Goal: Task Accomplishment & Management: Use online tool/utility

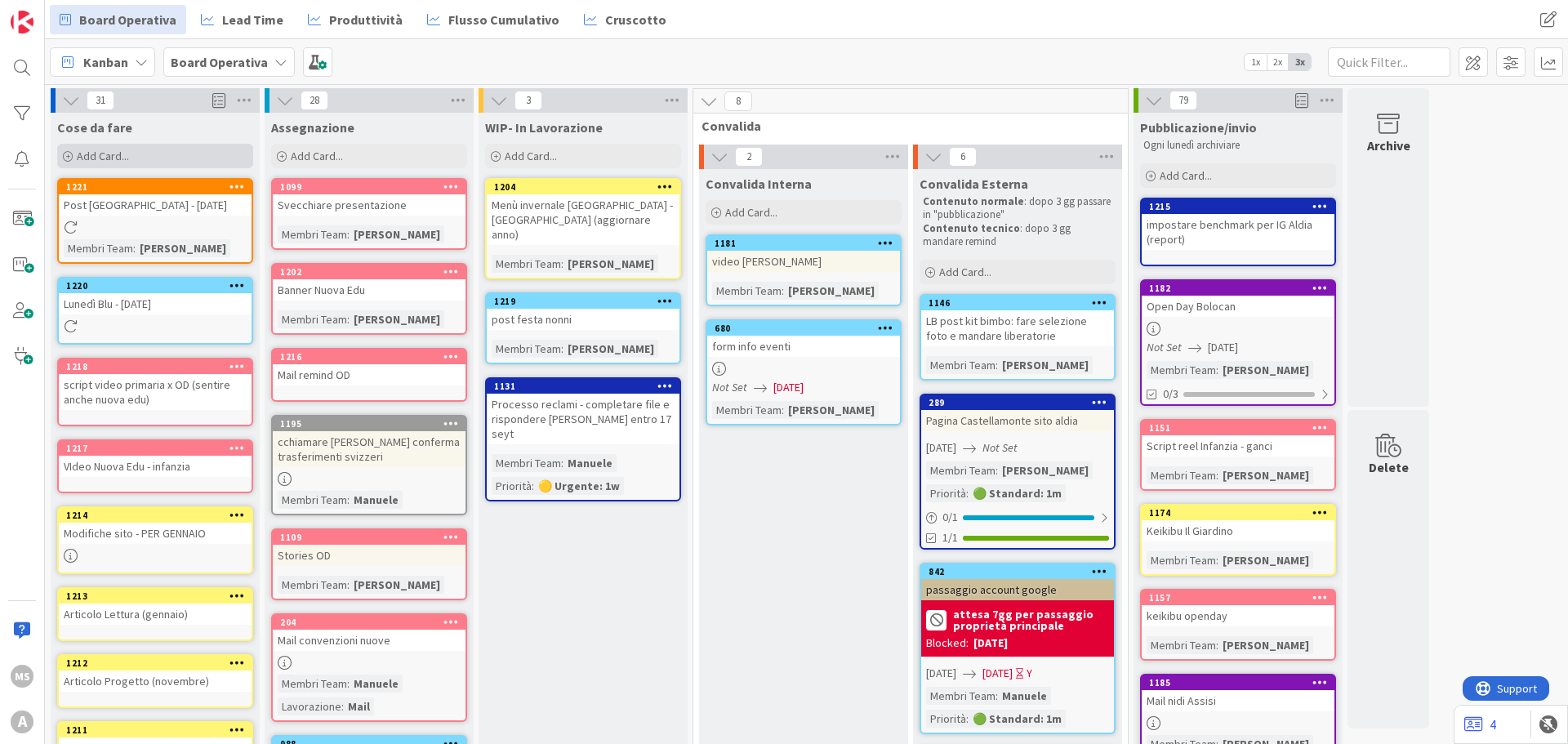
click at [148, 147] on div "Add Card..." at bounding box center [155, 155] width 196 height 25
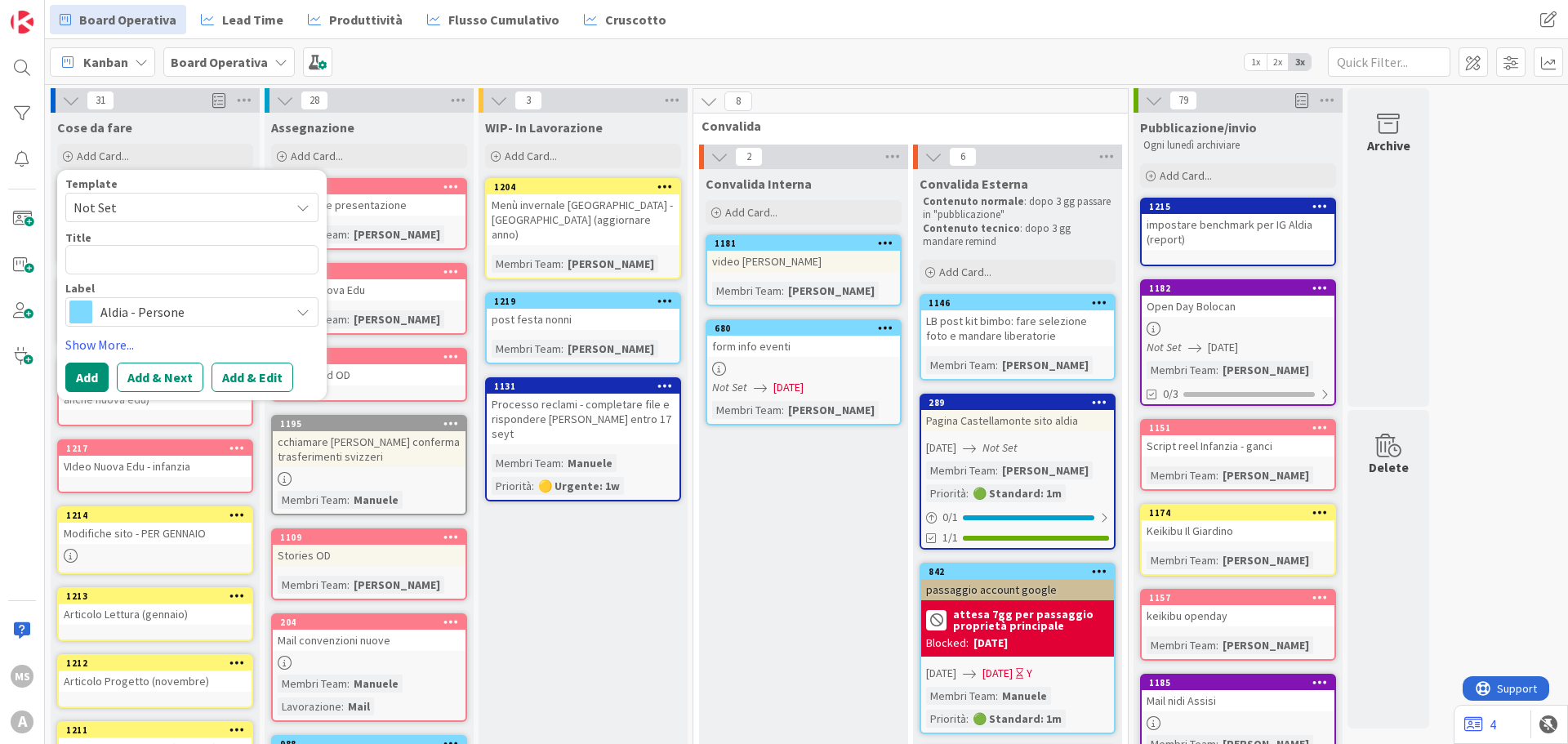
type textarea "x"
type textarea "S"
type textarea "x"
type textarea "Sc"
type textarea "x"
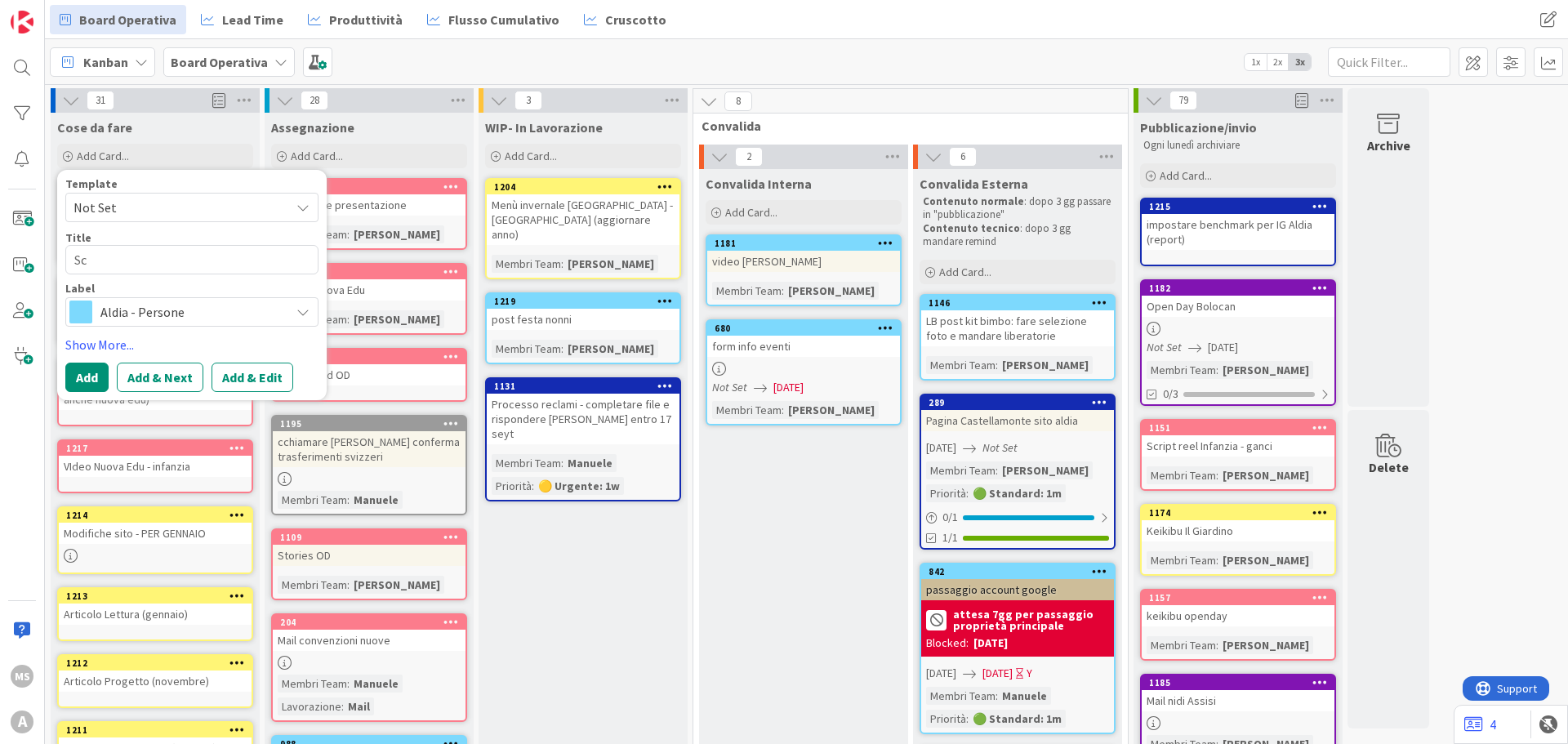
type textarea "Sca"
type textarea "x"
type textarea "Scar"
type textarea "x"
type textarea "Scari"
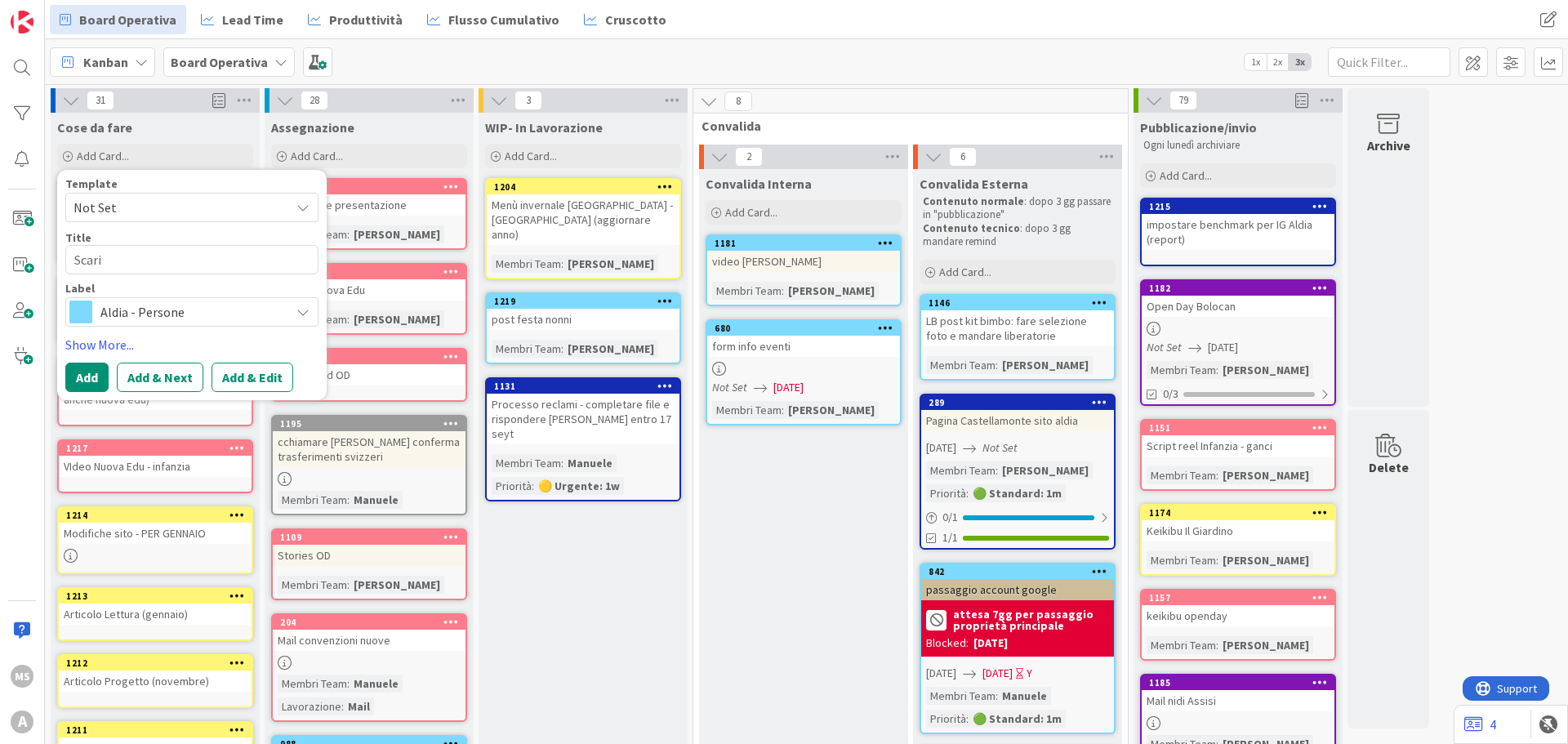
type textarea "x"
type textarea "Scaric"
type textarea "x"
type textarea "Scarica"
type textarea "x"
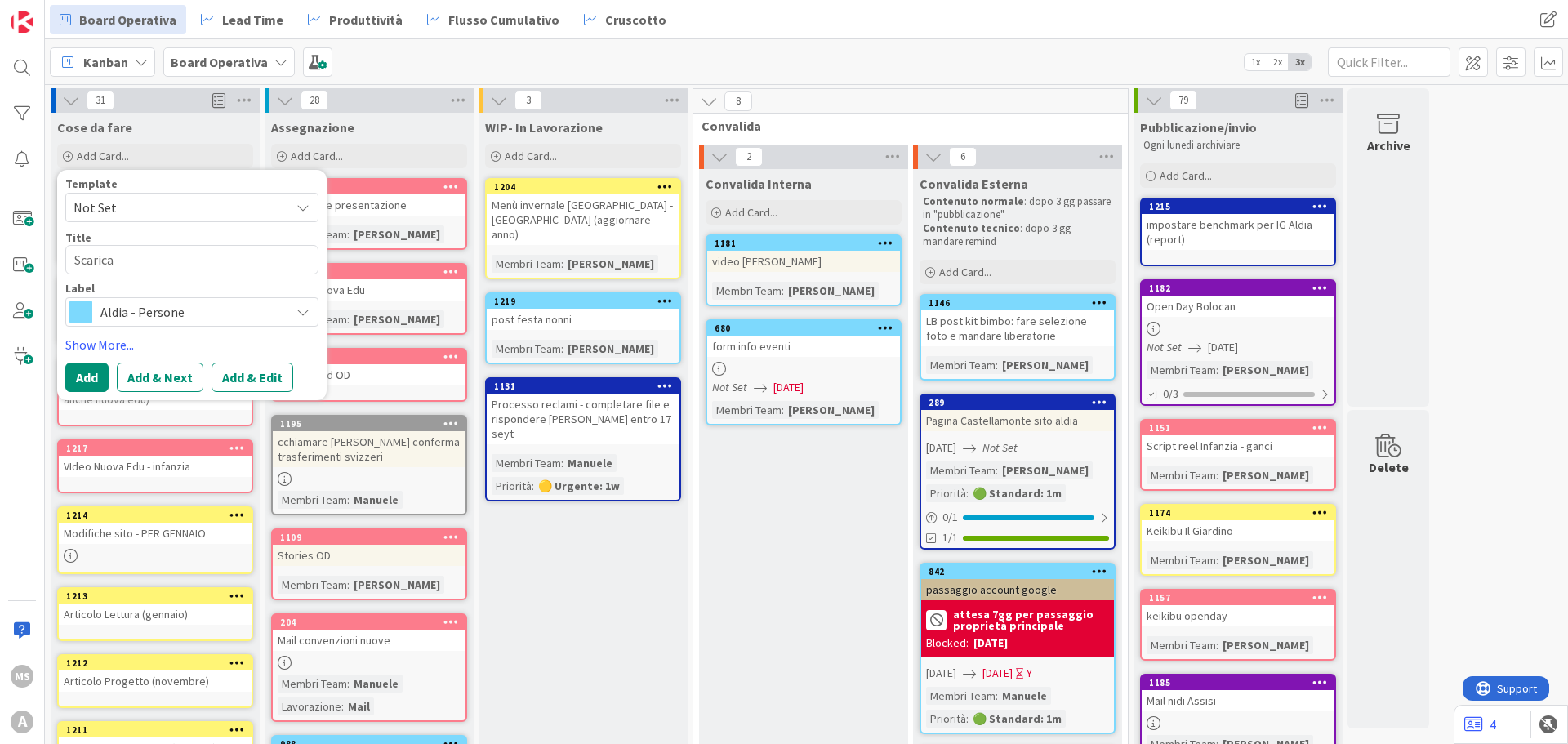
type textarea "Scaricar"
type textarea "x"
type textarea "Scaricare"
type textarea "x"
type textarea "Scaricare"
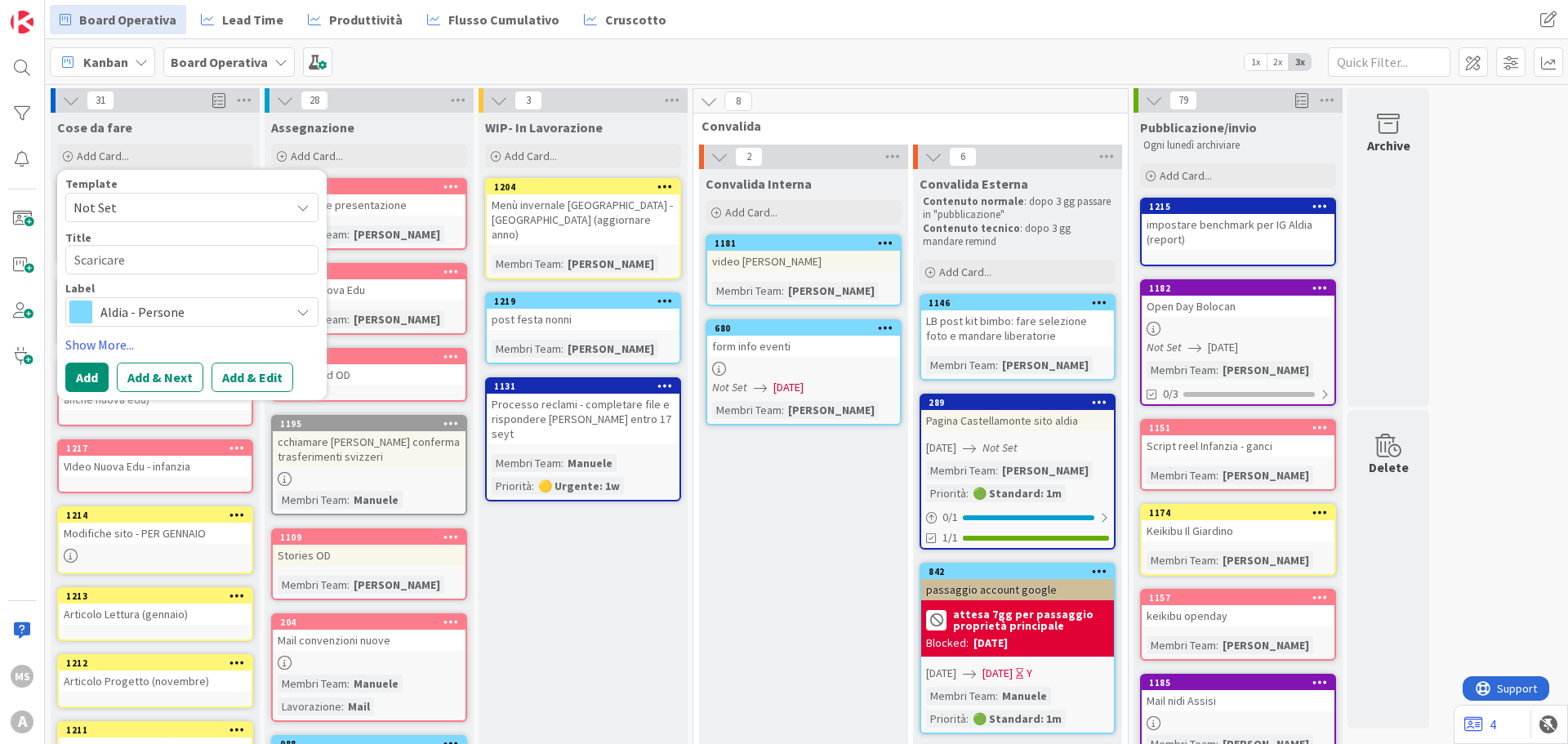
type textarea "x"
type textarea "Scaricare e"
type textarea "x"
type textarea "Scaricare e"
type textarea "x"
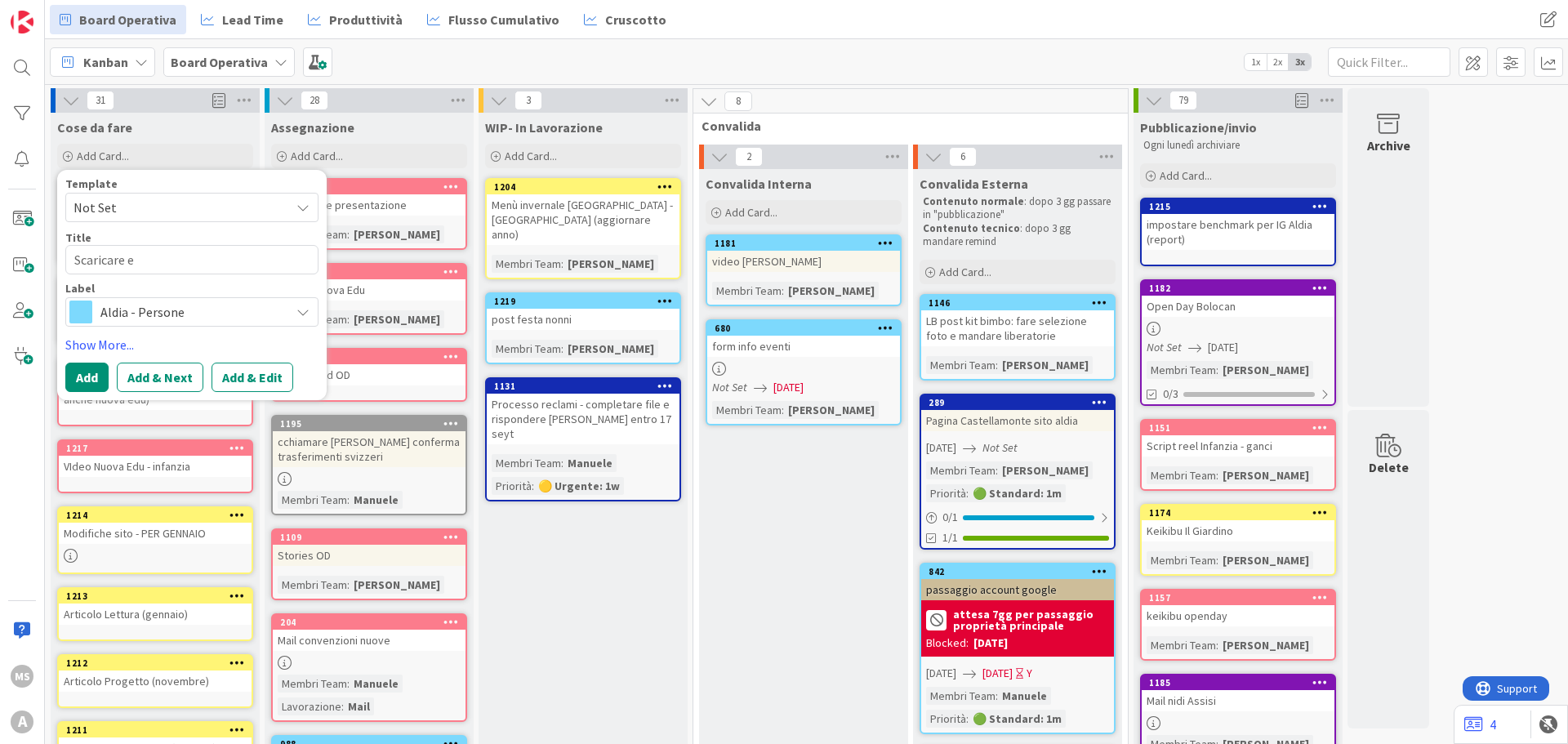
type textarea "Scaricare e o"
type textarea "x"
type textarea "Scaricare e or"
type textarea "x"
type textarea "Scaricare e ordi"
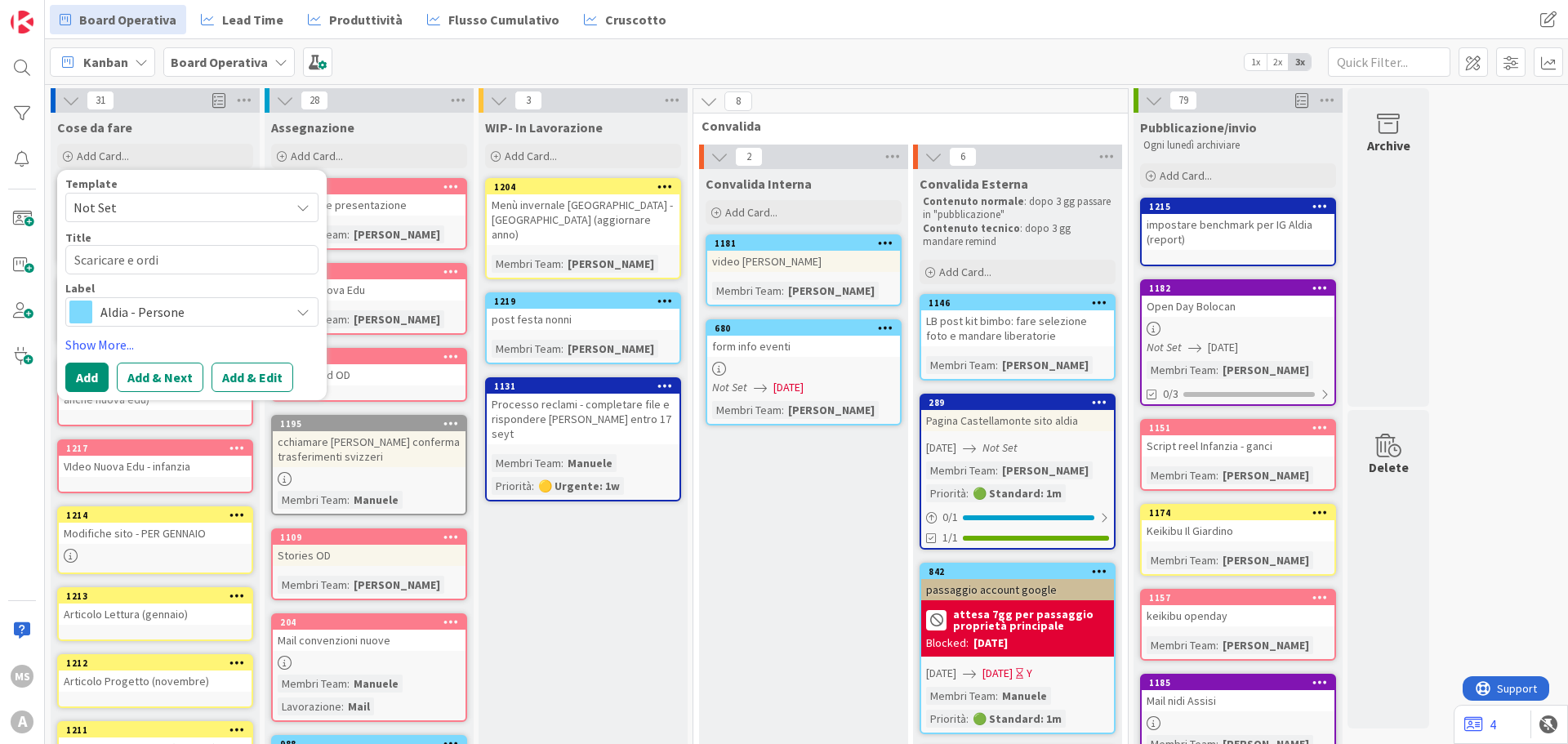
type textarea "x"
type textarea "Scaricare e ordin"
type textarea "x"
type textarea "Scaricare e ordina"
type textarea "x"
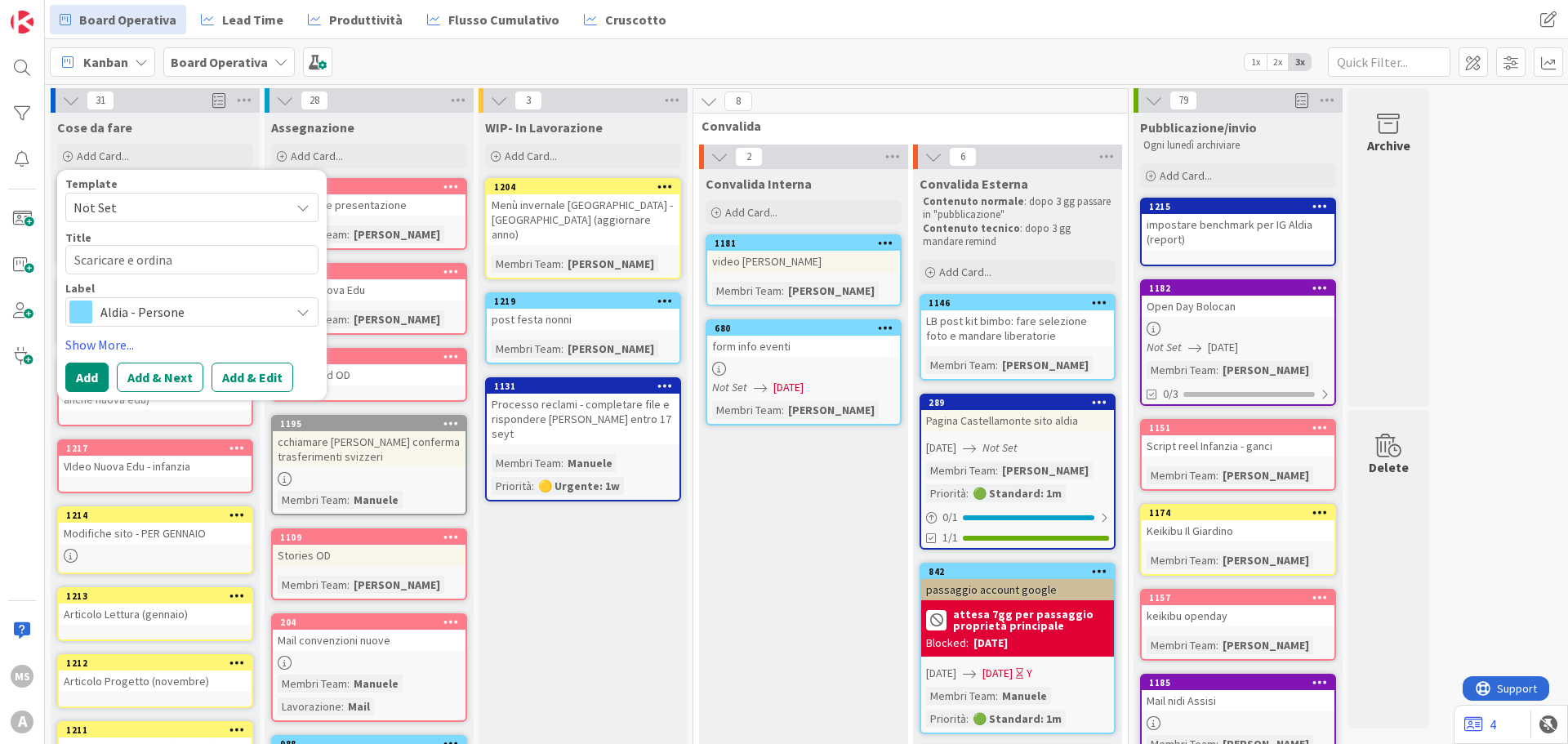
type textarea "Scaricare e ordinar"
type textarea "x"
type textarea "Scaricare e ordinare"
type textarea "x"
type textarea "Scaricare e ordinare"
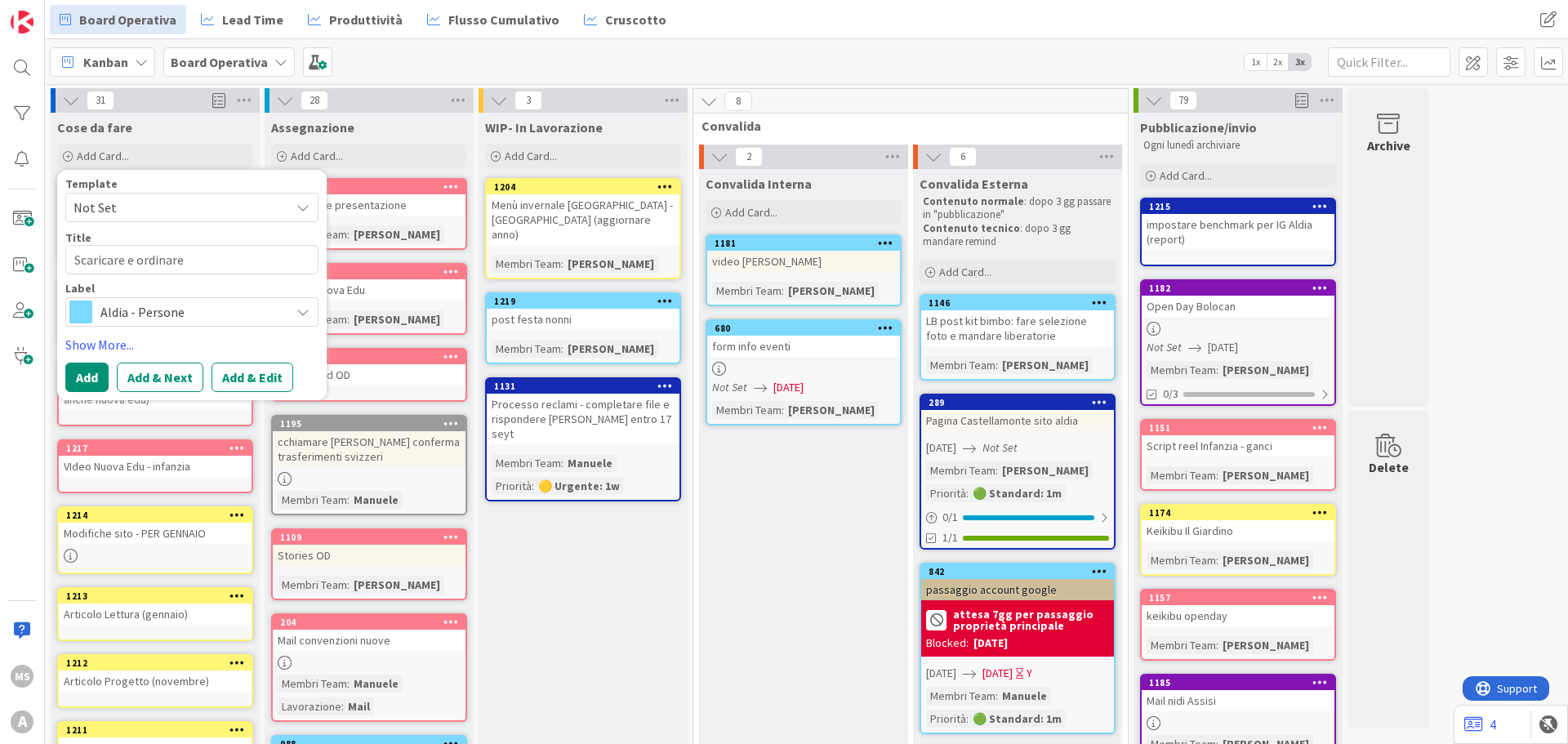
type textarea "x"
type textarea "Scaricare e ordinare f"
type textarea "x"
type textarea "Scaricare e ordinare"
type textarea "x"
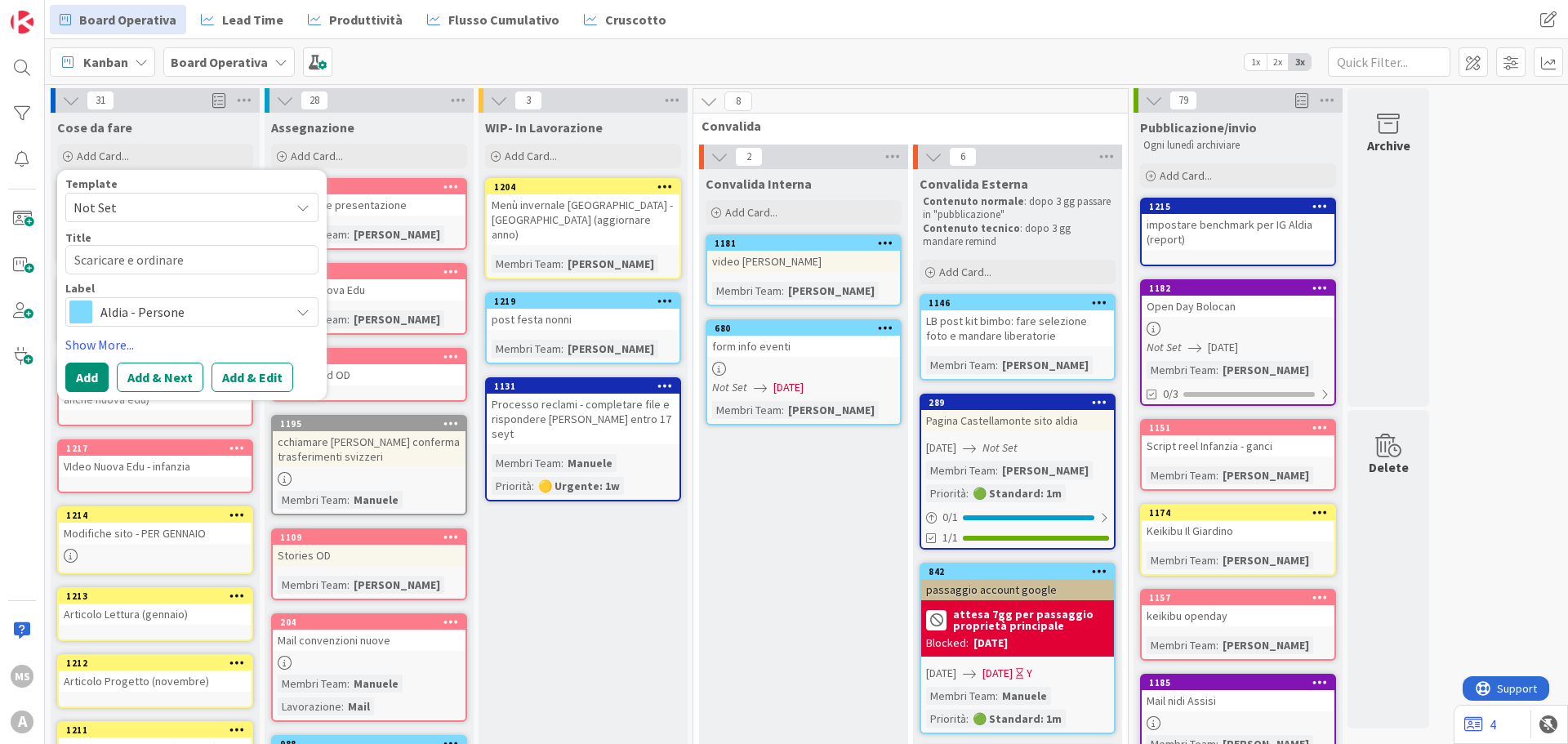
type textarea "Scaricare e ordinare f"
type textarea "x"
type textarea "Scaricare e ordinare fo"
type textarea "x"
type textarea "Scaricare e ordinare fot"
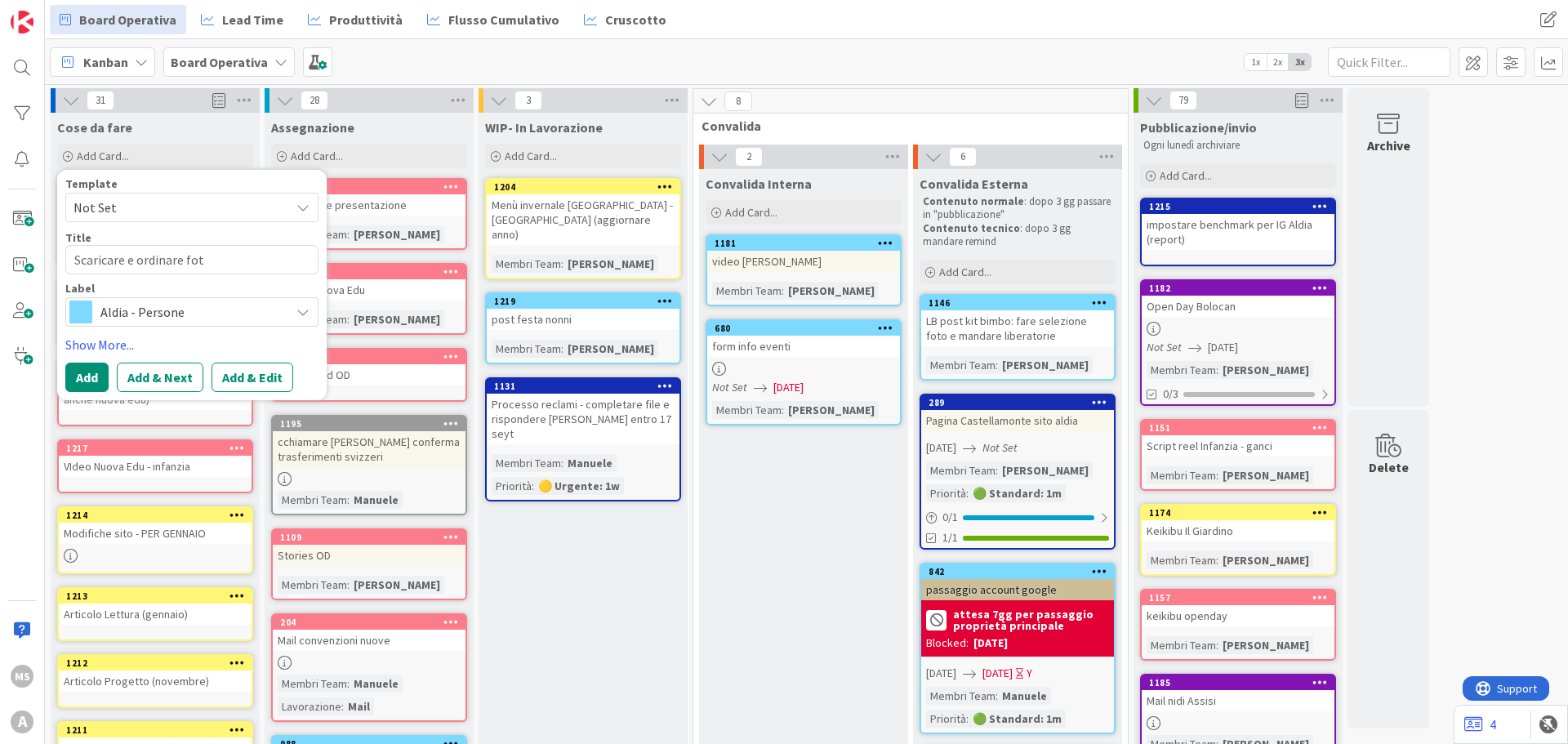
type textarea "x"
type textarea "Scaricare e ordinare foto"
type textarea "x"
type textarea "Scaricare e ordinare foto/"
type textarea "x"
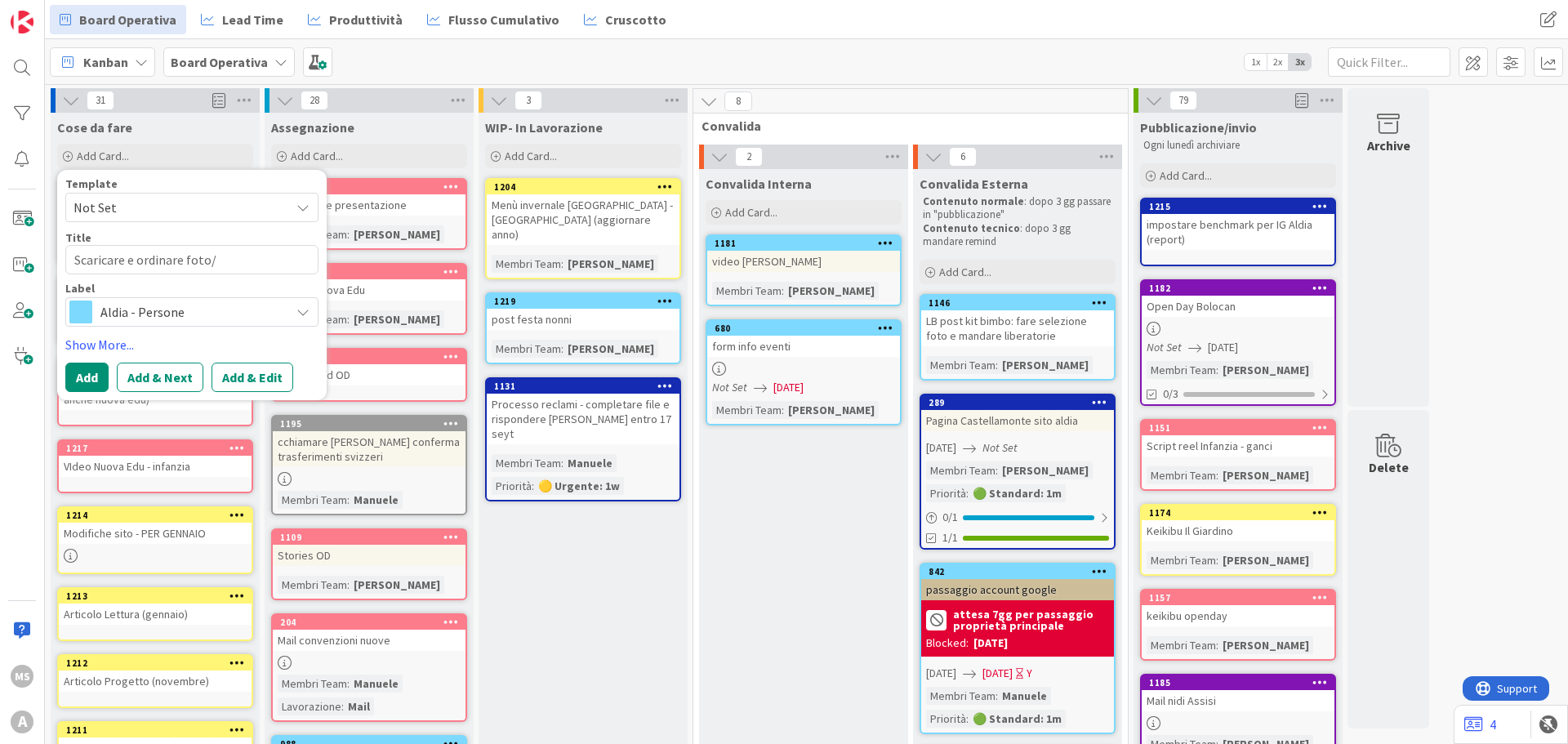
type textarea "Scaricare e ordinare foto/v"
type textarea "x"
type textarea "Scaricare e ordinare foto/vi"
type textarea "x"
type textarea "Scaricare e ordinare foto/vid"
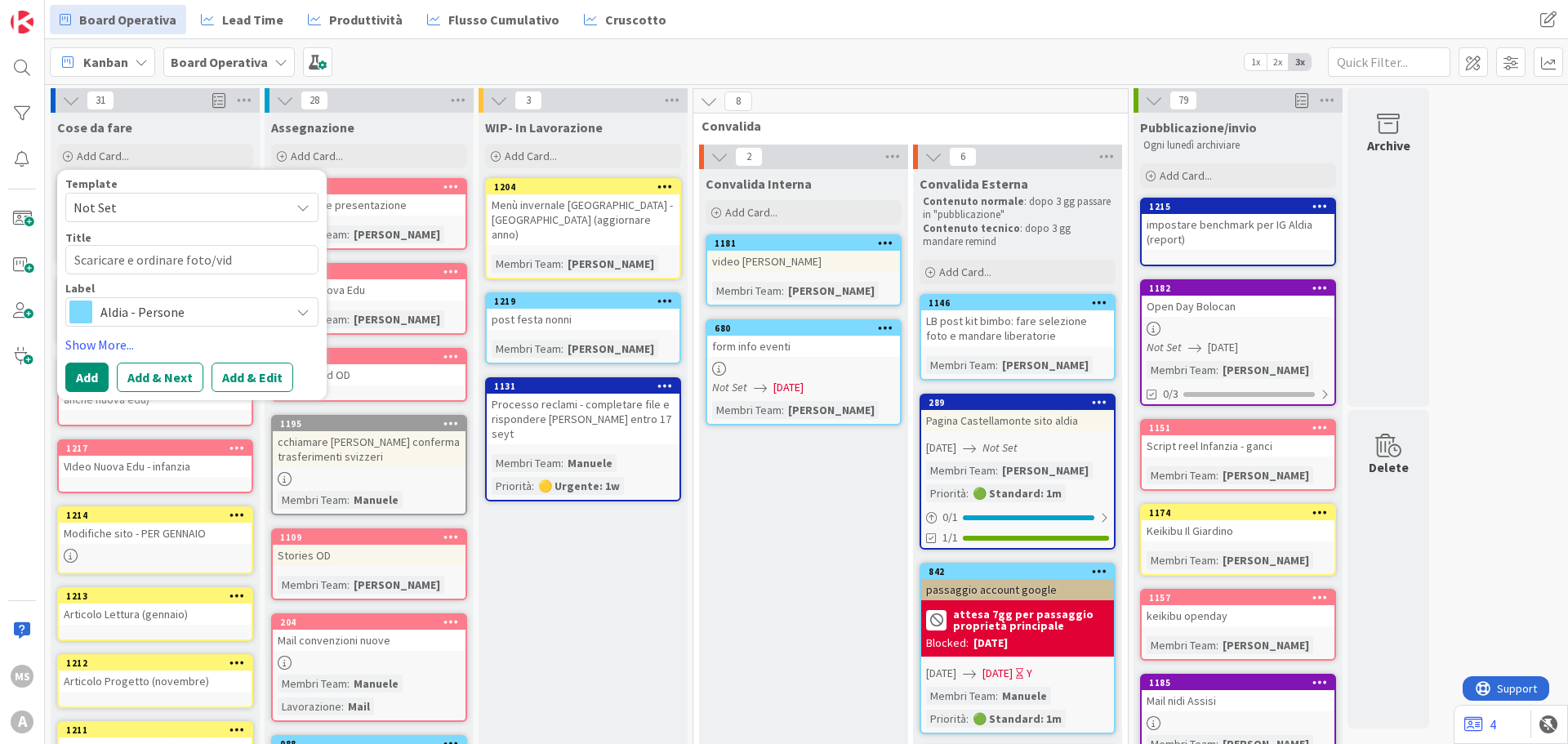
type textarea "x"
type textarea "Scaricare e ordinare foto/vide"
type textarea "x"
type textarea "Scaricare e ordinare foto/video"
type textarea "x"
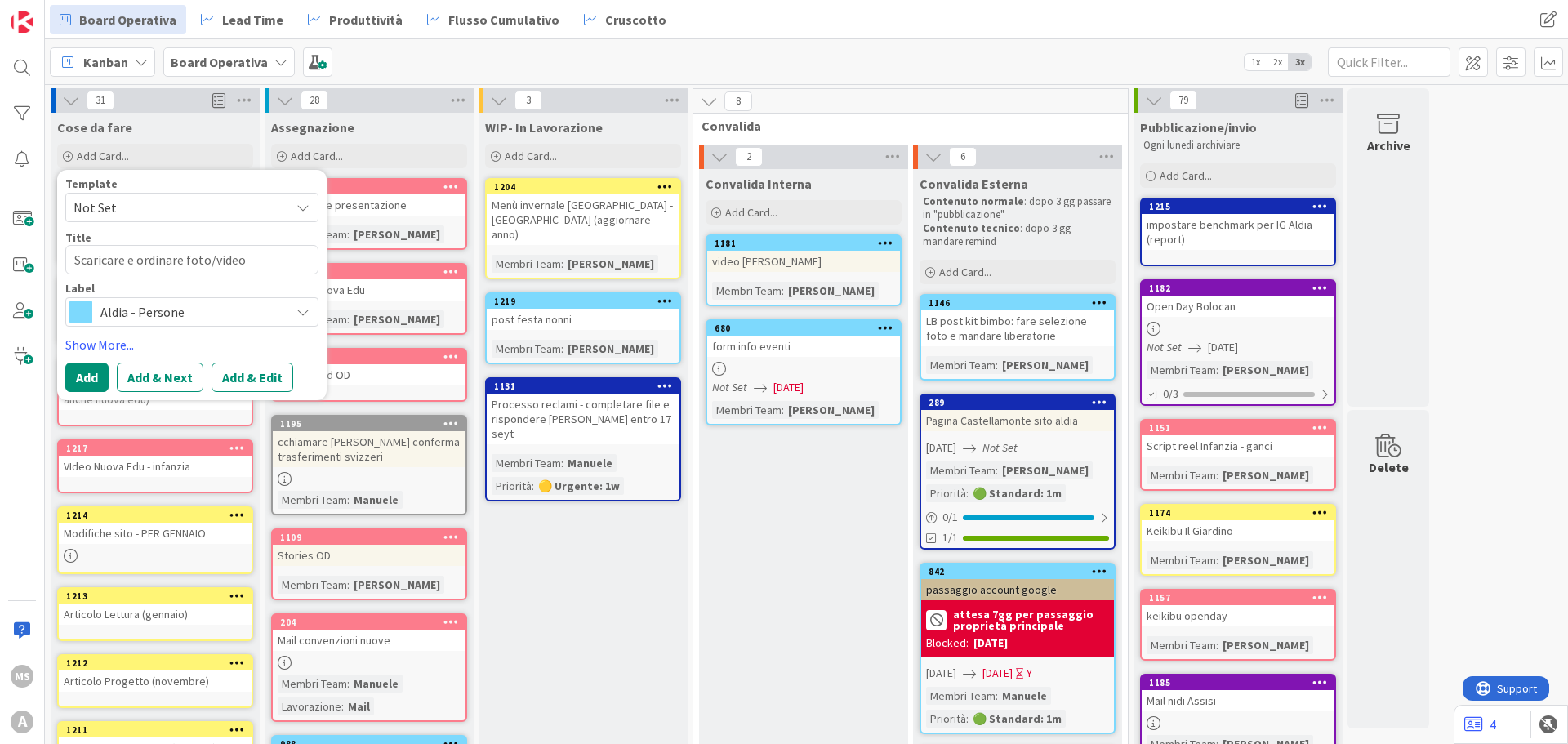
type textarea "Scaricare e ordinare foto/video"
type textarea "x"
type textarea "Scaricare e ordinare foto/video s"
type textarea "x"
type textarea "Scaricare e ordinare foto/video sh"
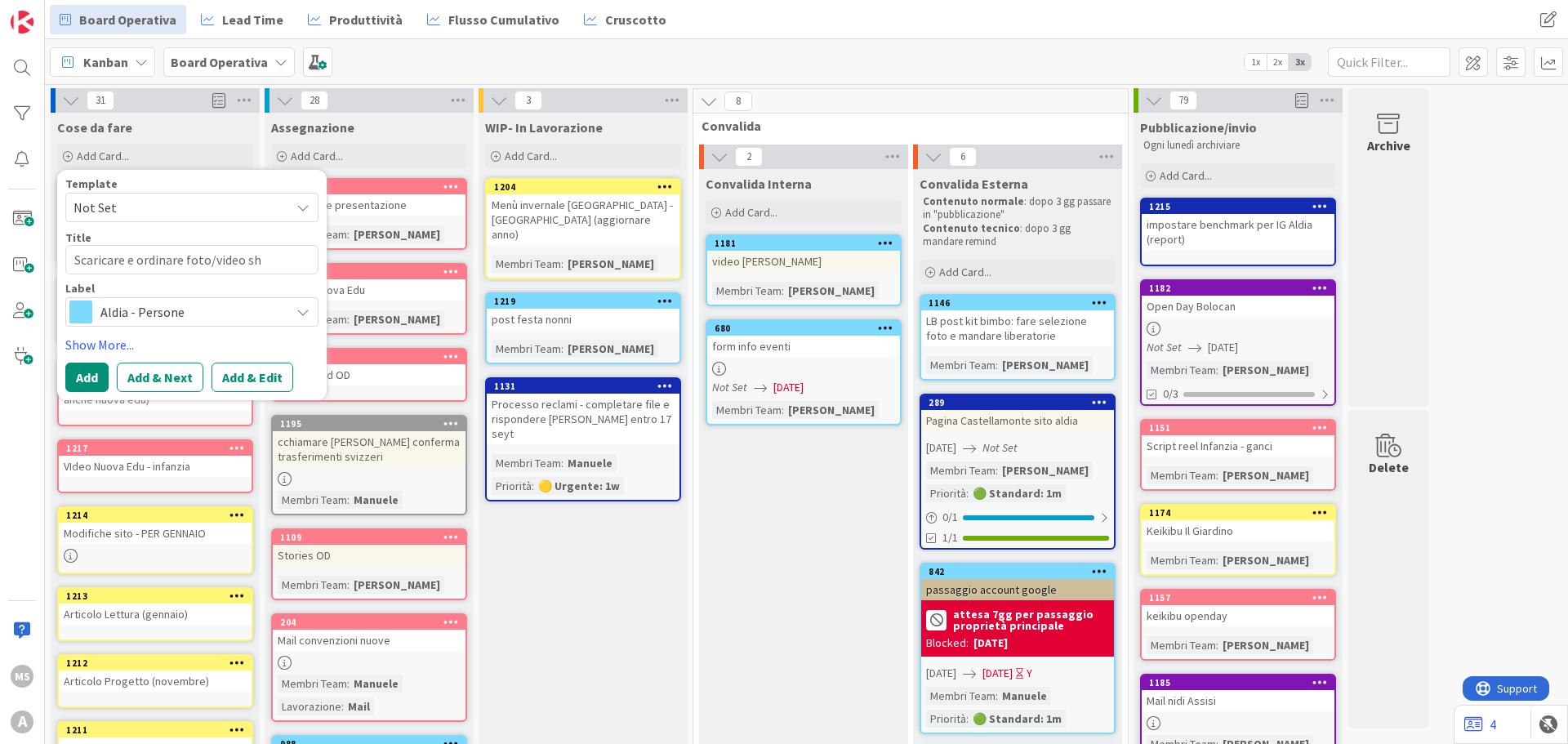
type textarea "x"
type textarea "Scaricare e ordinare foto/video sho"
type textarea "x"
type textarea "Scaricare e ordinare foto/video shoot"
type textarea "x"
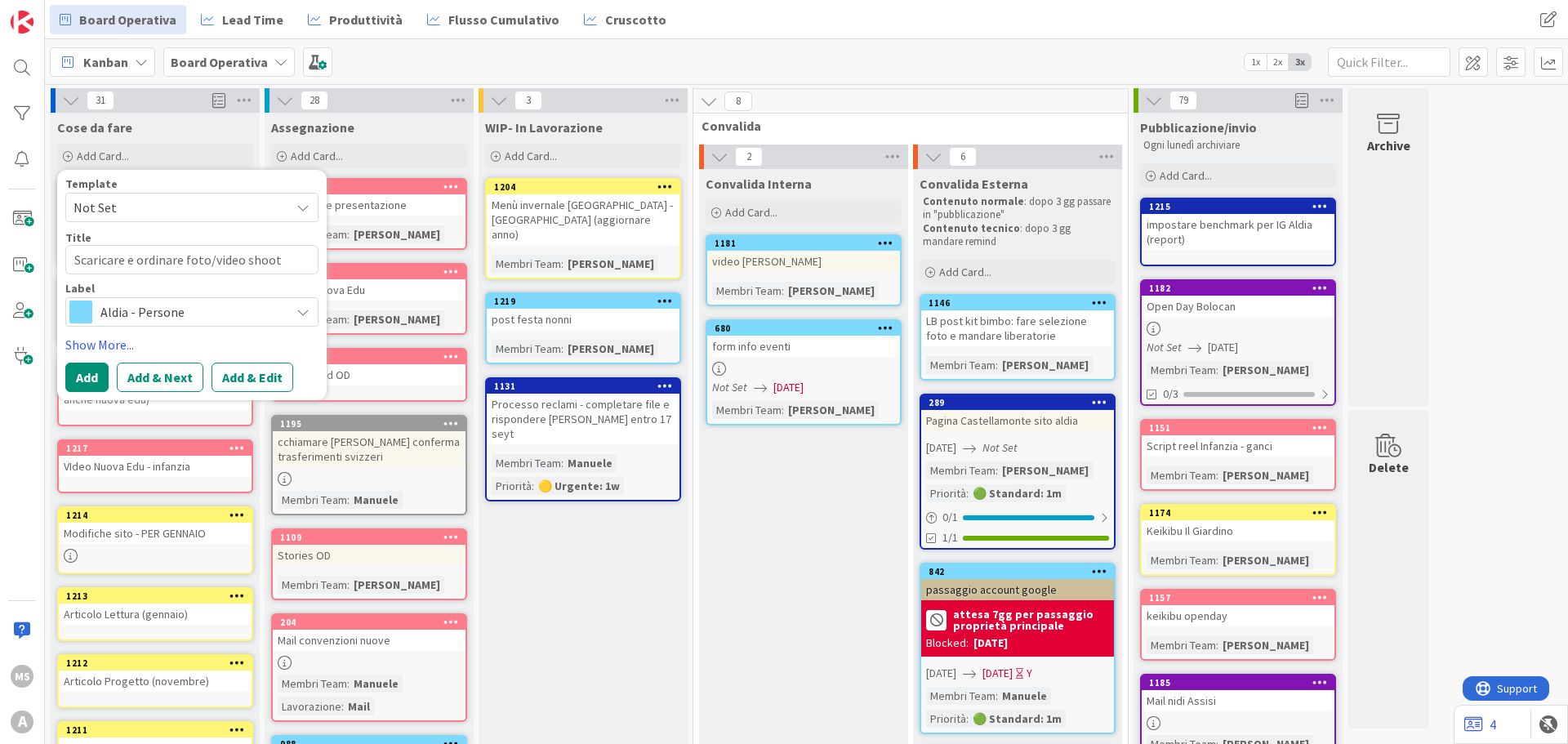
type textarea "Scaricare e ordinare foto/video shooti"
type textarea "x"
type textarea "Scaricare e ordinare foto/video shootin"
type textarea "x"
type textarea "Scaricare e ordinare foto/video shooting"
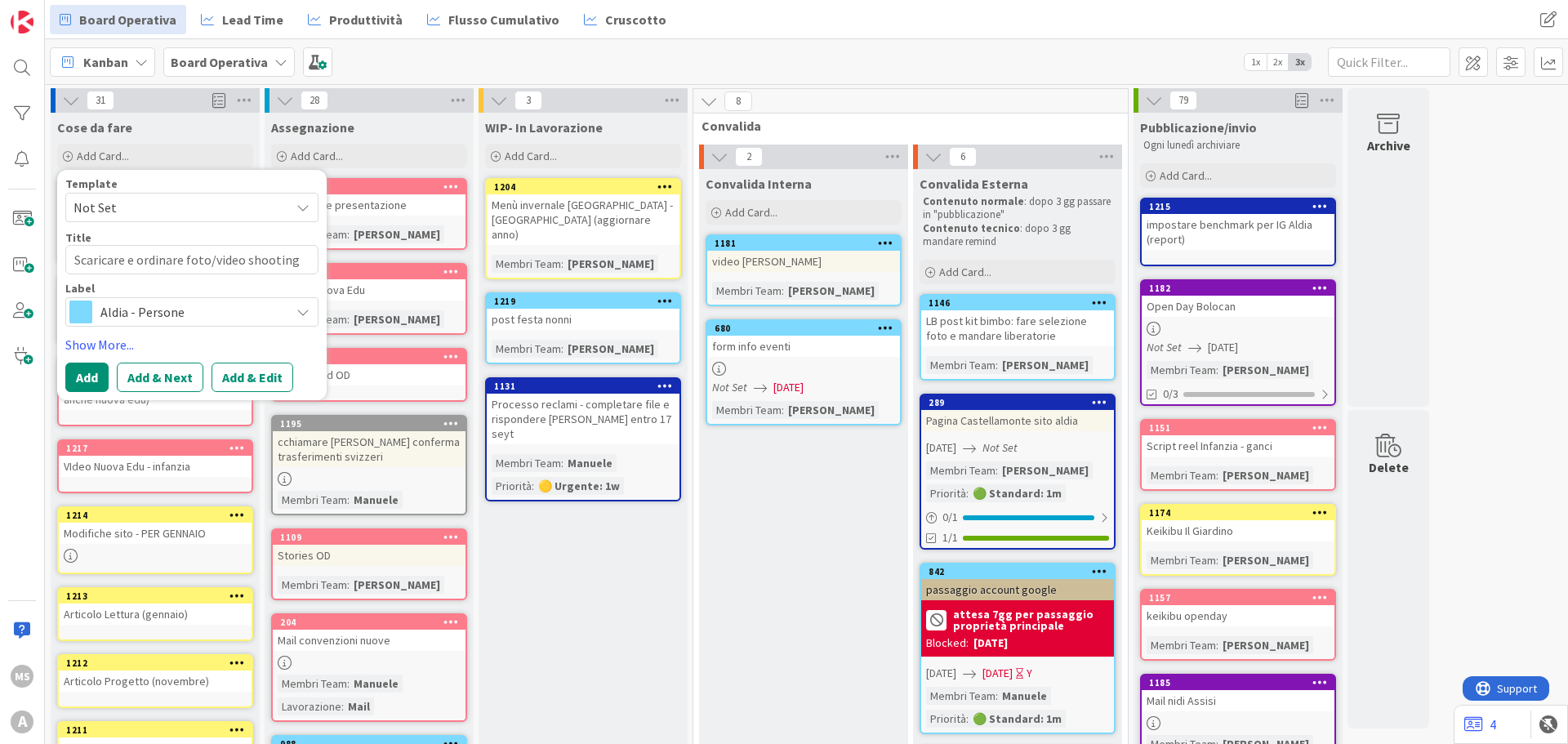
type textarea "x"
type textarea "Scaricare e ordinare foto/video shootingf"
type textarea "x"
type textarea "Scaricare e ordinare foto/video shooting"
click at [103, 330] on div "Template Not Set Title 40 / 128 Scaricare e ordinare foto/video shooting Label …" at bounding box center [192, 285] width 253 height 214
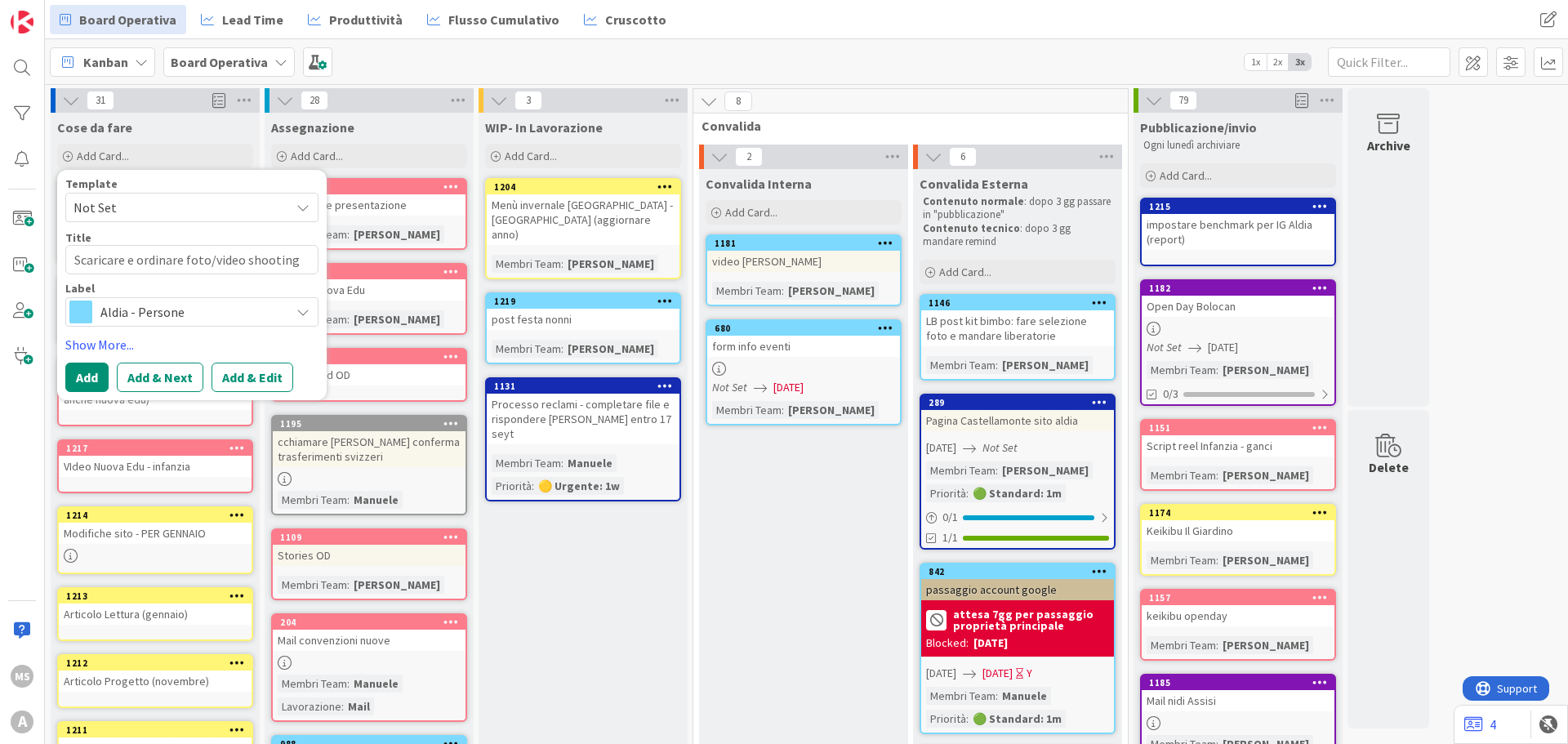
click at [125, 320] on span "Aldia - Persone" at bounding box center [191, 312] width 181 height 23
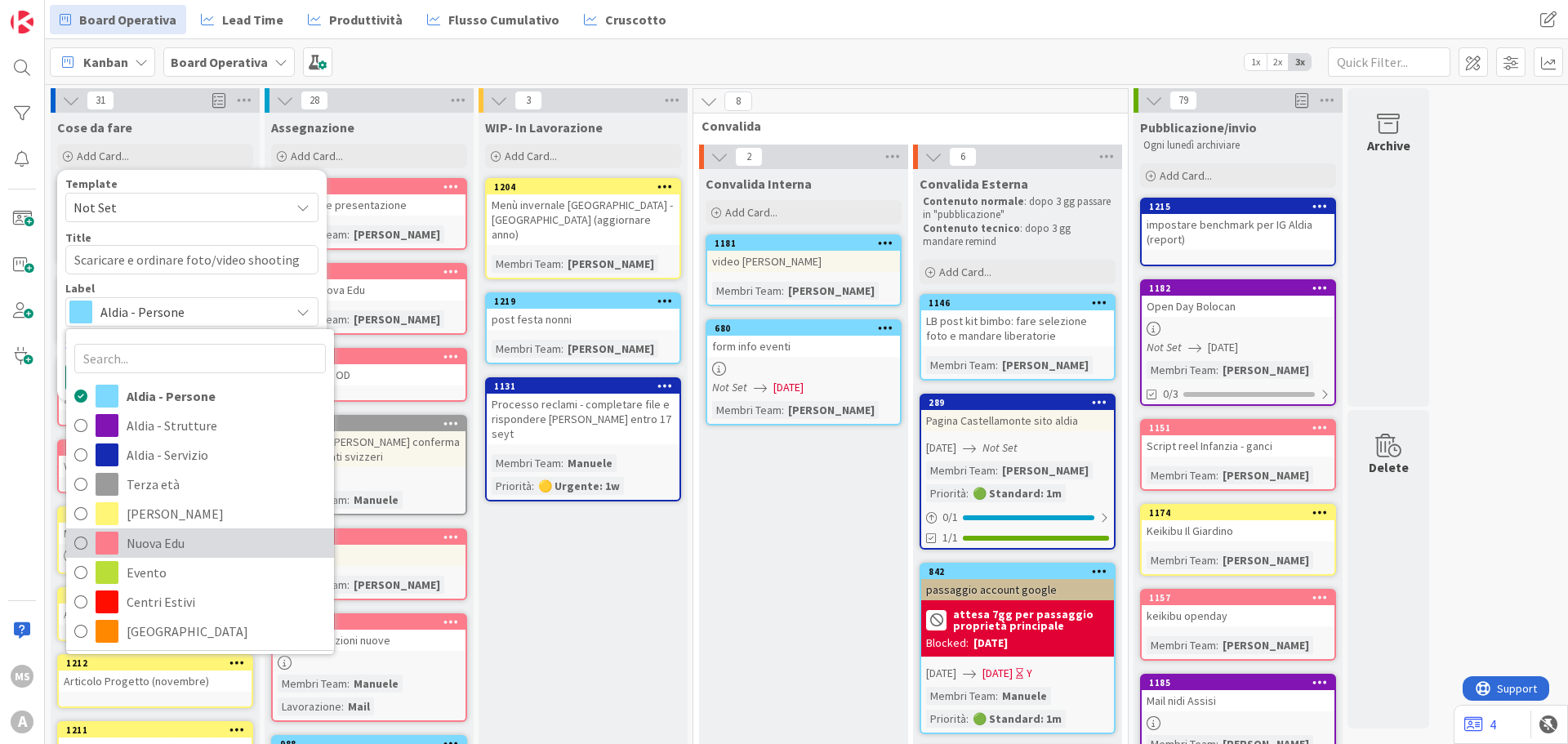
click at [157, 535] on span "Nuova Edu" at bounding box center [226, 543] width 199 height 25
type textarea "x"
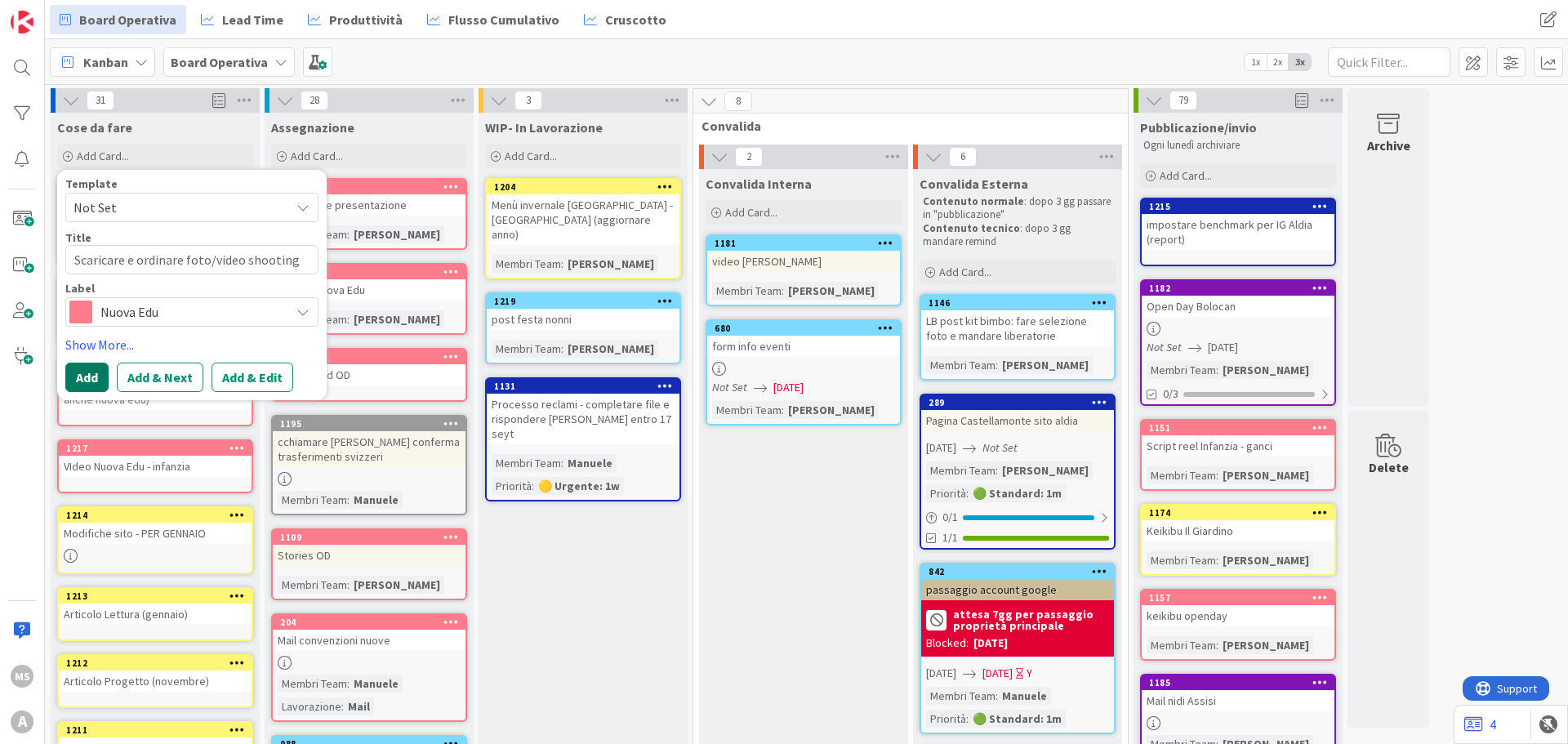
click at [72, 367] on button "Add" at bounding box center [87, 378] width 44 height 30
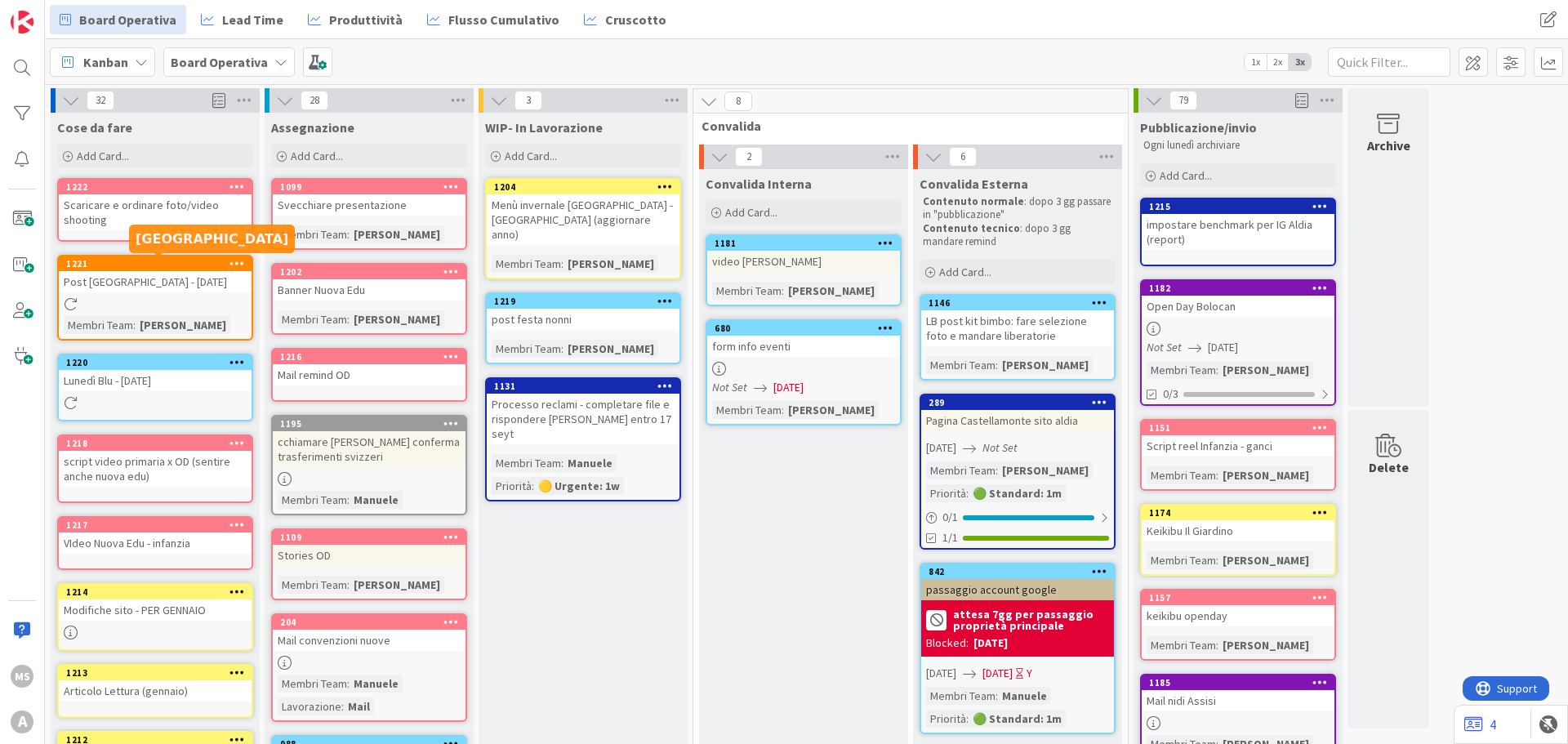
click at [229, 262] on div at bounding box center [237, 264] width 30 height 12
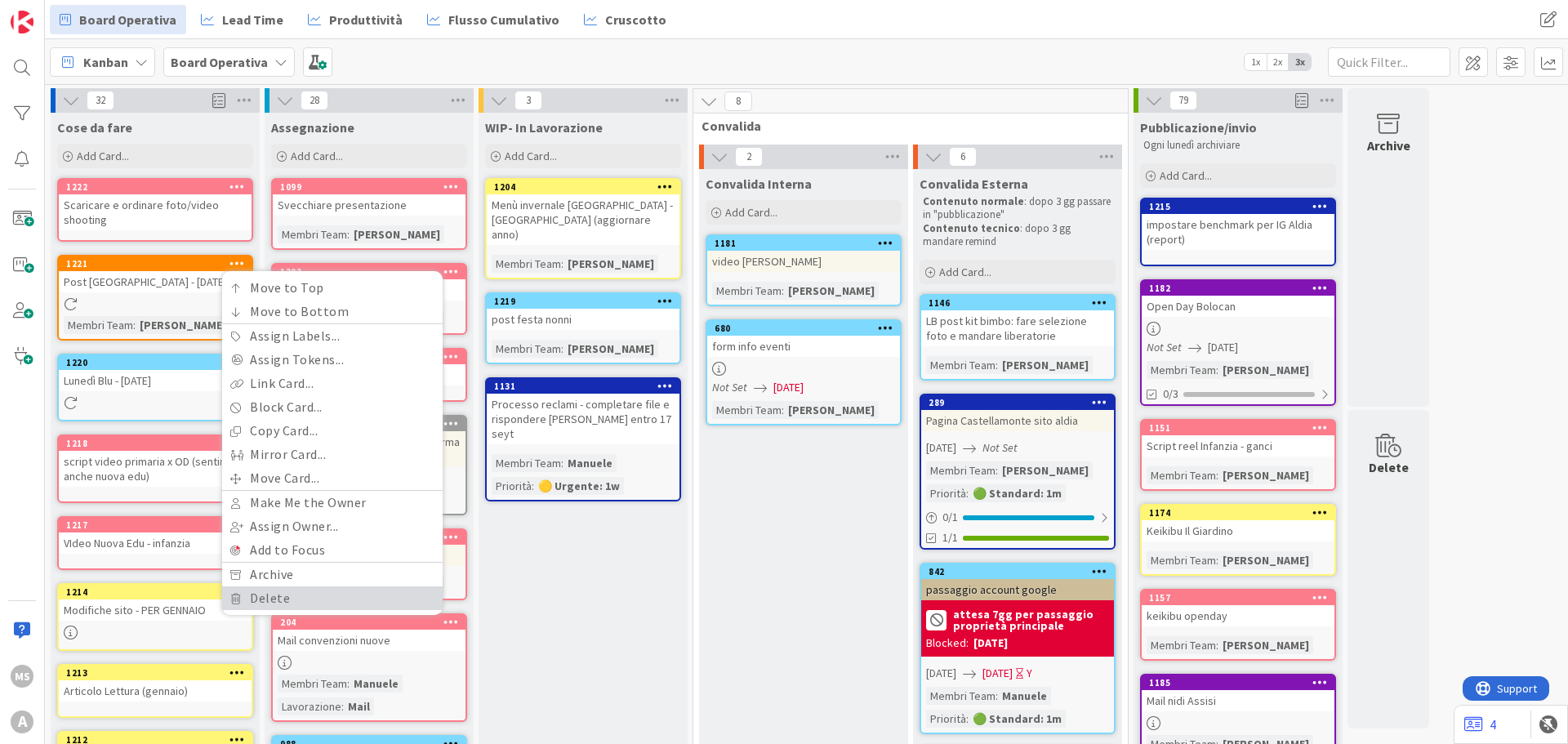
click at [334, 605] on link "Delete" at bounding box center [332, 599] width 221 height 24
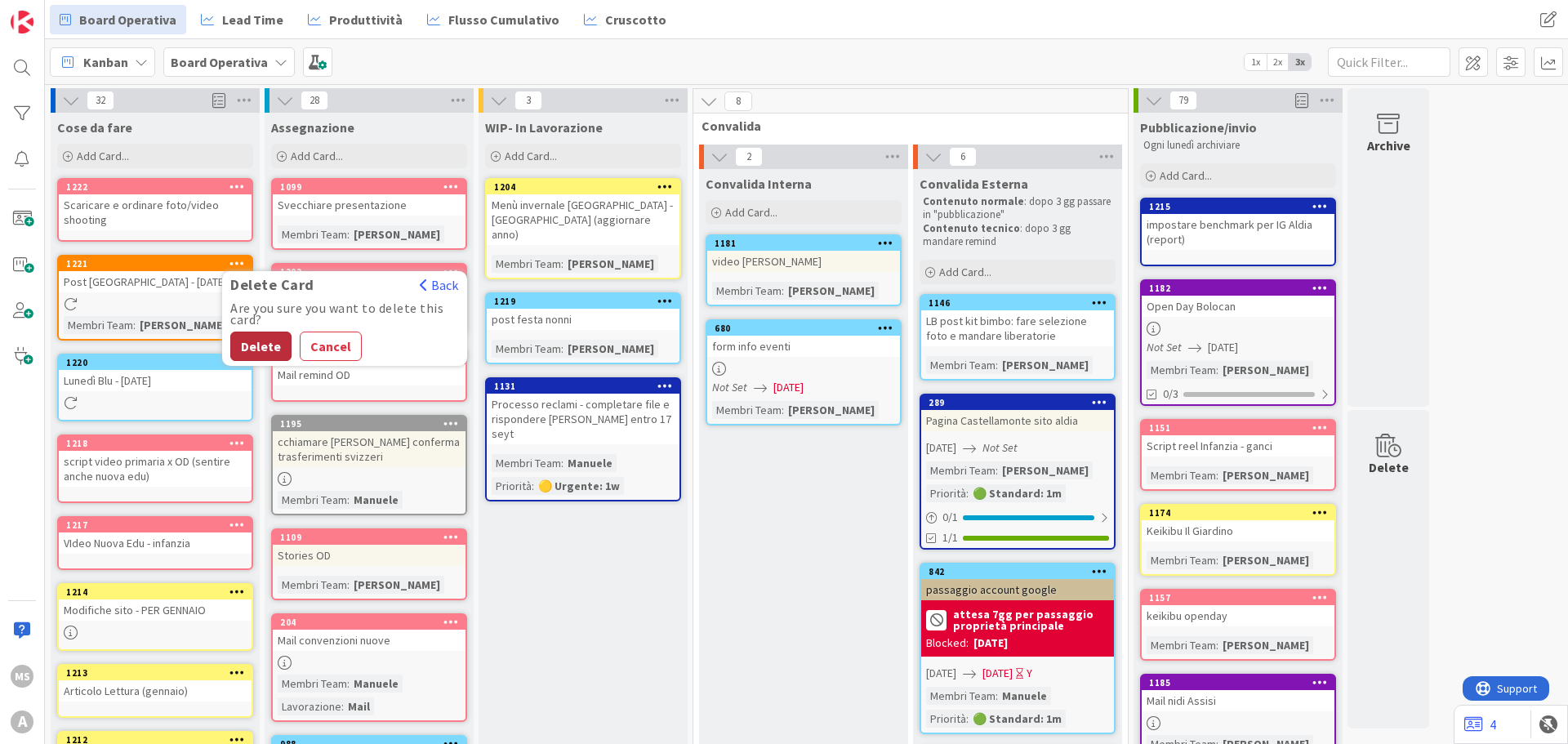
click at [236, 350] on button "Delete" at bounding box center [261, 346] width 61 height 30
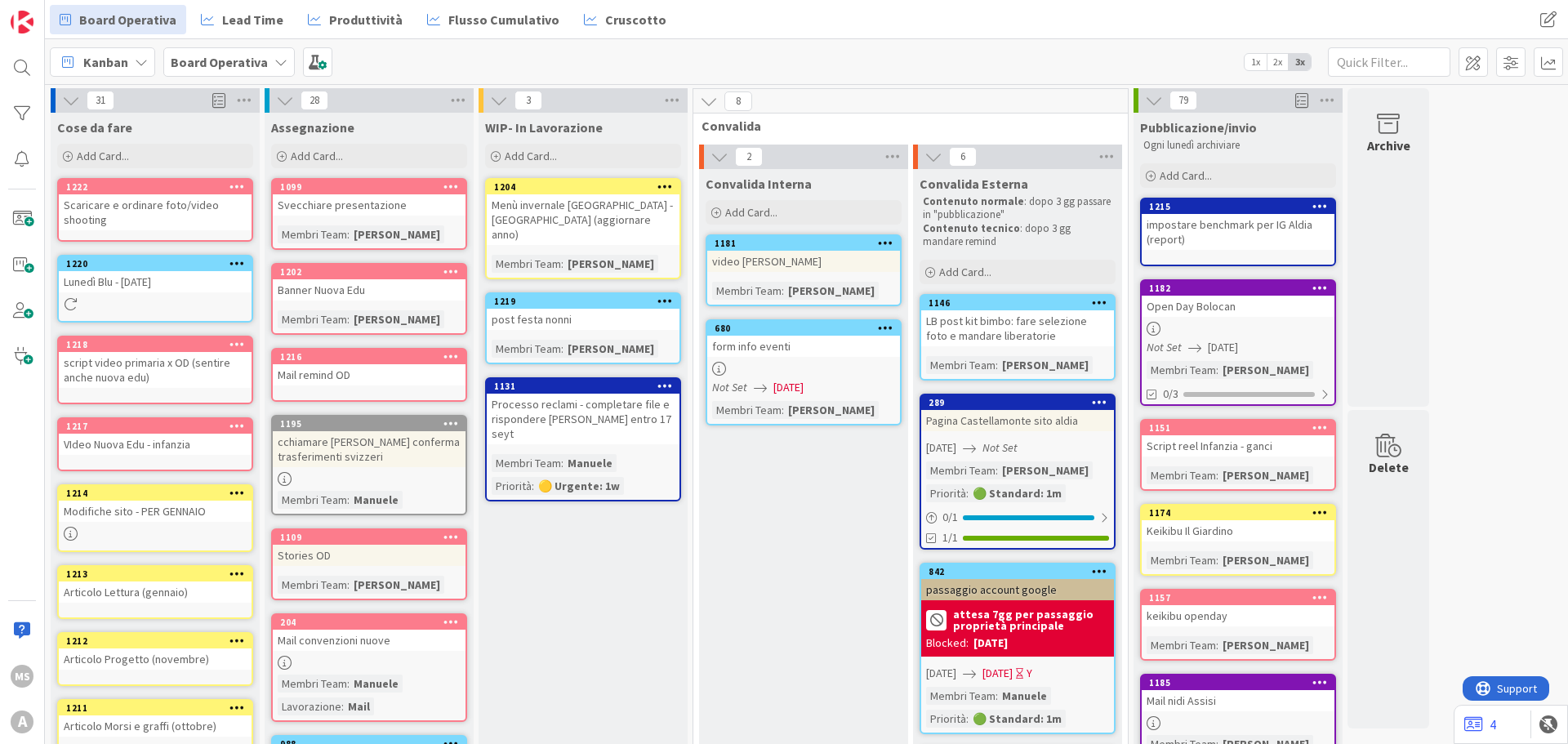
click at [129, 285] on div "Lunedì Blu - [DATE]" at bounding box center [154, 281] width 193 height 21
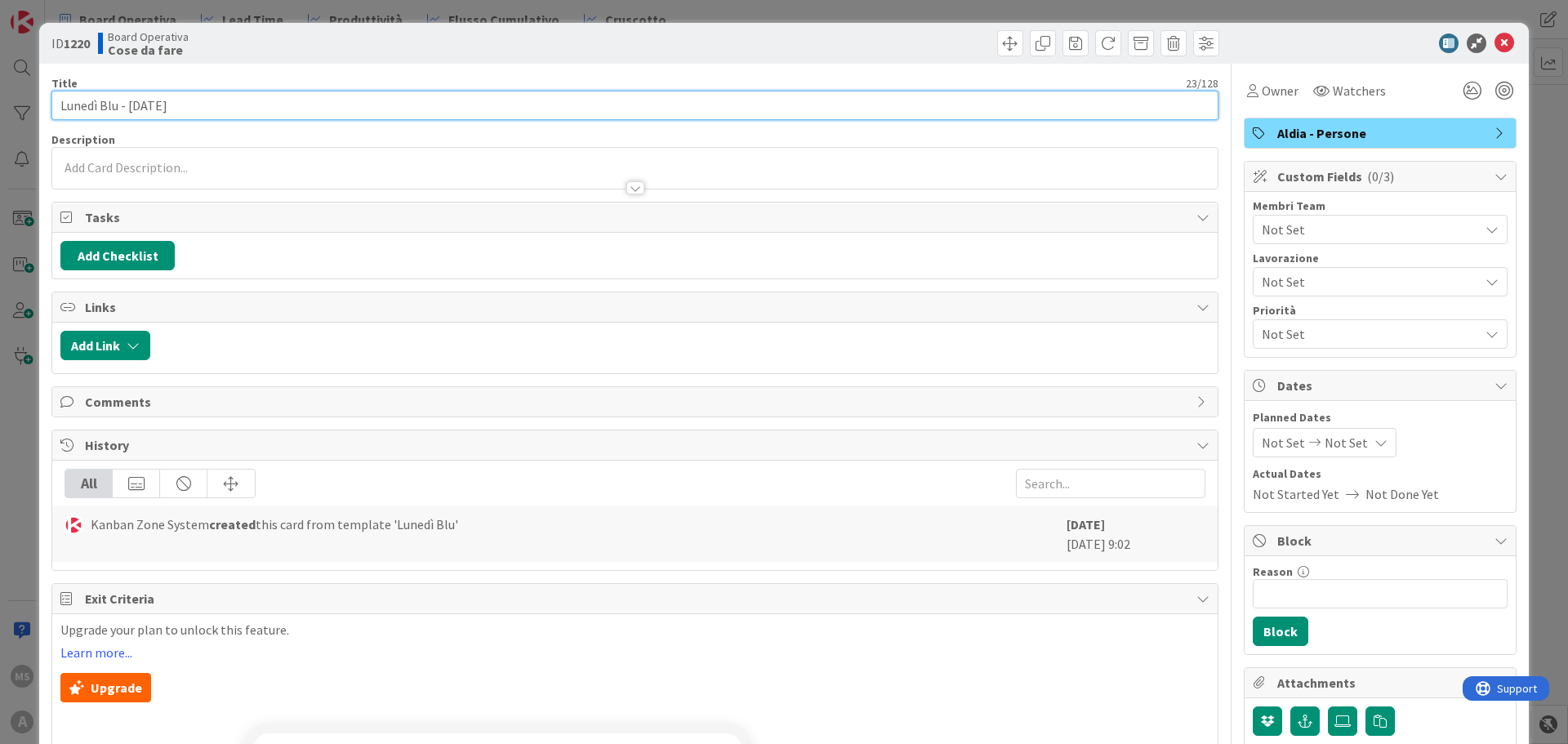
click at [187, 119] on input "Lunedì Blu - [DATE]" at bounding box center [635, 106] width 1167 height 30
type input "Lunedì Blu - kit bimbo"
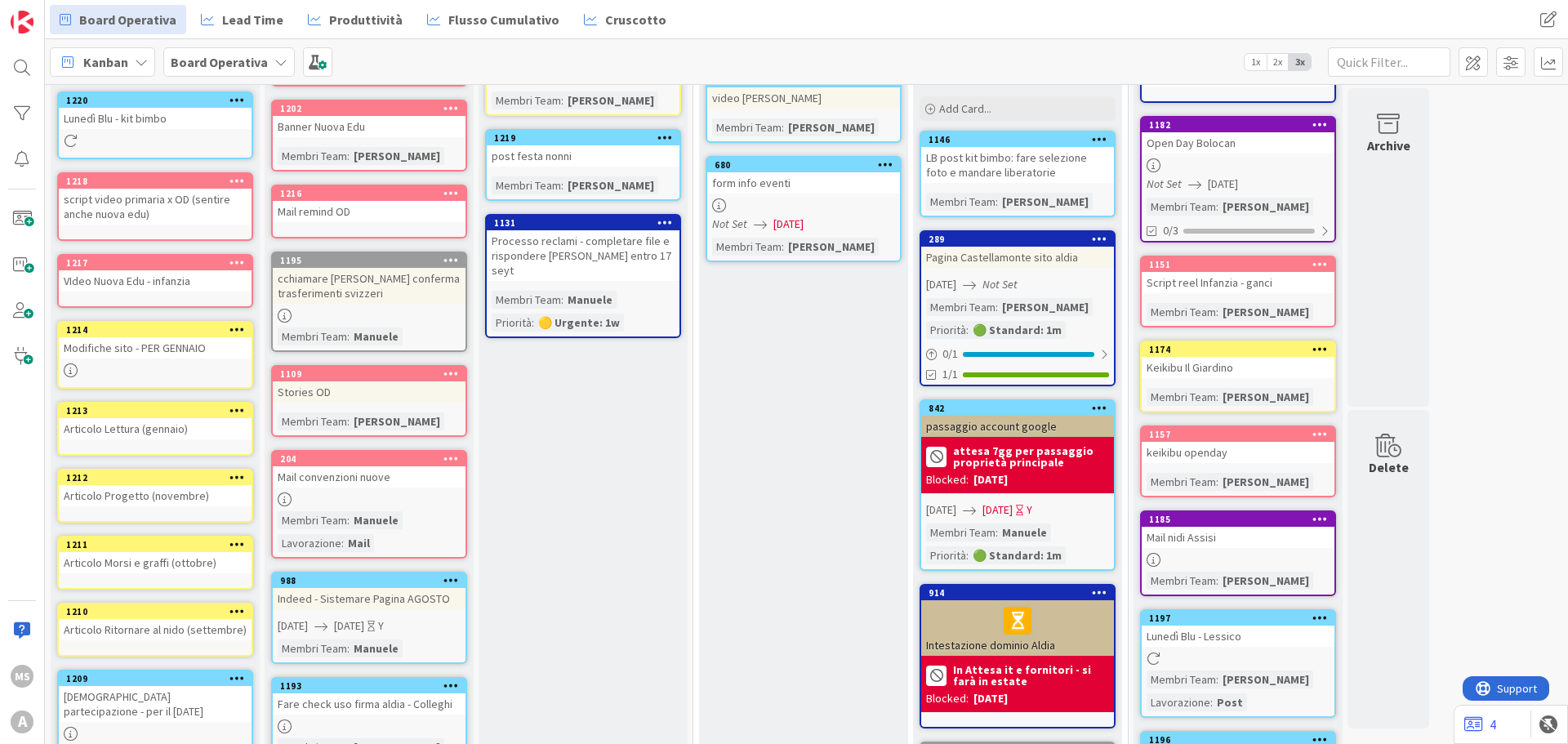
scroll to position [326, 0]
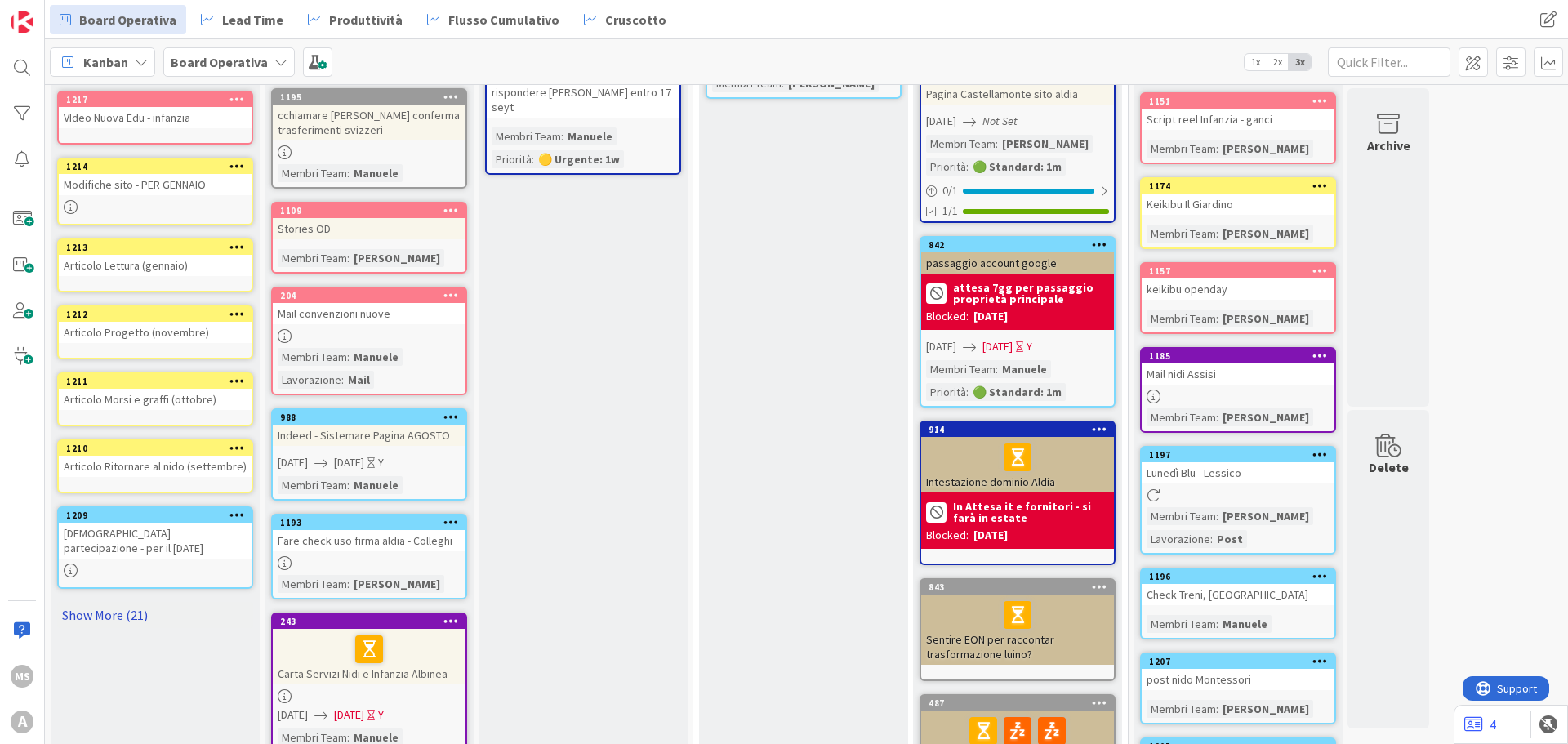
click at [120, 611] on link "Show More (21)" at bounding box center [155, 614] width 196 height 26
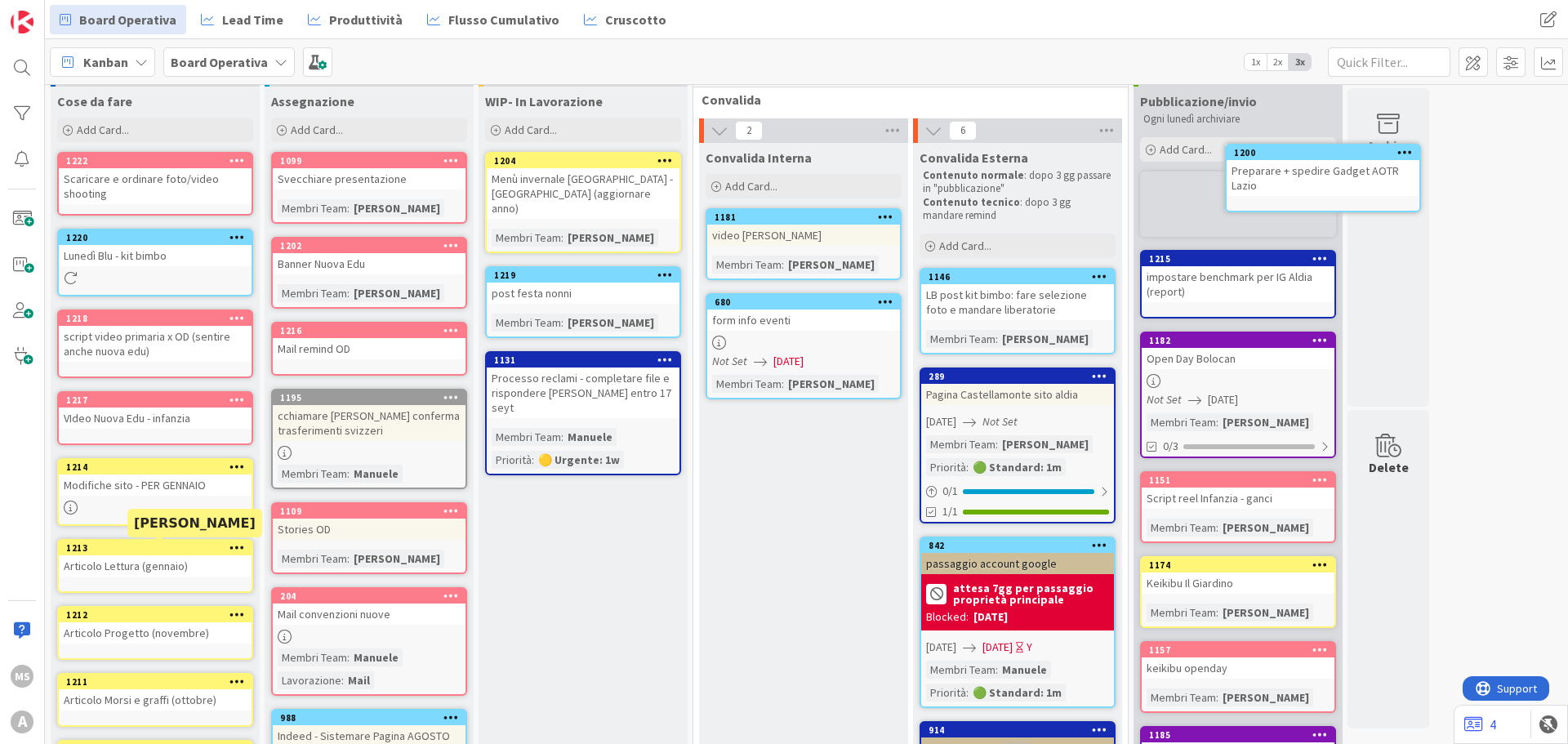
scroll to position [0, 0]
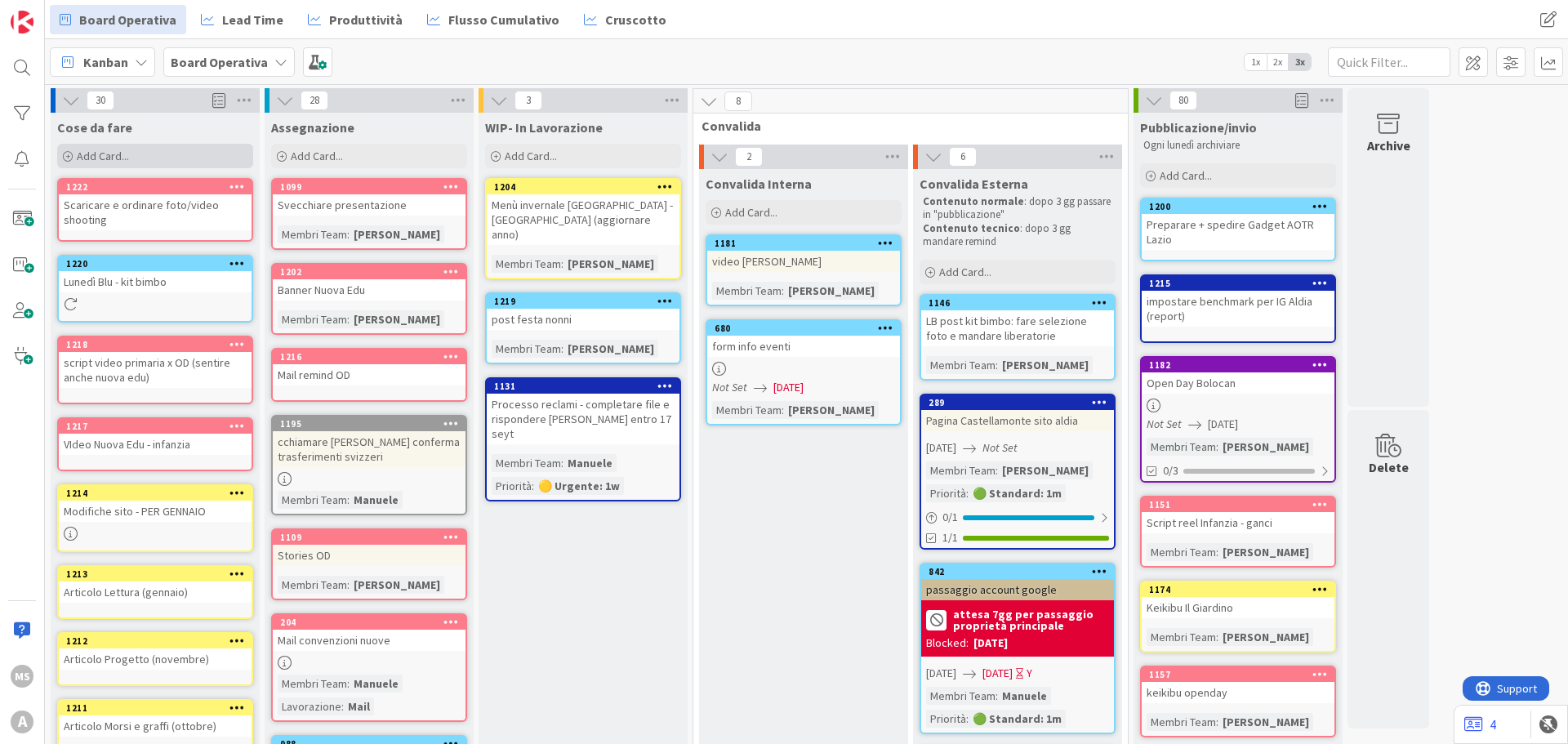
click at [160, 158] on div "Add Card..." at bounding box center [155, 155] width 196 height 25
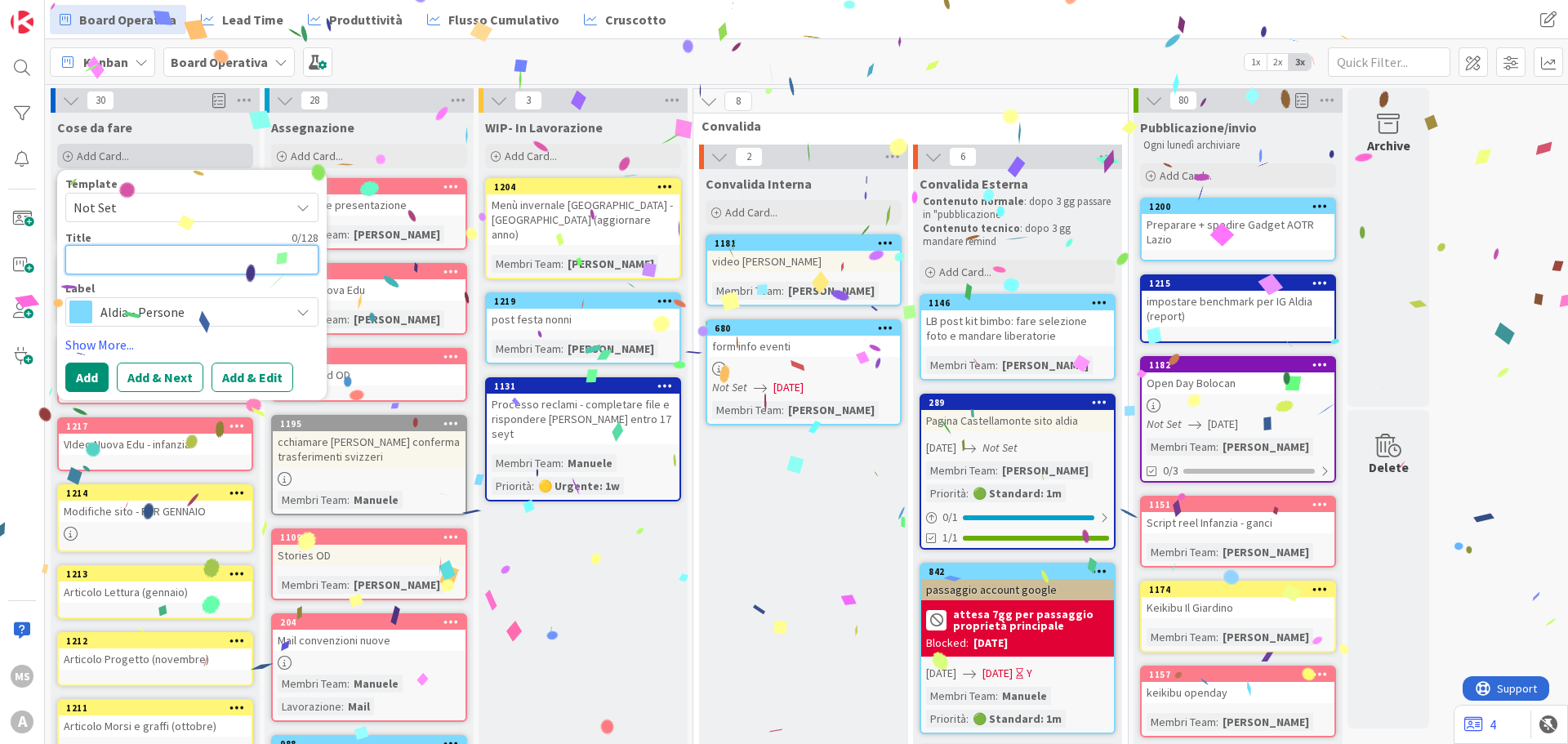
type textarea "x"
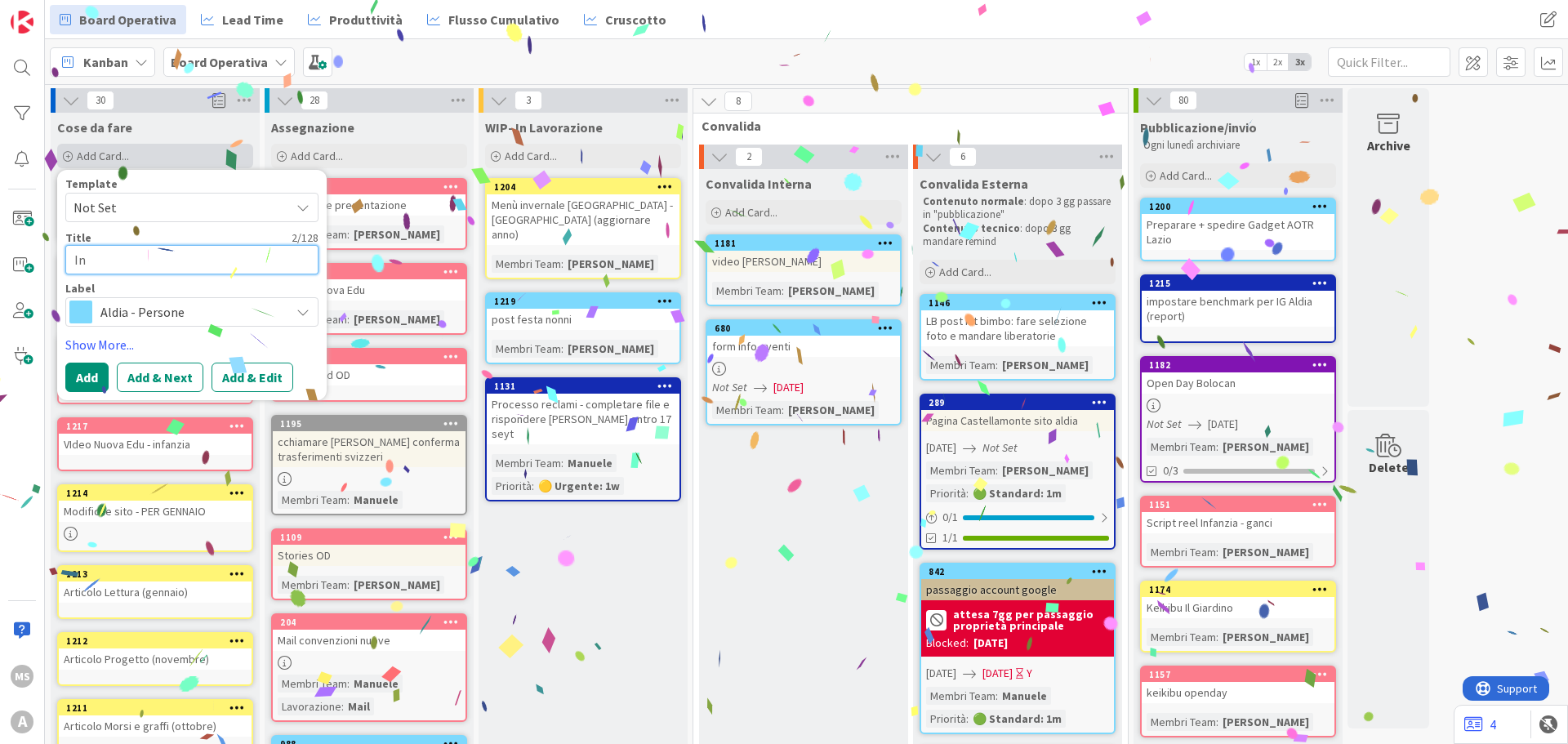
type textarea "Inv"
type textarea "x"
type textarea "Invi"
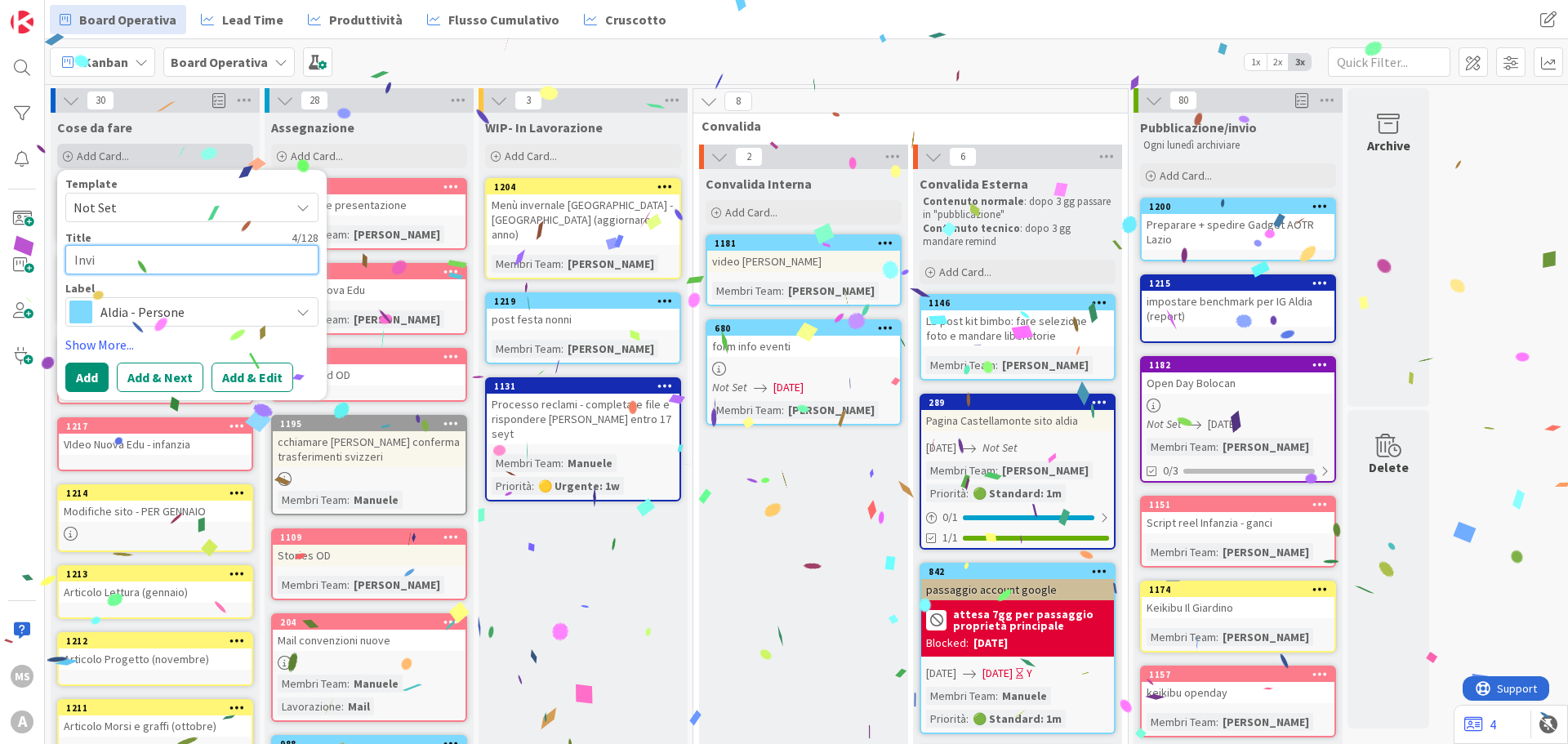
type textarea "x"
type textarea "Inviar"
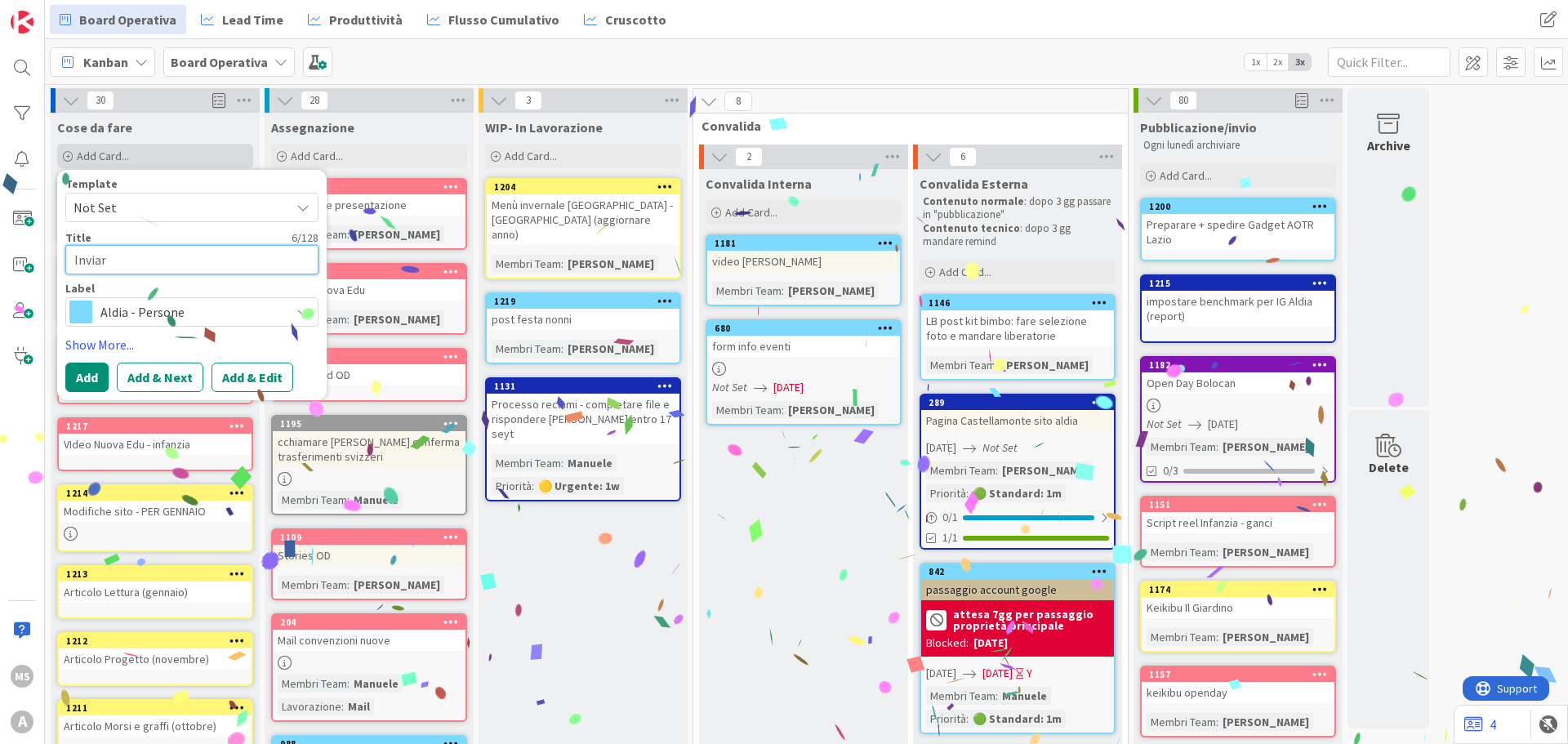
type textarea "x"
type textarea "Inviare"
type textarea "x"
type textarea "Inviare"
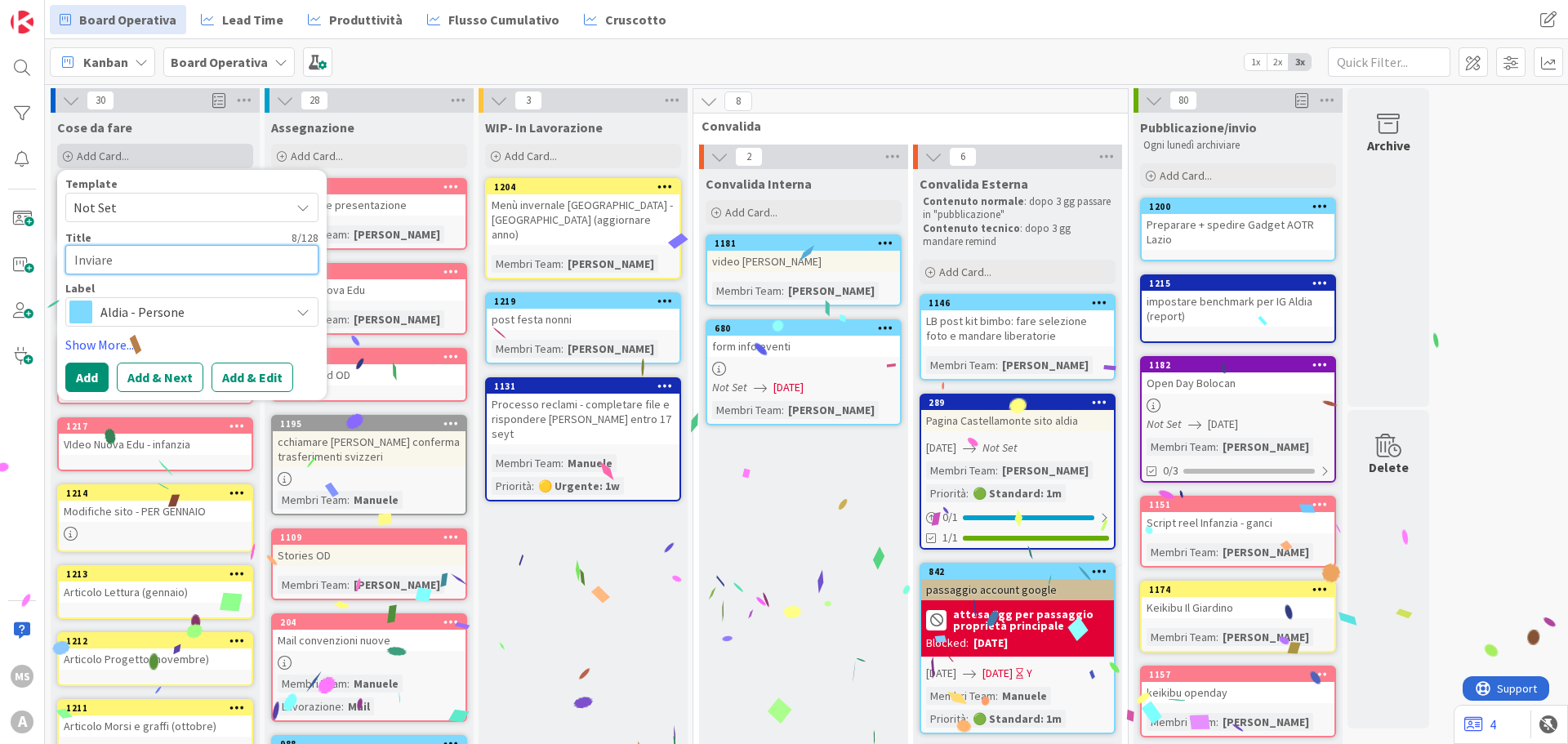
type textarea "x"
type textarea "Inviare p"
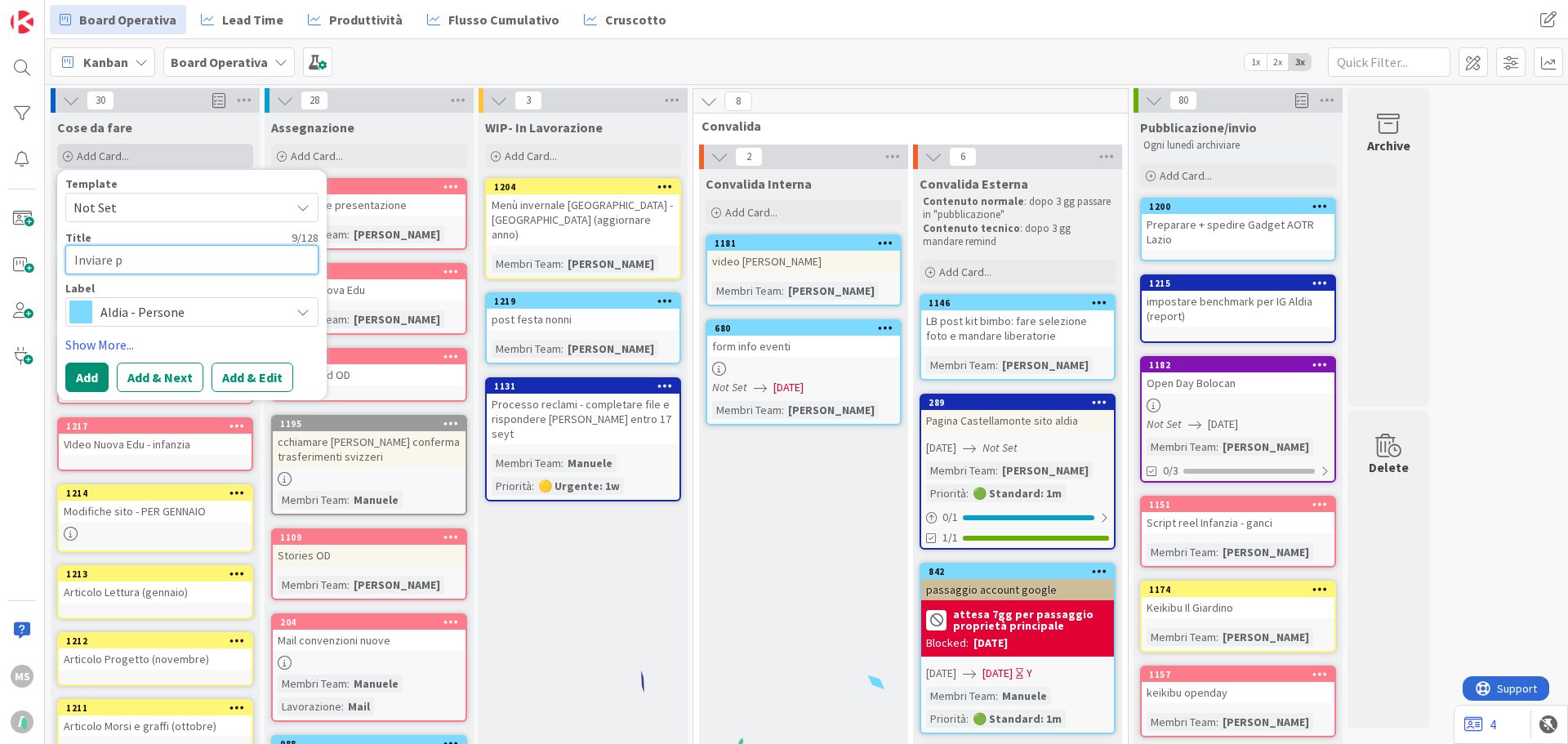
type textarea "x"
type textarea "Inviare pa"
type textarea "x"
type textarea "Inviare pac"
type textarea "x"
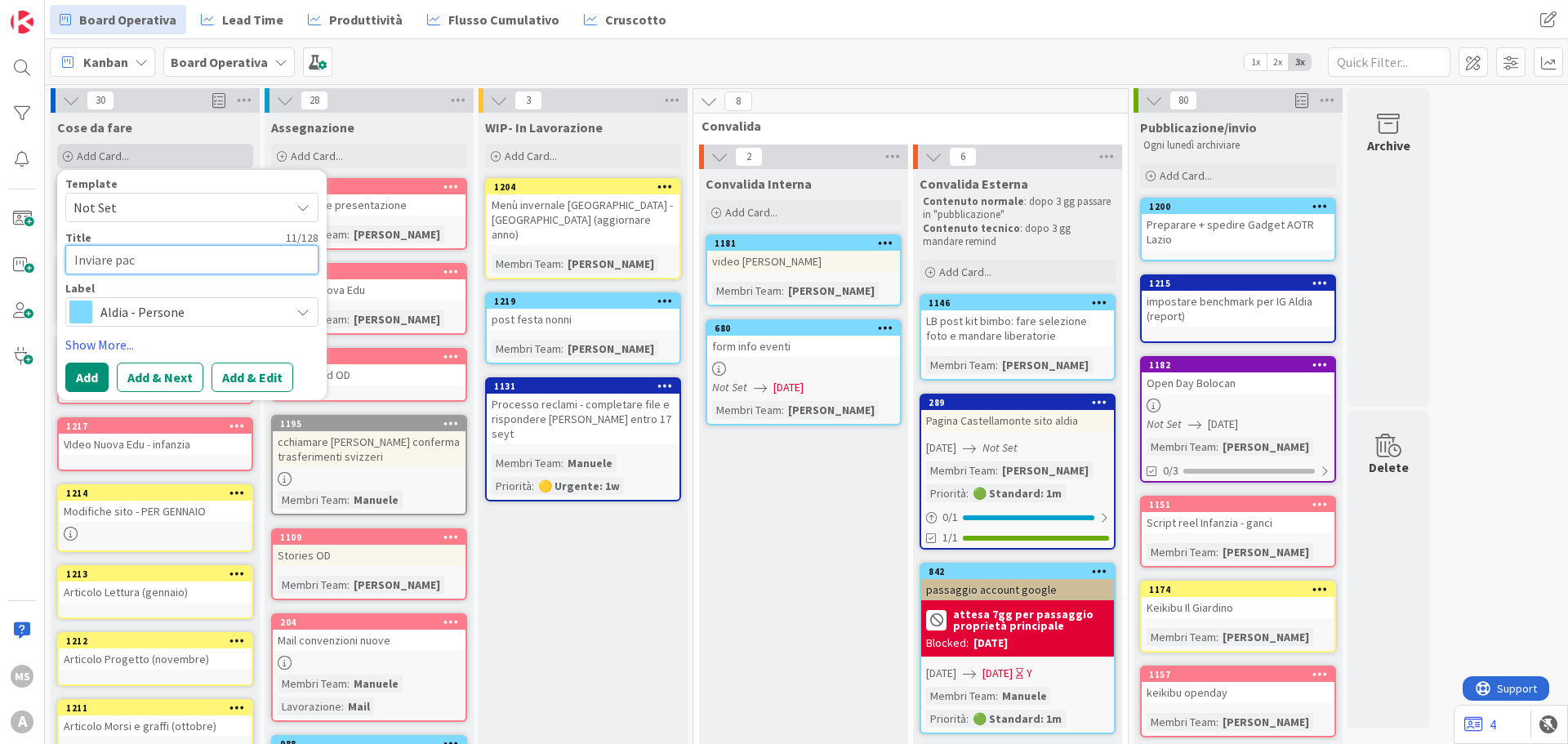
type textarea "Inviare pacc"
type textarea "x"
type textarea "Inviare pacci"
type textarea "x"
type textarea "Inviare pacc"
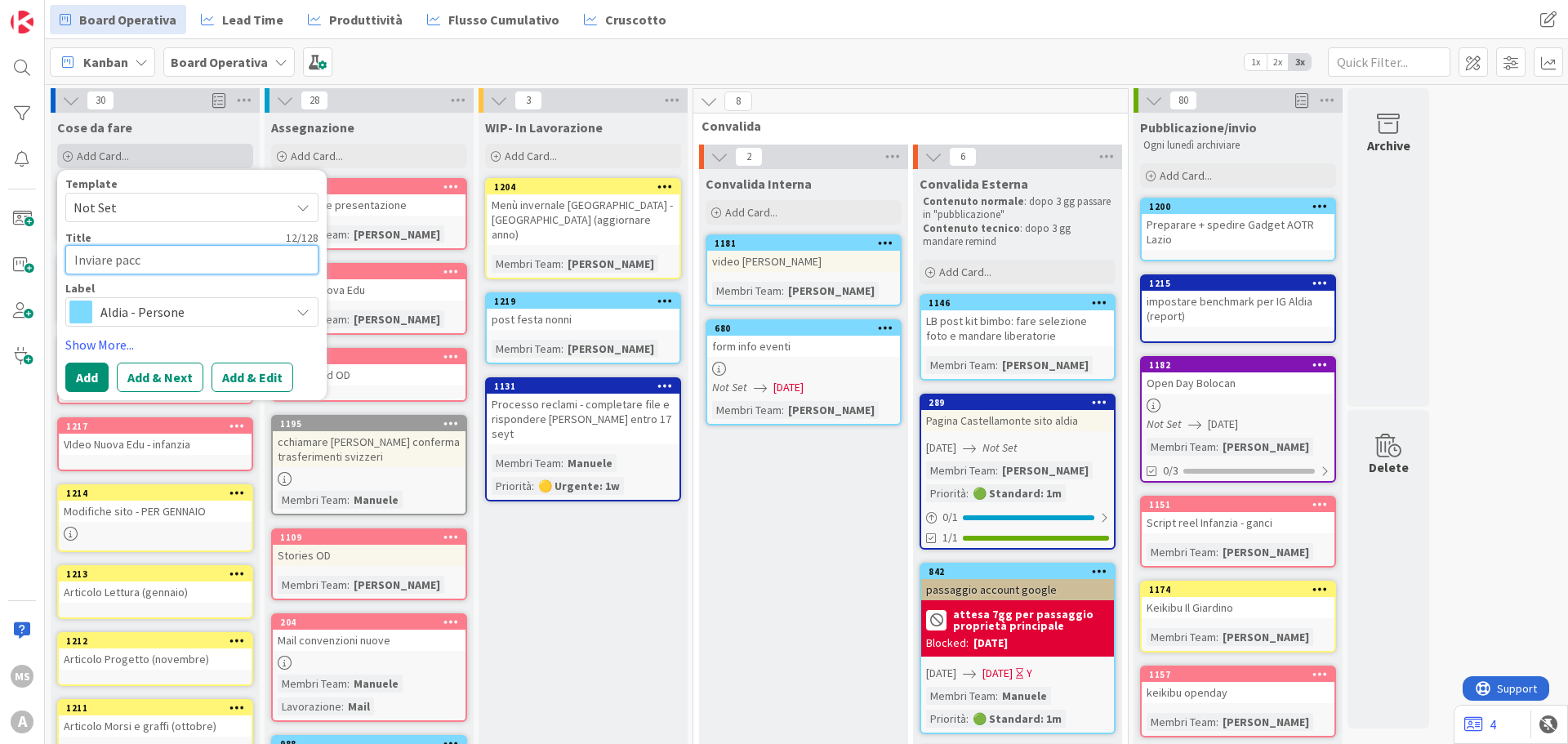
type textarea "x"
type textarea "Inviare pacch"
type textarea "x"
type textarea "Inviare pacchi"
type textarea "x"
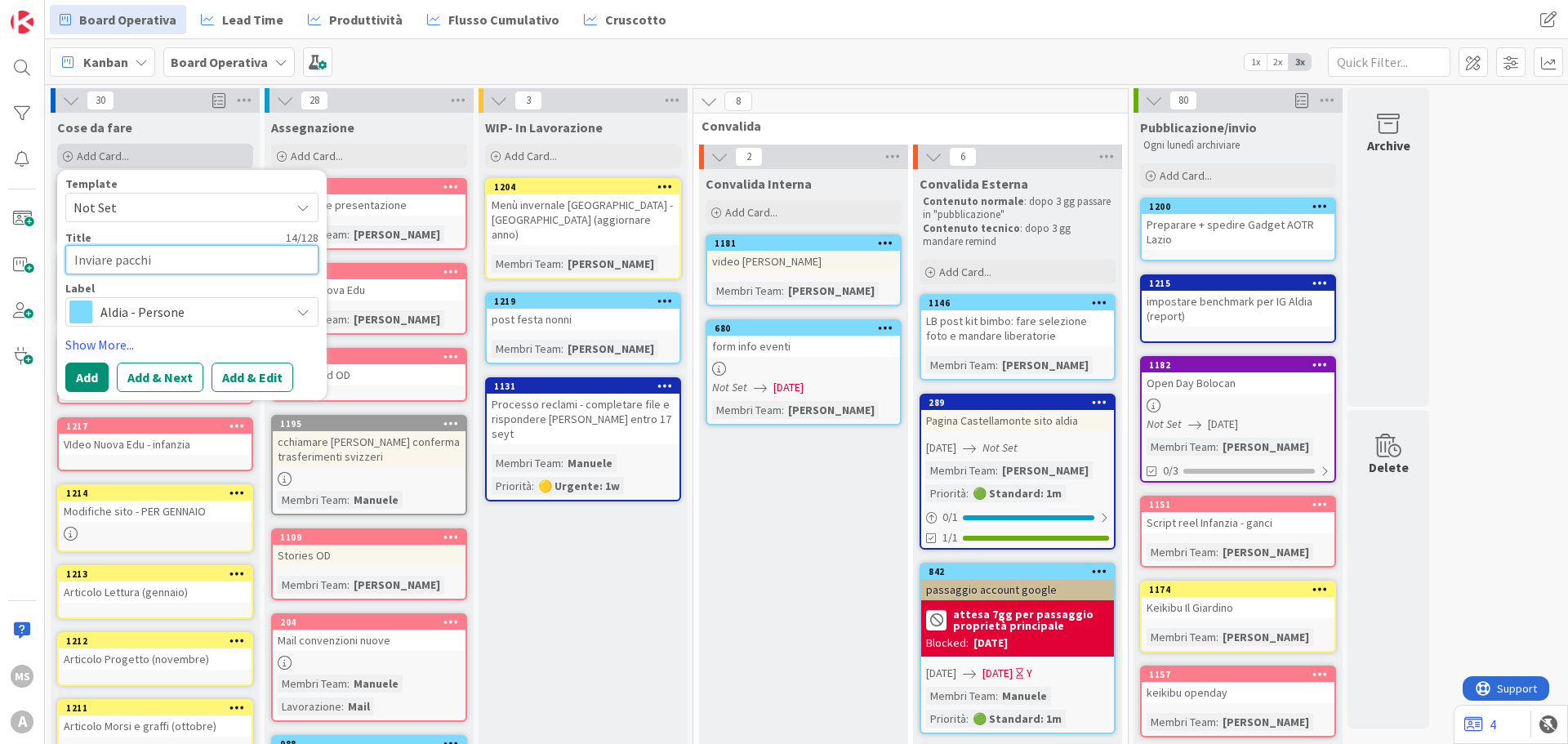
type textarea "Inviare pacchi"
type textarea "x"
type textarea "Inviare pacchi A"
type textarea "x"
type textarea "Inviare pacchi AO"
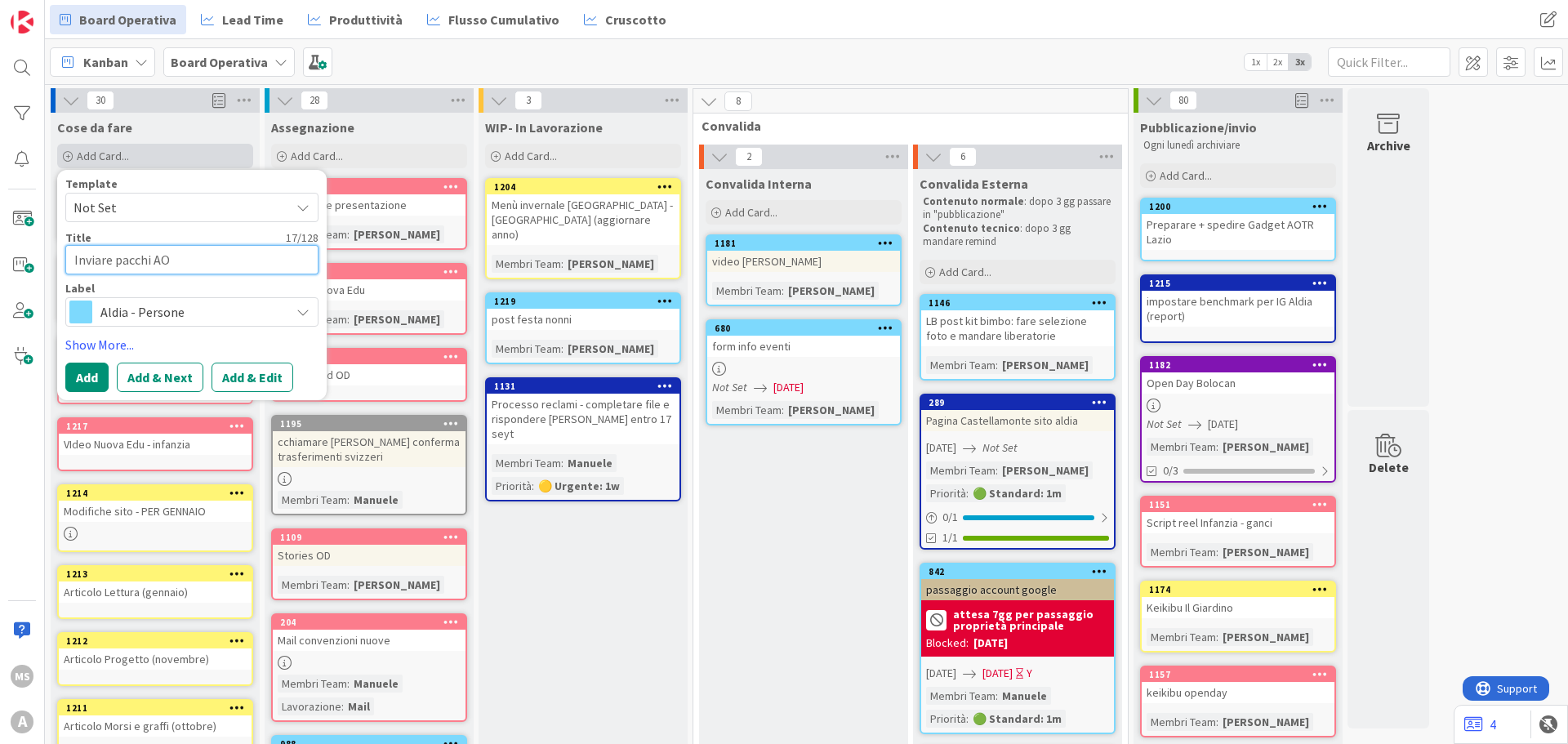
type textarea "x"
type textarea "Inviare pacchi AOT"
type textarea "x"
type textarea "Inviare pacchi AOTR"
type textarea "x"
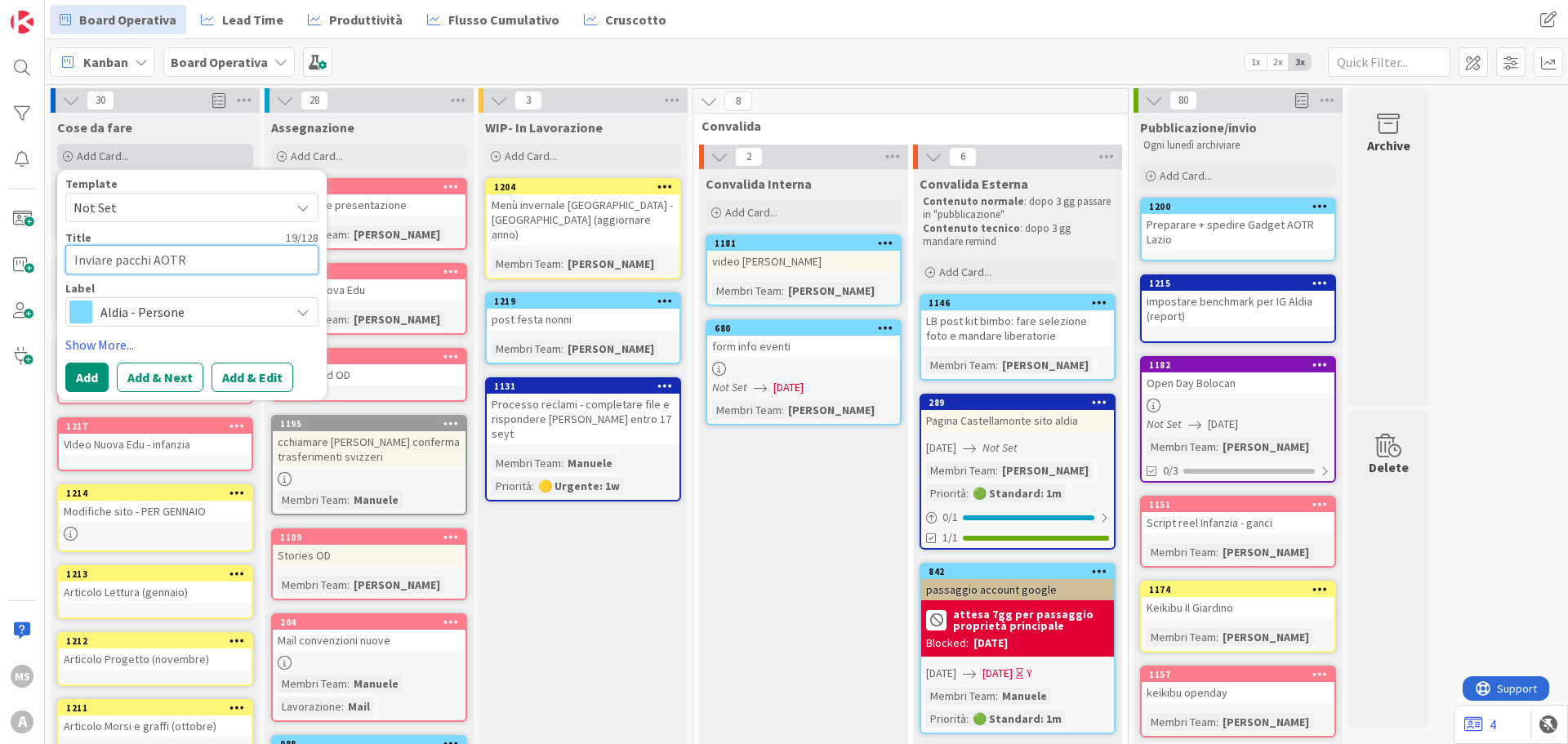
type textarea "Inviare pacchi AOTR"
type textarea "x"
type textarea "Inviare pacchi AOTR L"
type textarea "x"
type textarea "Inviare pacchi AOTR La"
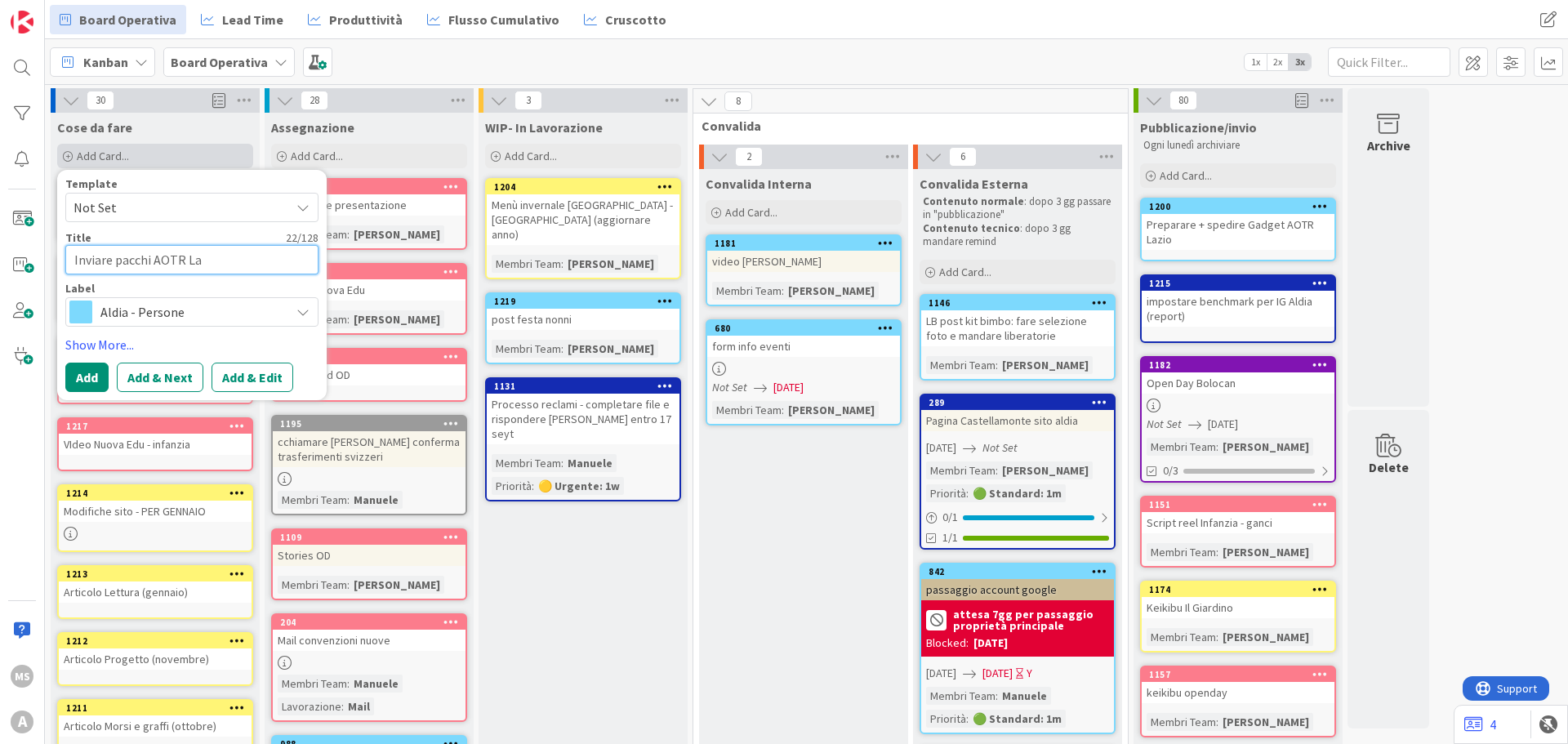
type textarea "x"
type textarea "Inviare pacchi AOTR Laz"
type textarea "x"
type textarea "Inviare pacchi AOTR Lazi"
type textarea "x"
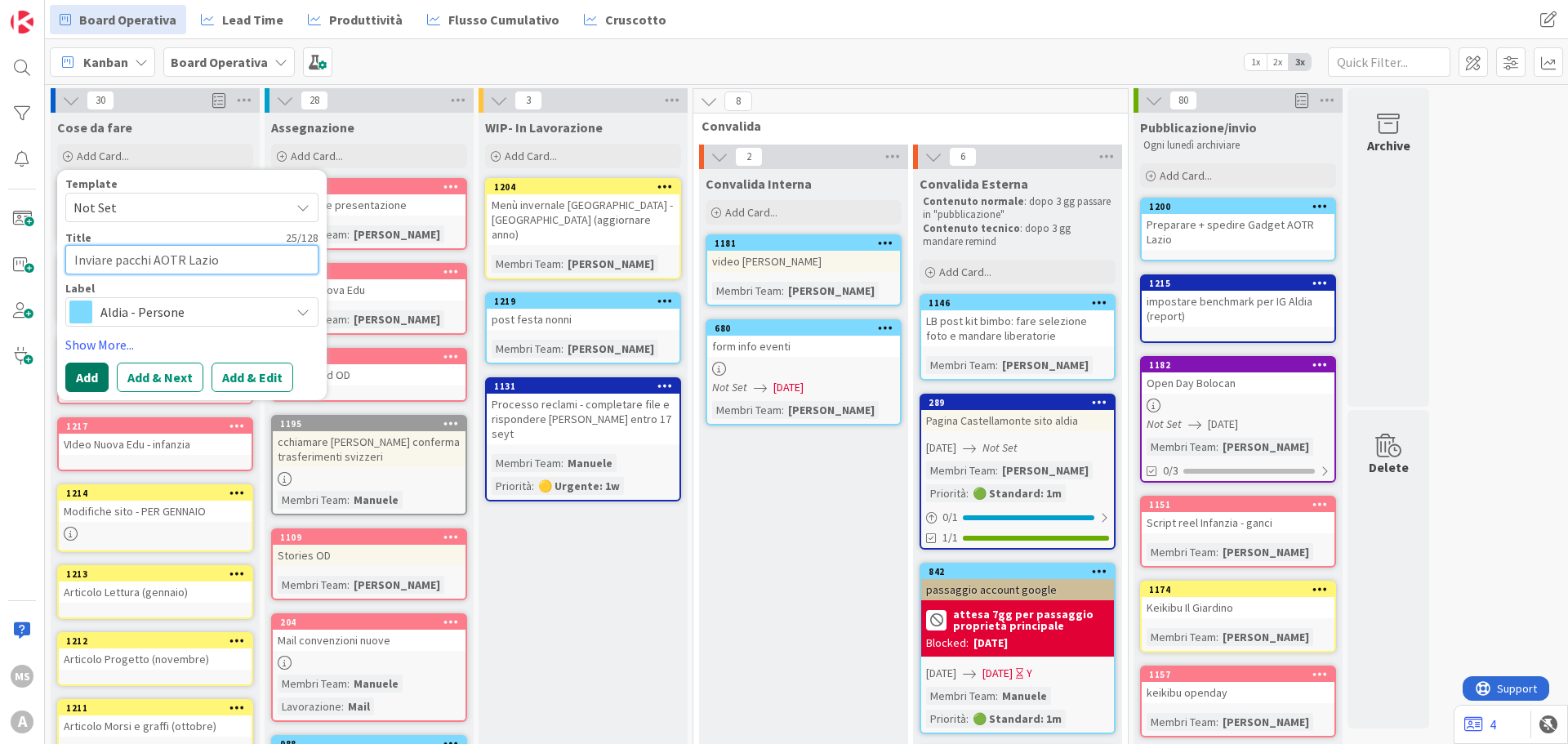
type textarea "Inviare pacchi AOTR Lazio"
click at [85, 381] on button "Add" at bounding box center [87, 378] width 44 height 30
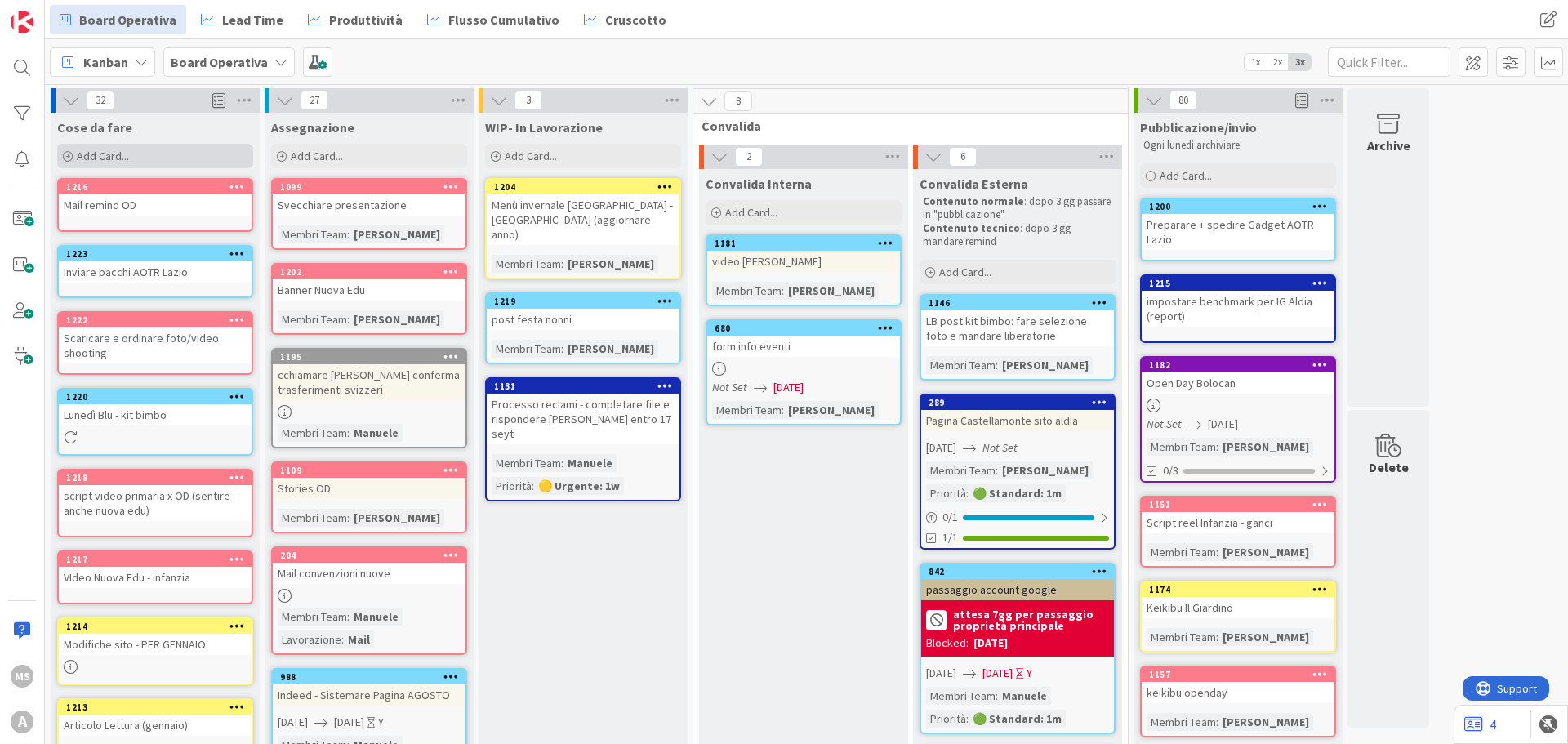
click at [138, 159] on div "Add Card..." at bounding box center [155, 155] width 196 height 25
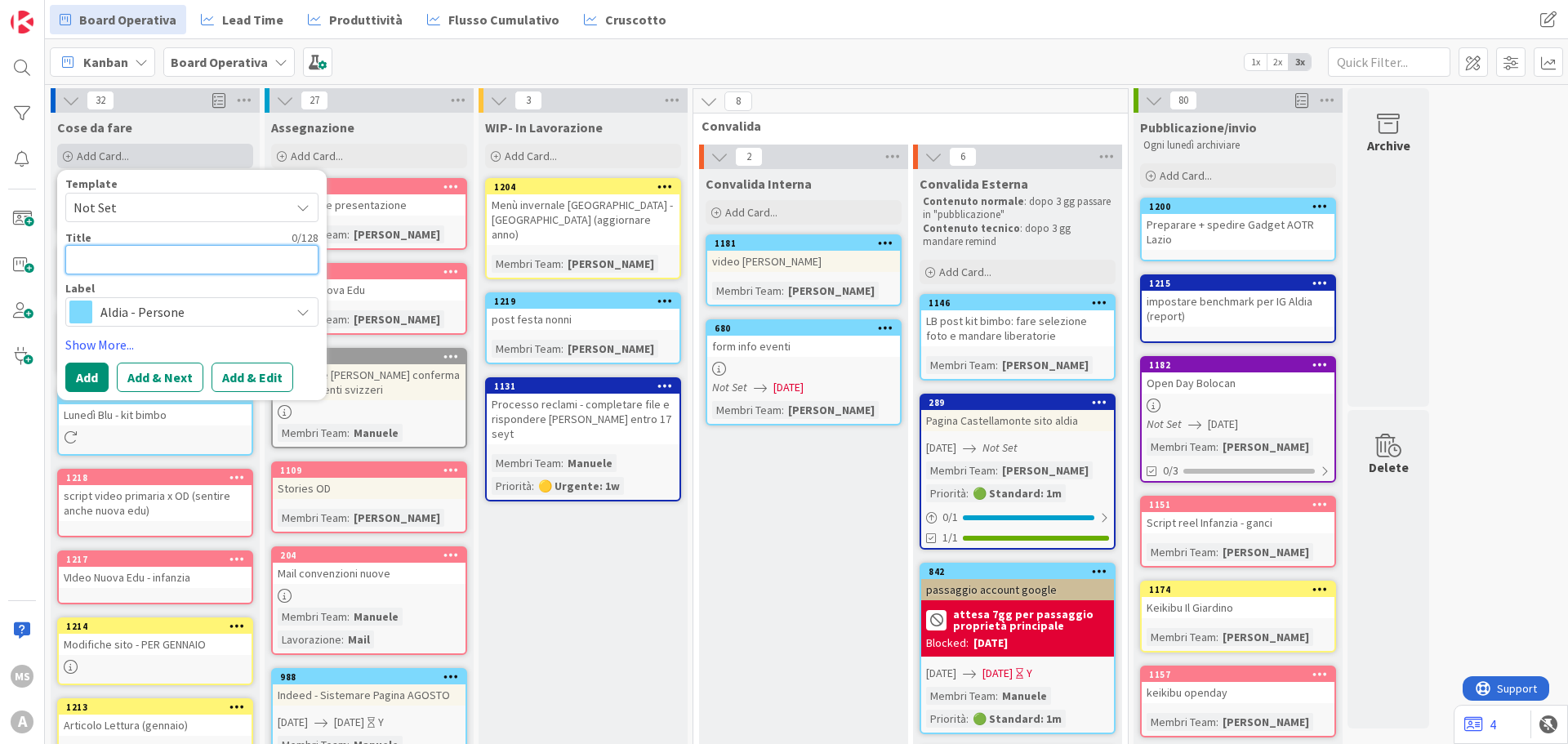
type textarea "x"
type textarea "A"
type textarea "x"
type textarea "Ac"
type textarea "x"
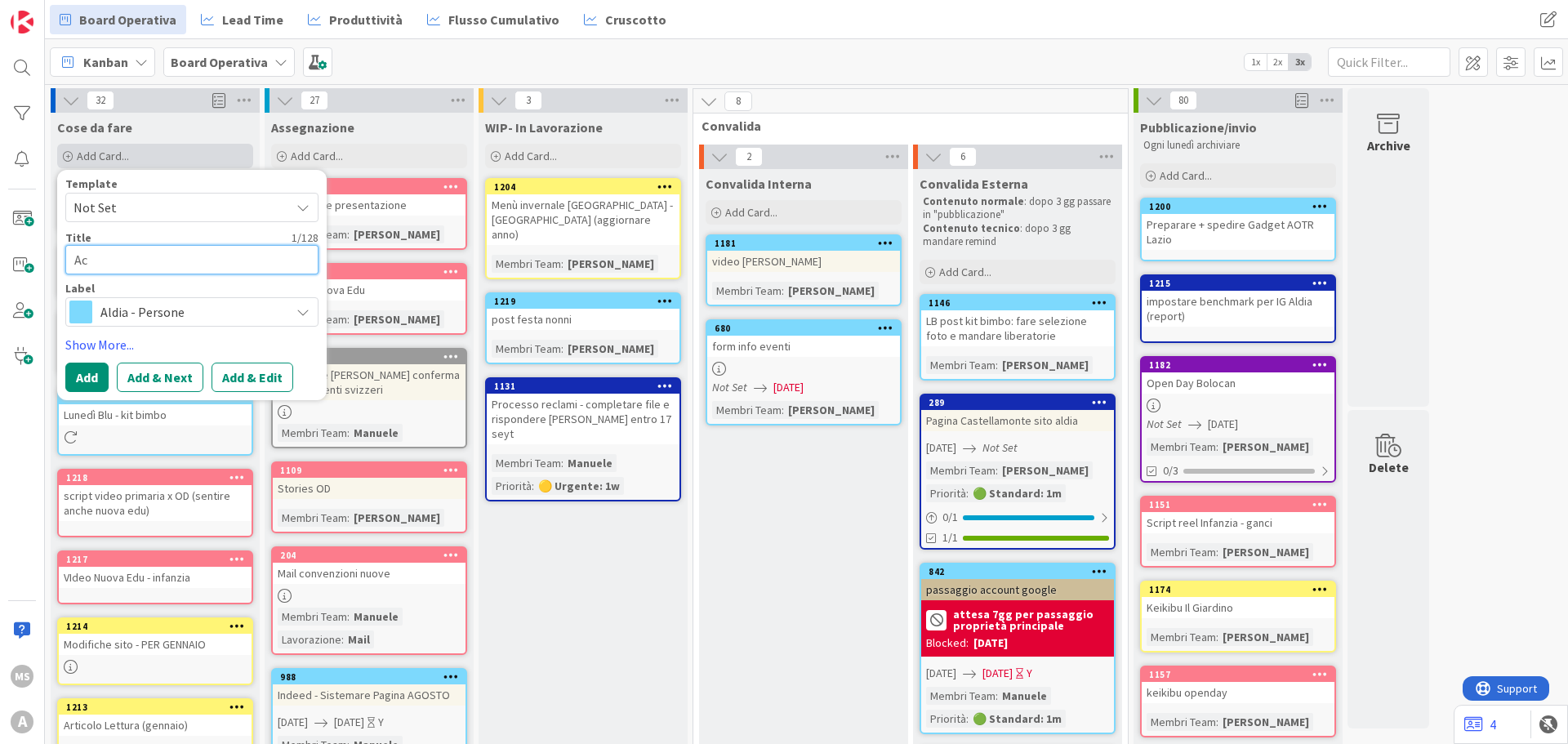
type textarea "Acc"
type textarea "x"
type textarea "Acce"
type textarea "x"
type textarea "Acces"
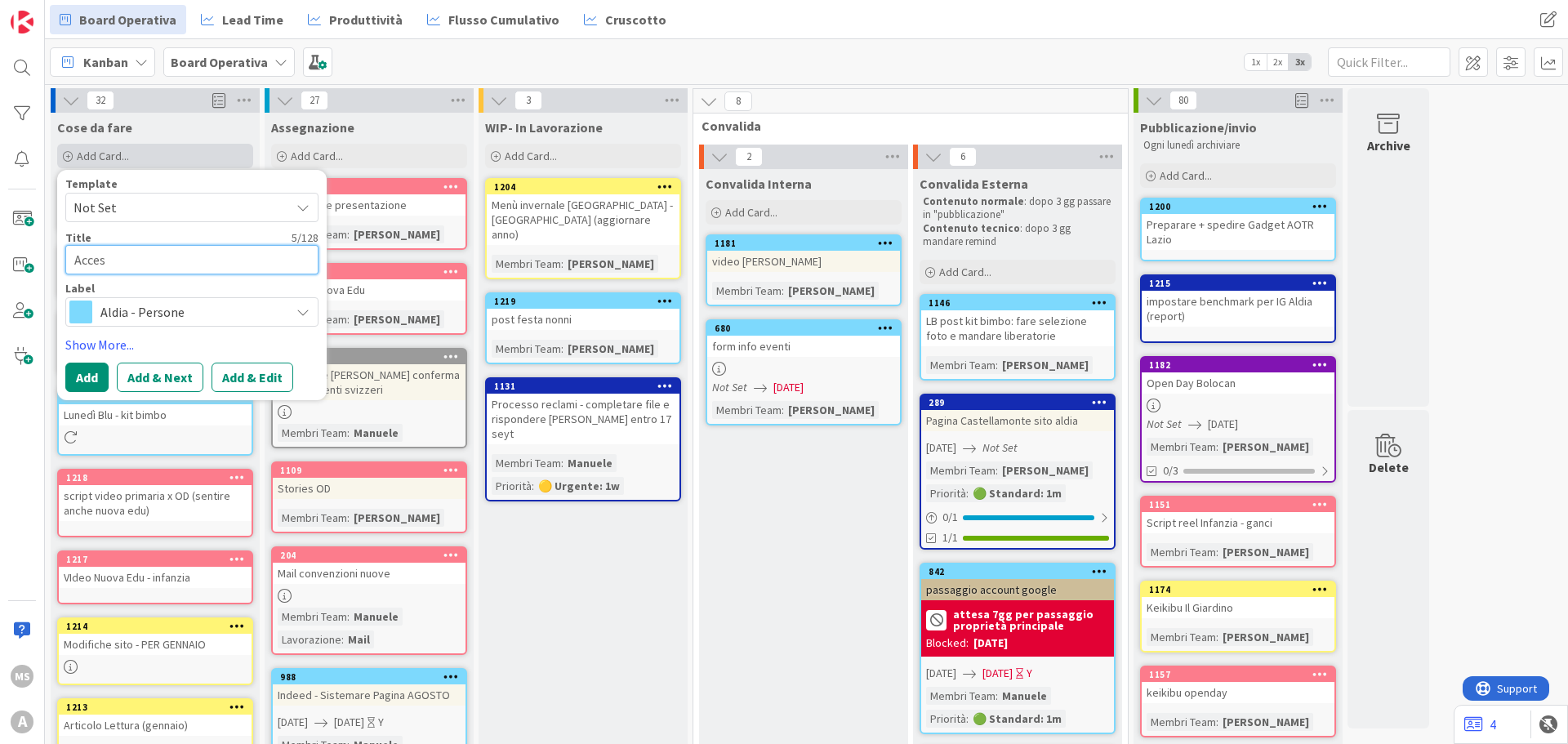
type textarea "x"
type textarea "Access"
type textarea "x"
type textarea "Accesso"
type textarea "x"
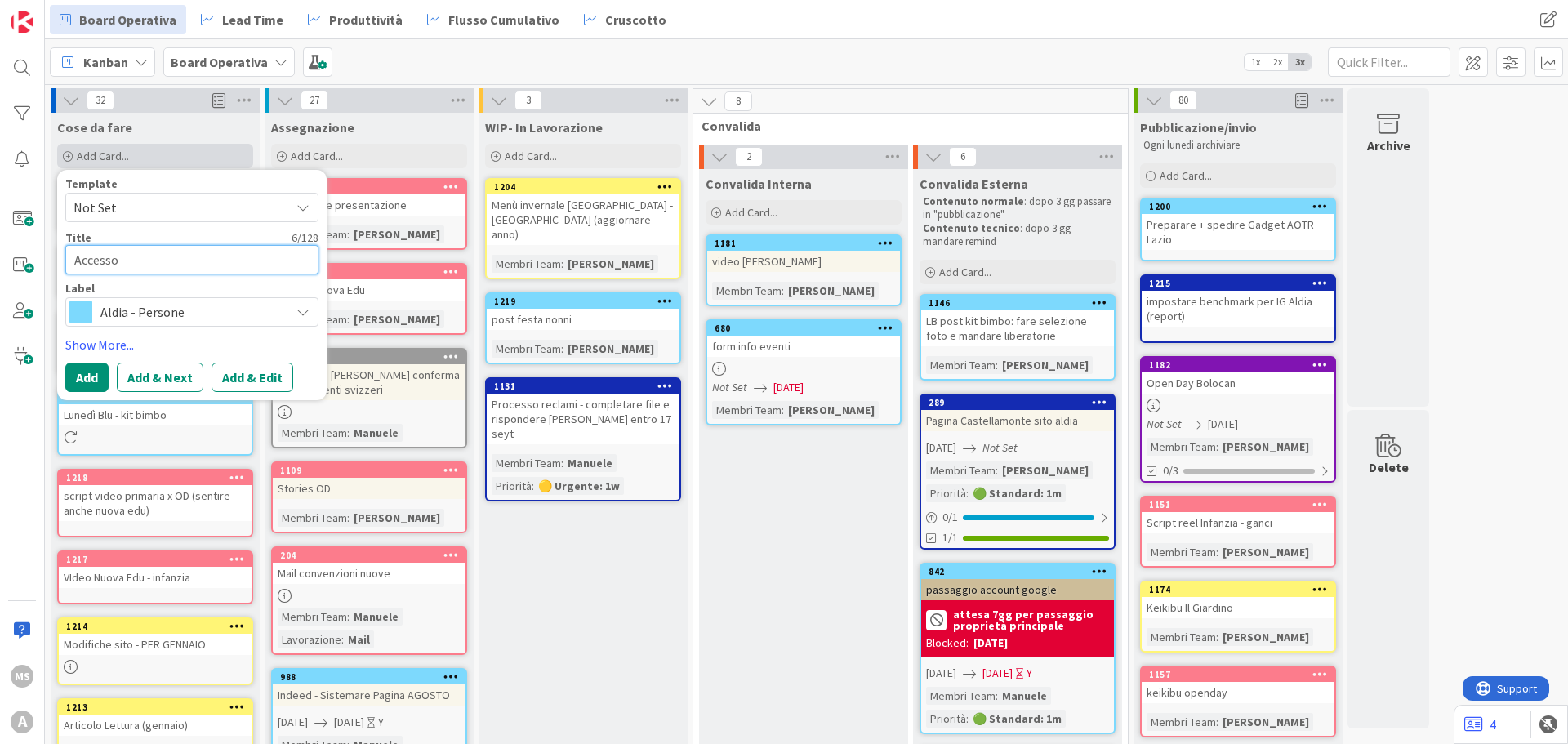
type textarea "Accesso"
type textarea "x"
type textarea "Accesso p"
type textarea "x"
type textarea "Accesso pe"
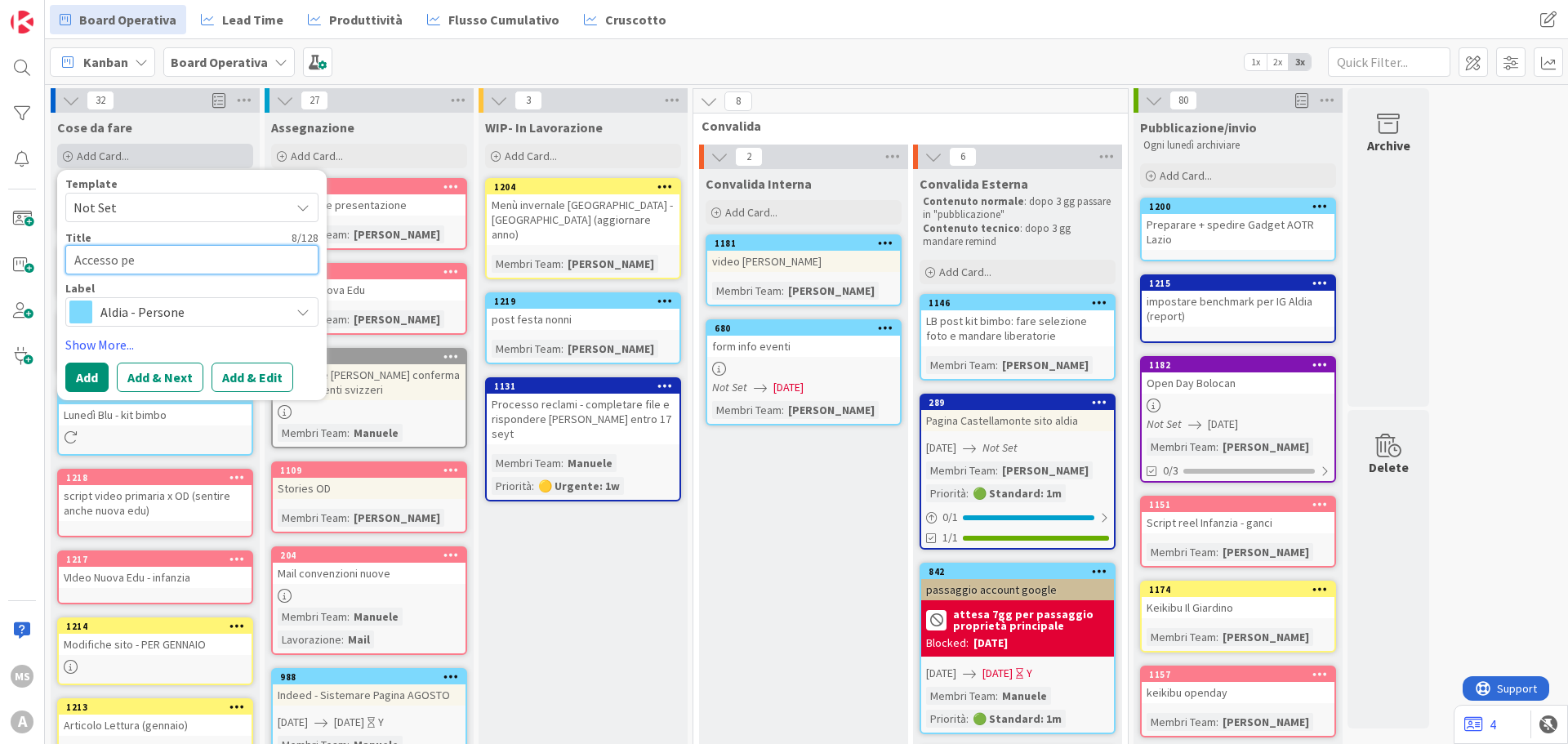
type textarea "x"
type textarea "Accesso per"
type textarea "x"
type textarea "Accesso per"
type textarea "x"
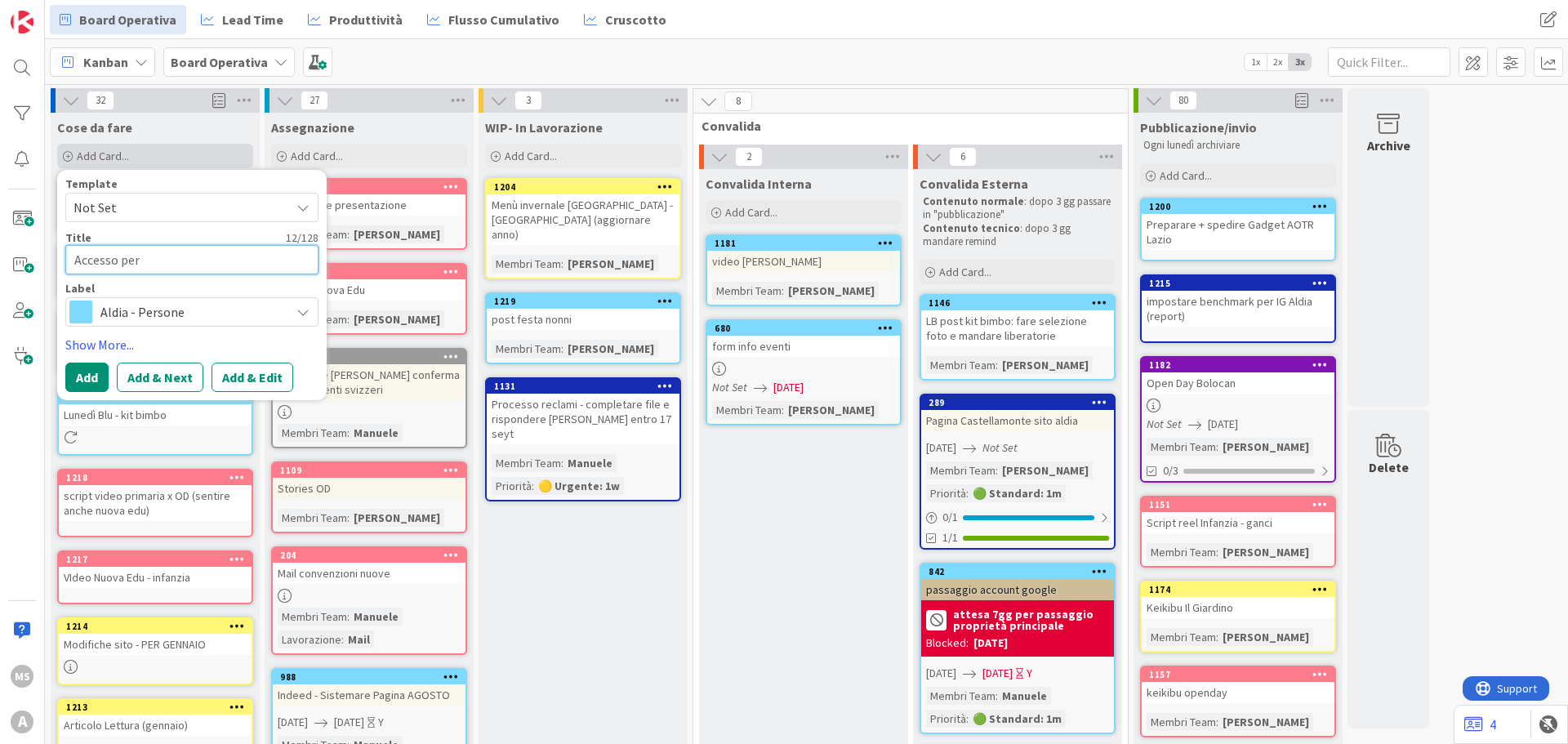
type textarea "Accesso per E"
type textarea "x"
type textarea "Accesso per Em"
type textarea "x"
type textarea "Accesso per Emi"
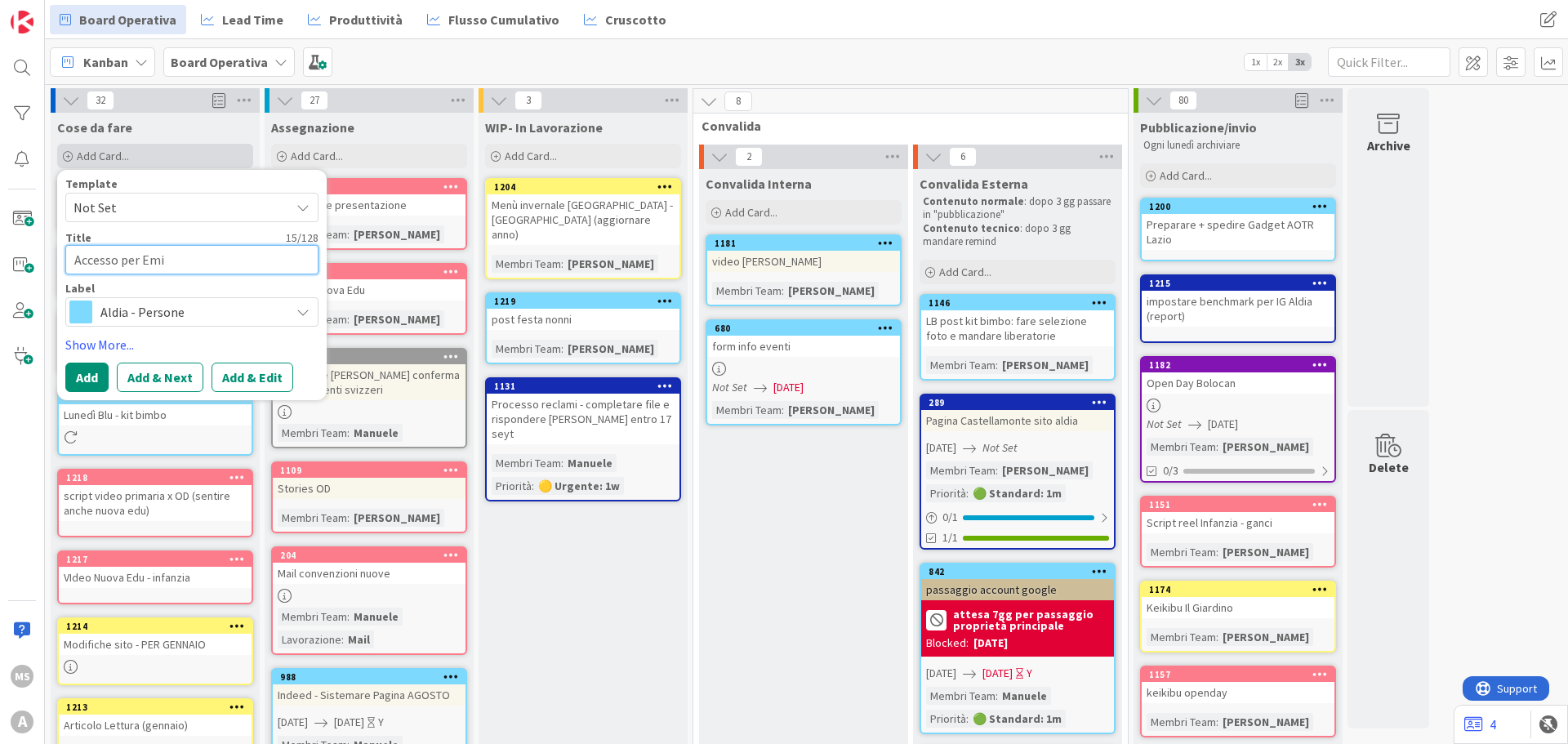
type textarea "x"
type textarea "Accesso per [PERSON_NAME]"
type textarea "x"
type textarea "Accesso per [PERSON_NAME]"
type textarea "x"
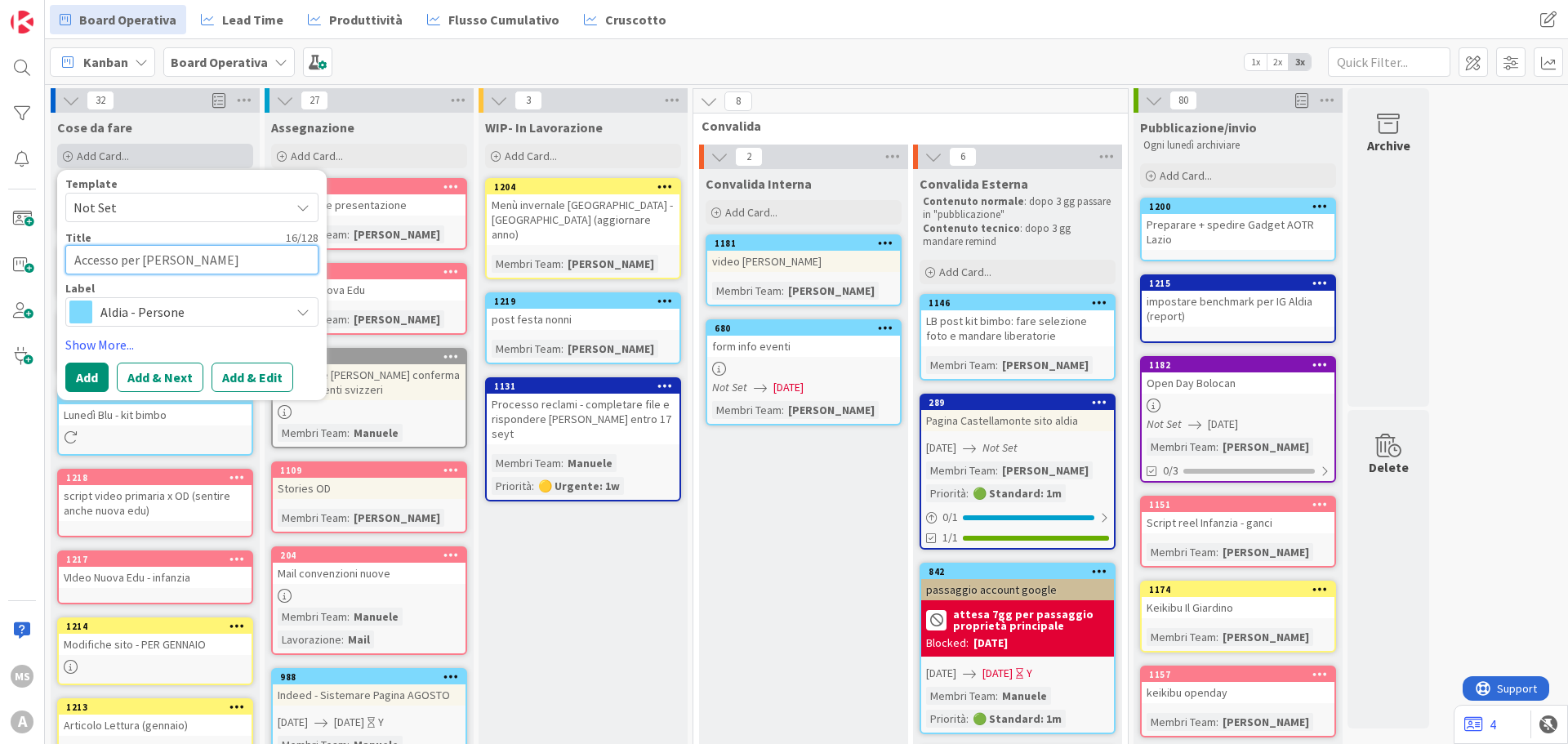
type textarea "Accesso per [PERSON_NAME]"
type textarea "x"
type textarea "Accesso per [PERSON_NAME]"
type textarea "x"
type textarea "Accesso per [PERSON_NAME]"
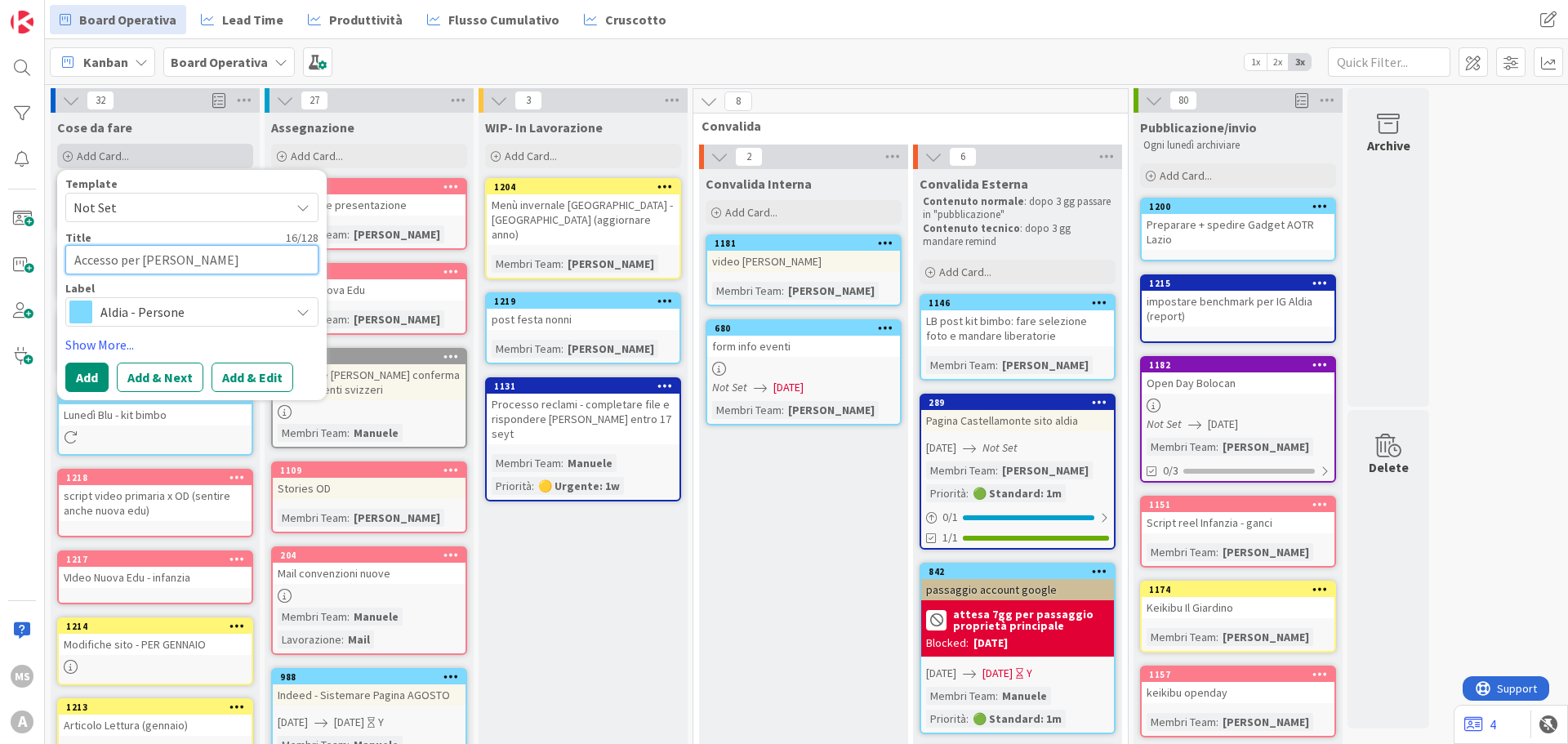
type textarea "x"
type textarea "Accesso per [PERSON_NAME]"
type textarea "x"
type textarea "Accesso per [PERSON_NAME]"
type textarea "x"
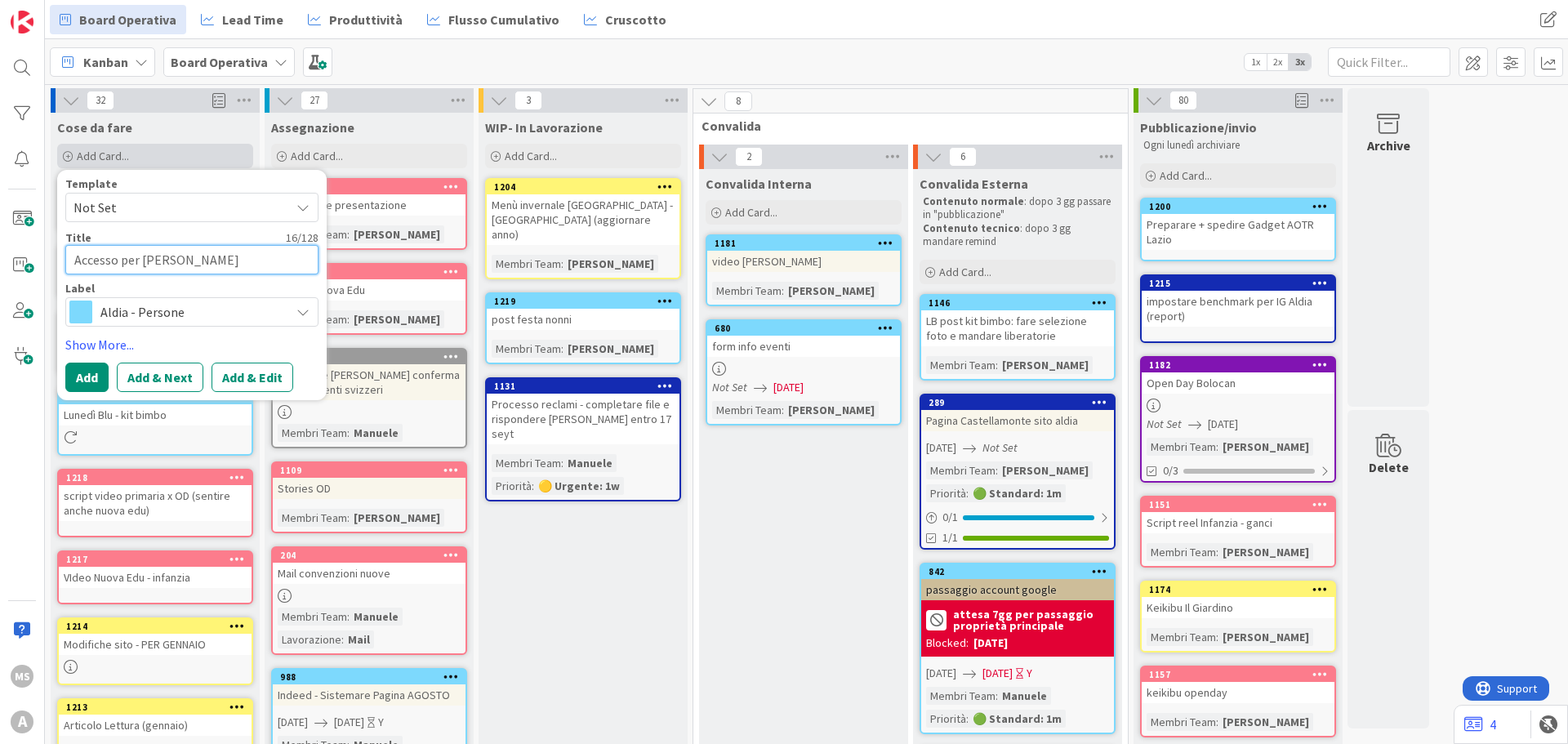
type textarea "Accesso per [PERSON_NAME]"
type textarea "x"
type textarea "Accesso per [PERSON_NAME]"
type textarea "x"
type textarea "Accesso per [PERSON_NAME]"
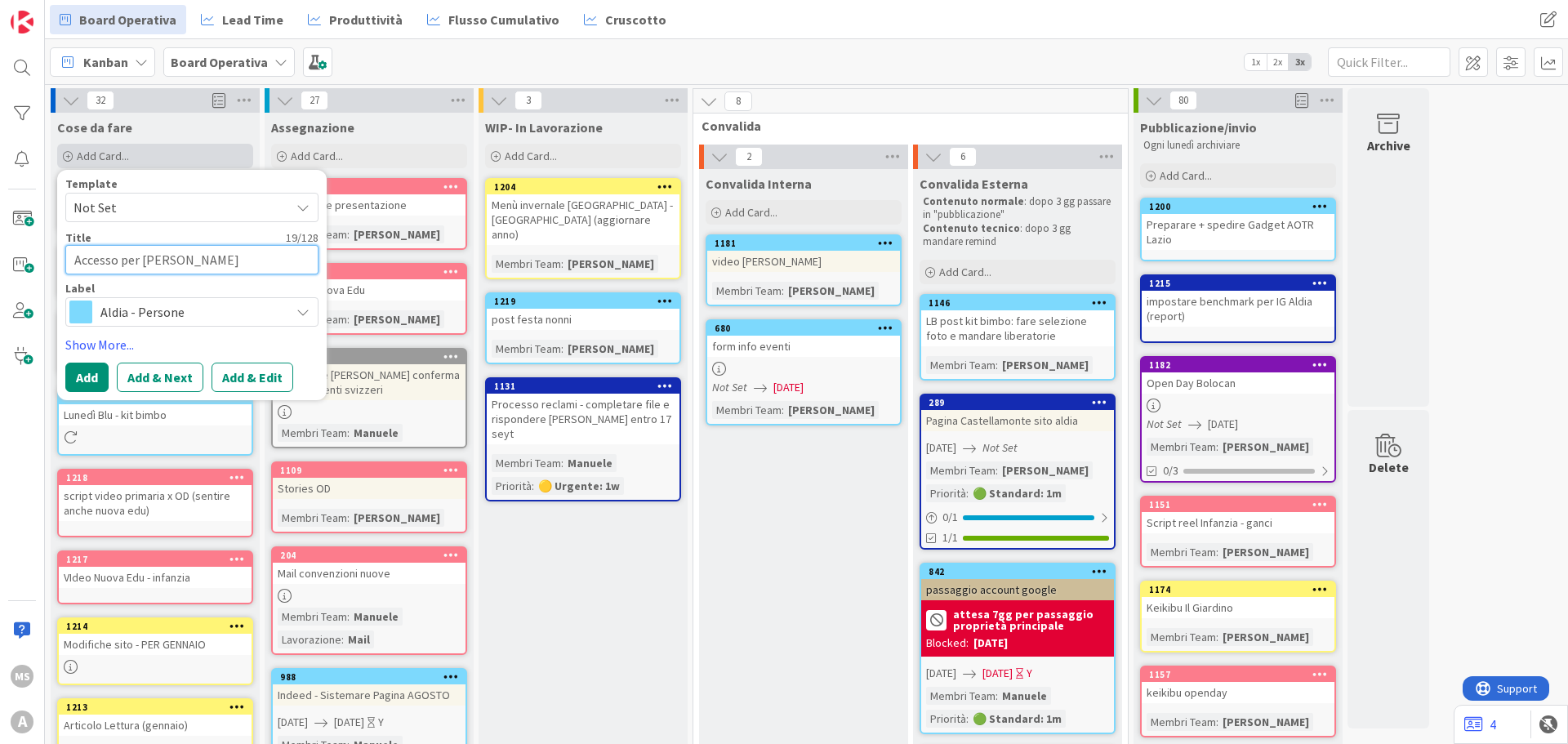
type textarea "x"
type textarea "Accesso per [PERSON_NAME]"
type textarea "x"
type textarea "Accesso per [PERSON_NAME]"
type textarea "x"
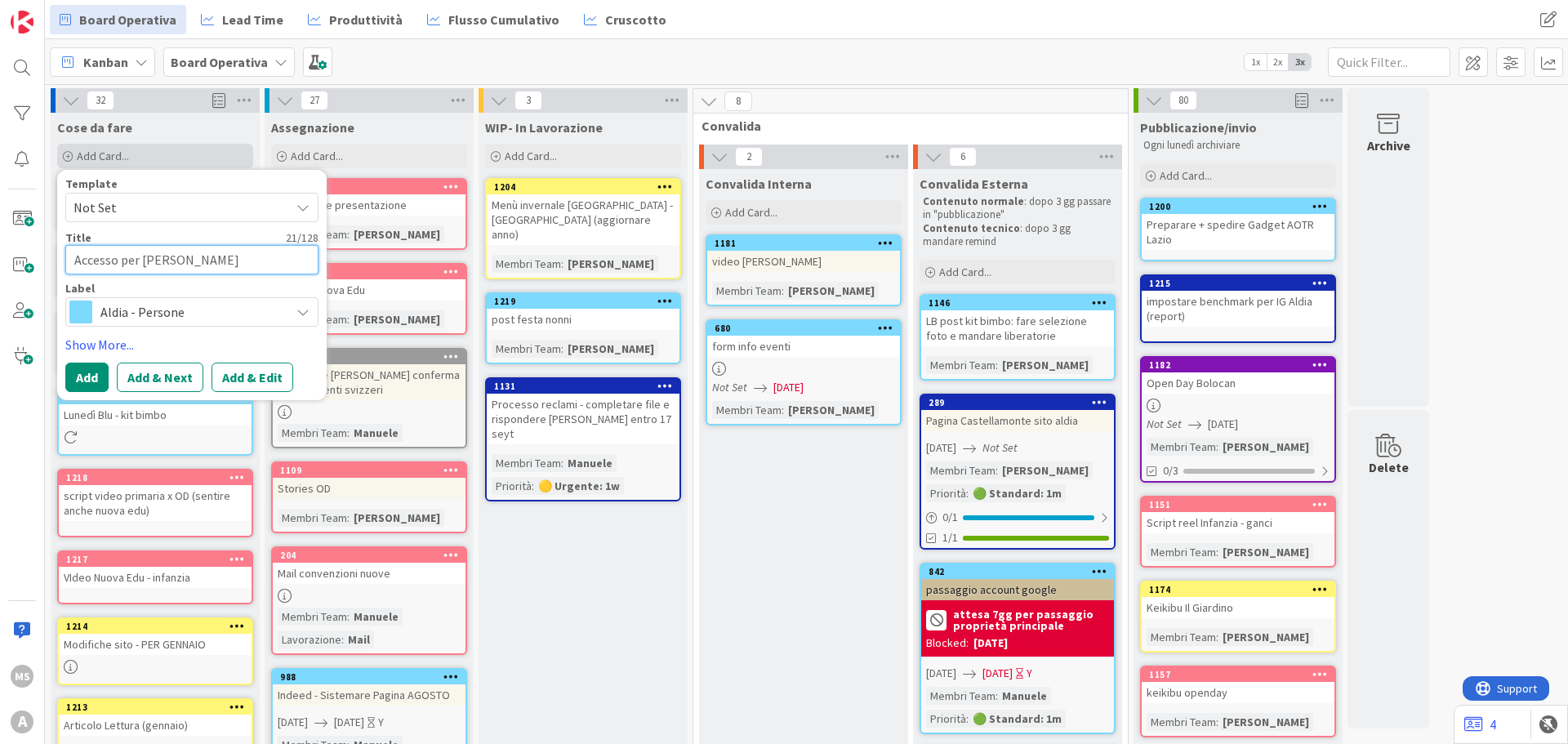
type textarea "Accesso per [PERSON_NAME]"
type textarea "x"
type textarea "Accesso per [PERSON_NAME]"
type textarea "x"
type textarea "Accesso per [PERSON_NAME]"
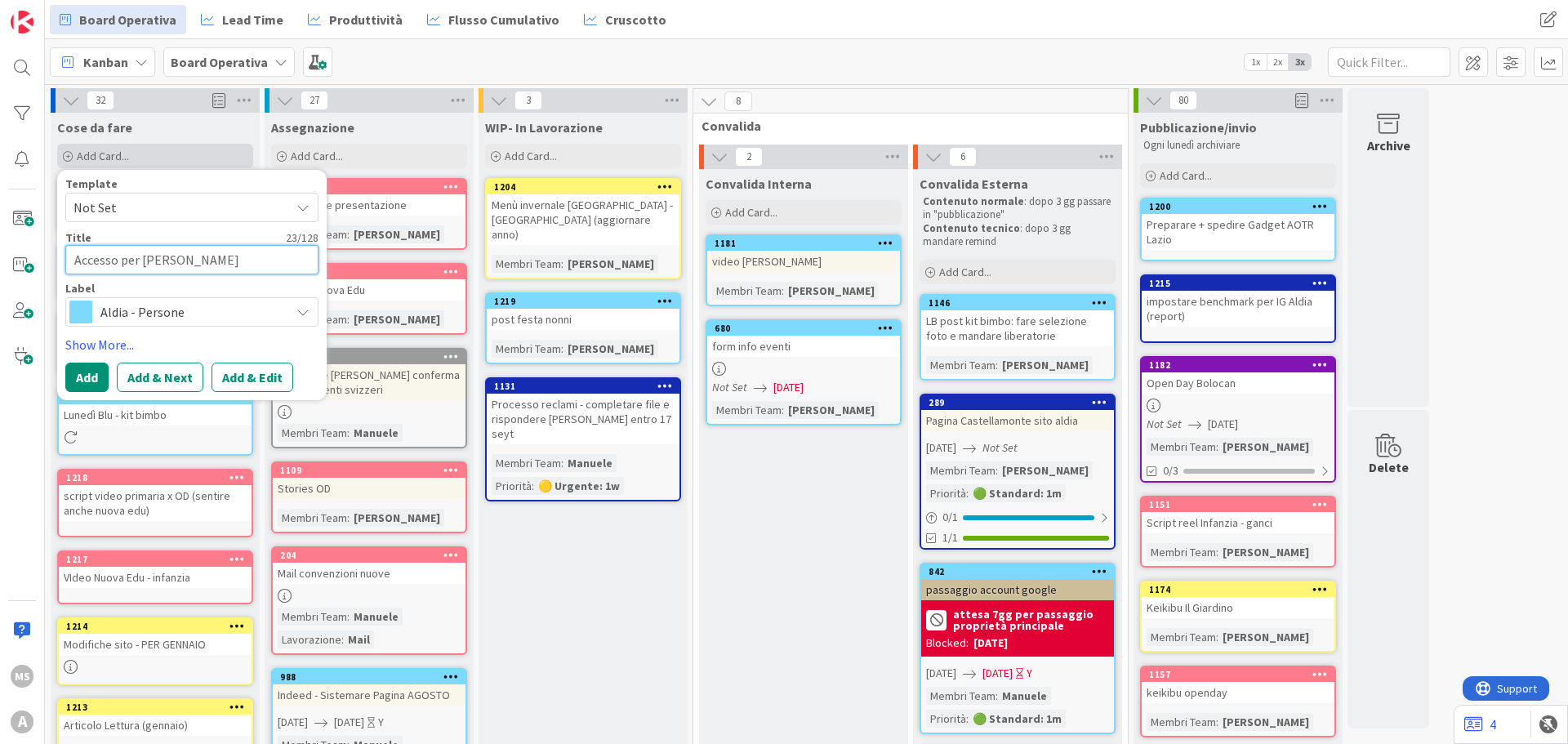
type textarea "x"
type textarea "Accesso per [PERSON_NAME]"
type textarea "x"
type textarea "Accesso per [PERSON_NAME]"
type textarea "x"
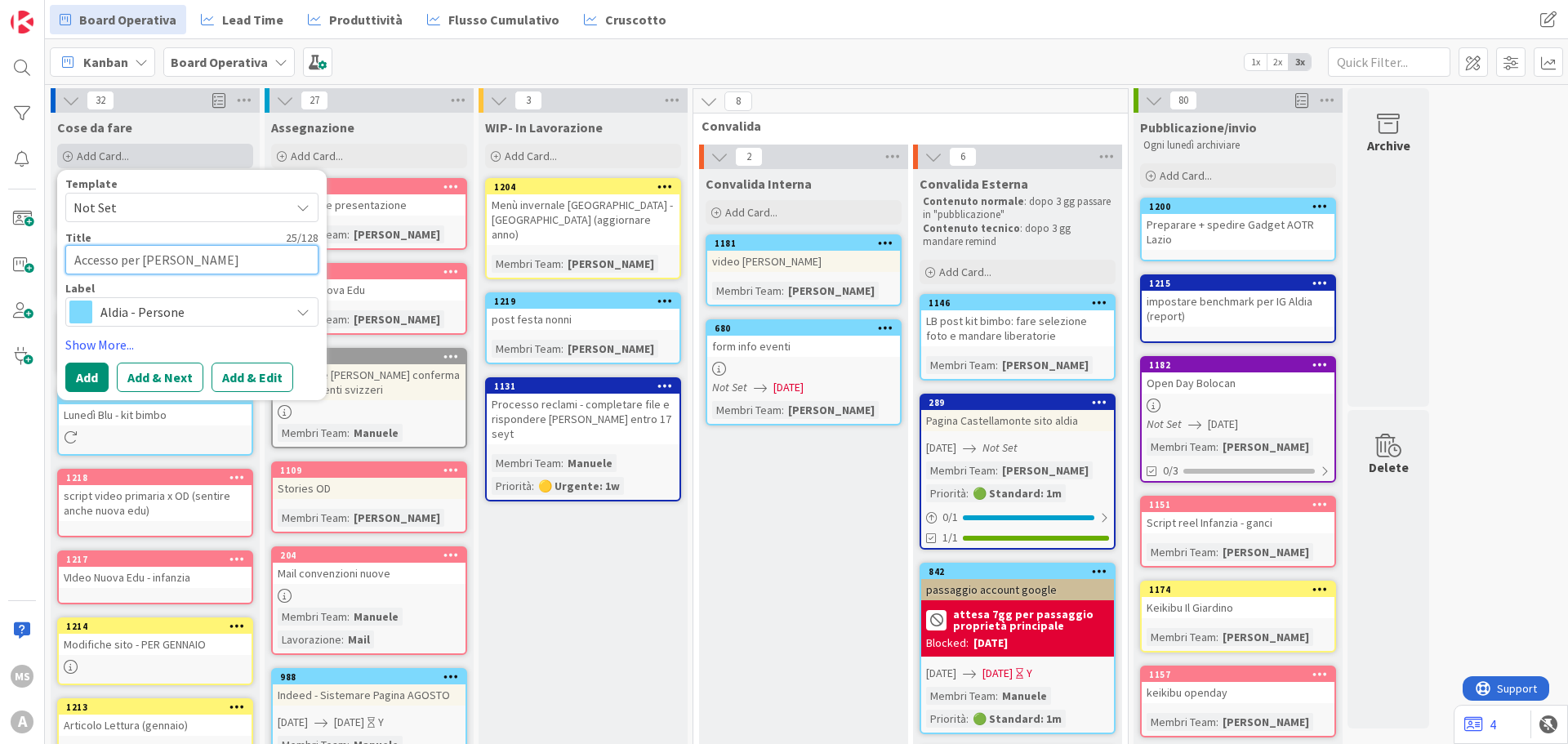
type textarea "Accesso per [PERSON_NAME]"
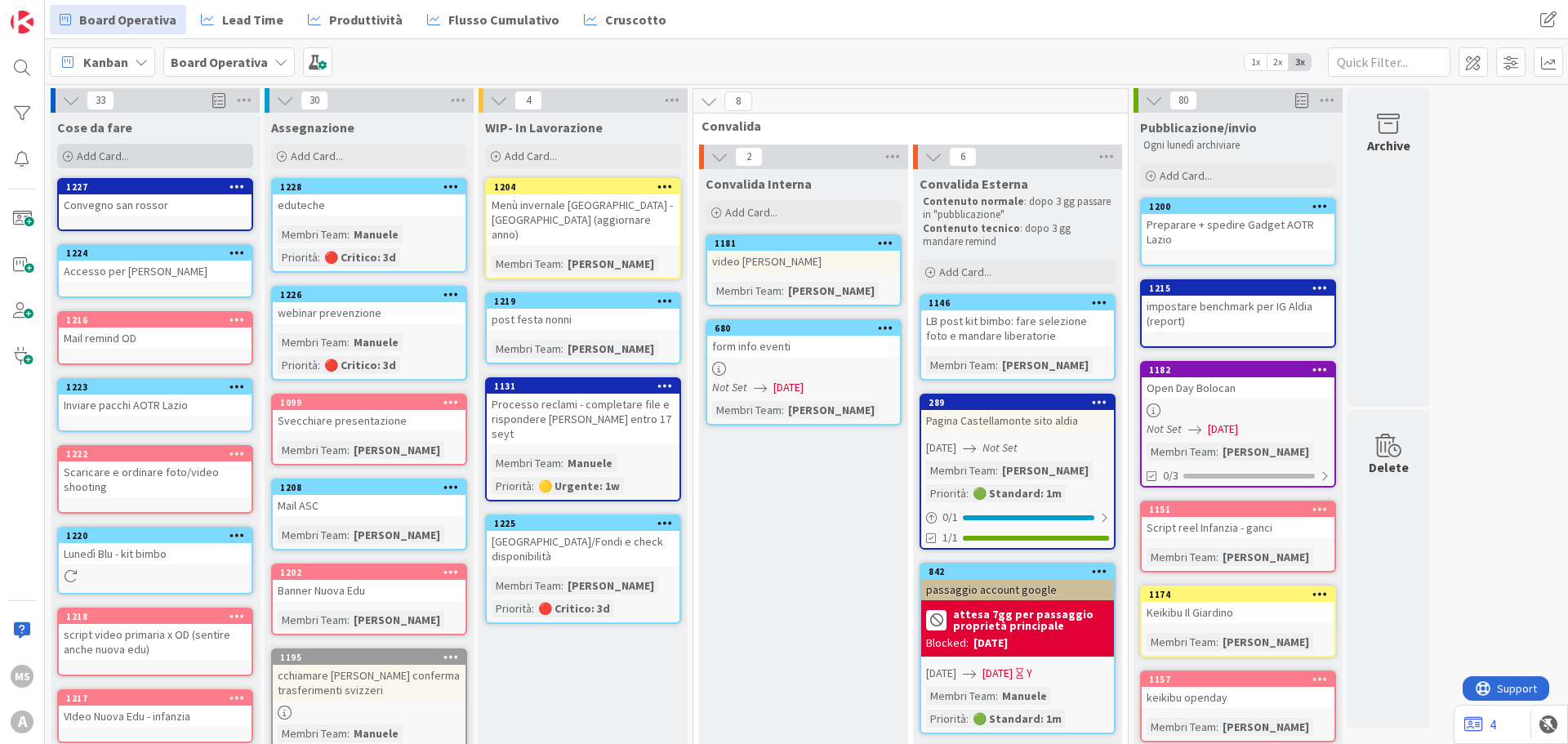
click at [165, 152] on div "Add Card..." at bounding box center [155, 155] width 196 height 25
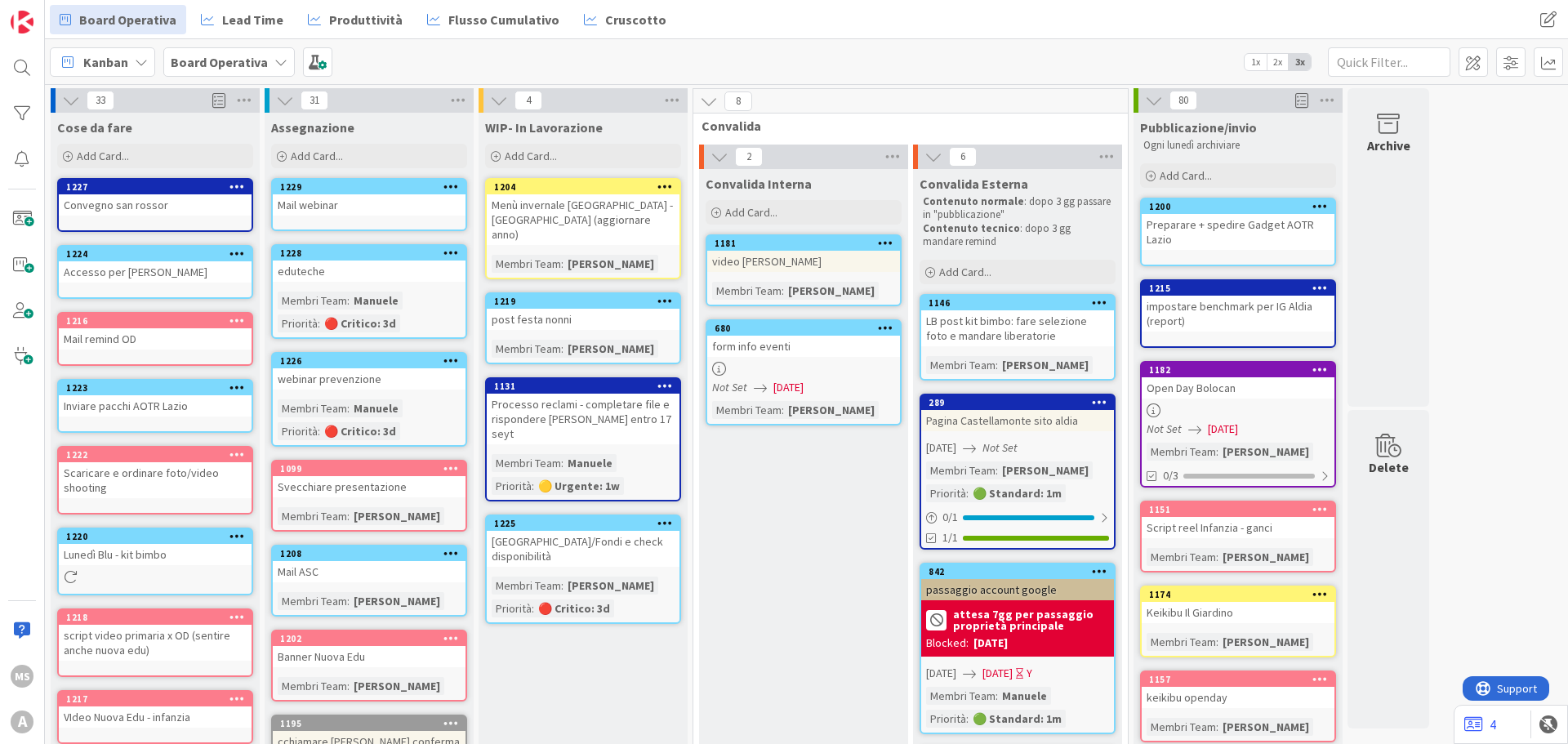
click at [386, 207] on div "Mail webinar" at bounding box center [369, 204] width 193 height 21
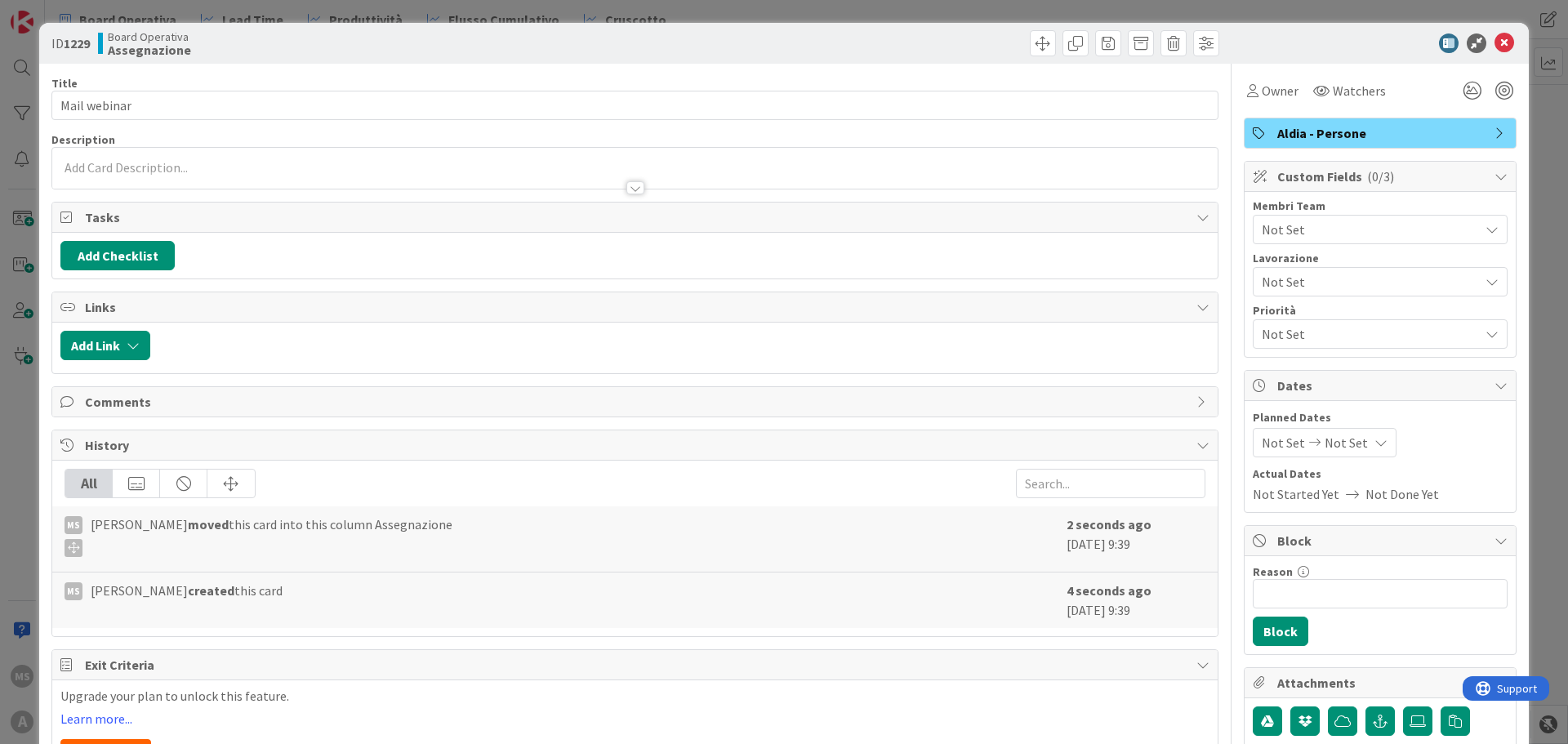
click at [1301, 222] on span "Not Set" at bounding box center [1370, 230] width 218 height 20
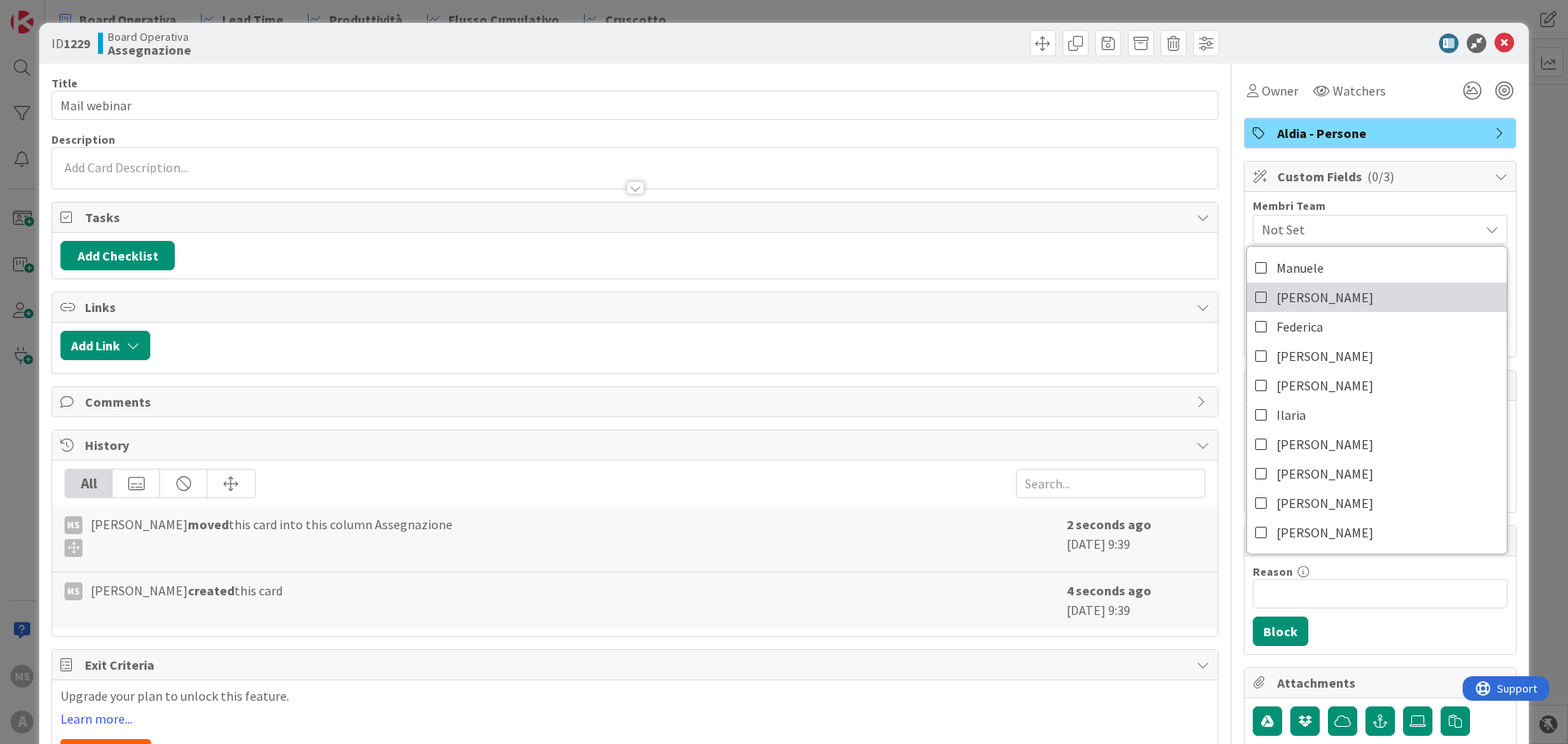
click at [1308, 304] on span "[PERSON_NAME]" at bounding box center [1325, 297] width 97 height 25
click at [1495, 35] on icon at bounding box center [1505, 44] width 20 height 20
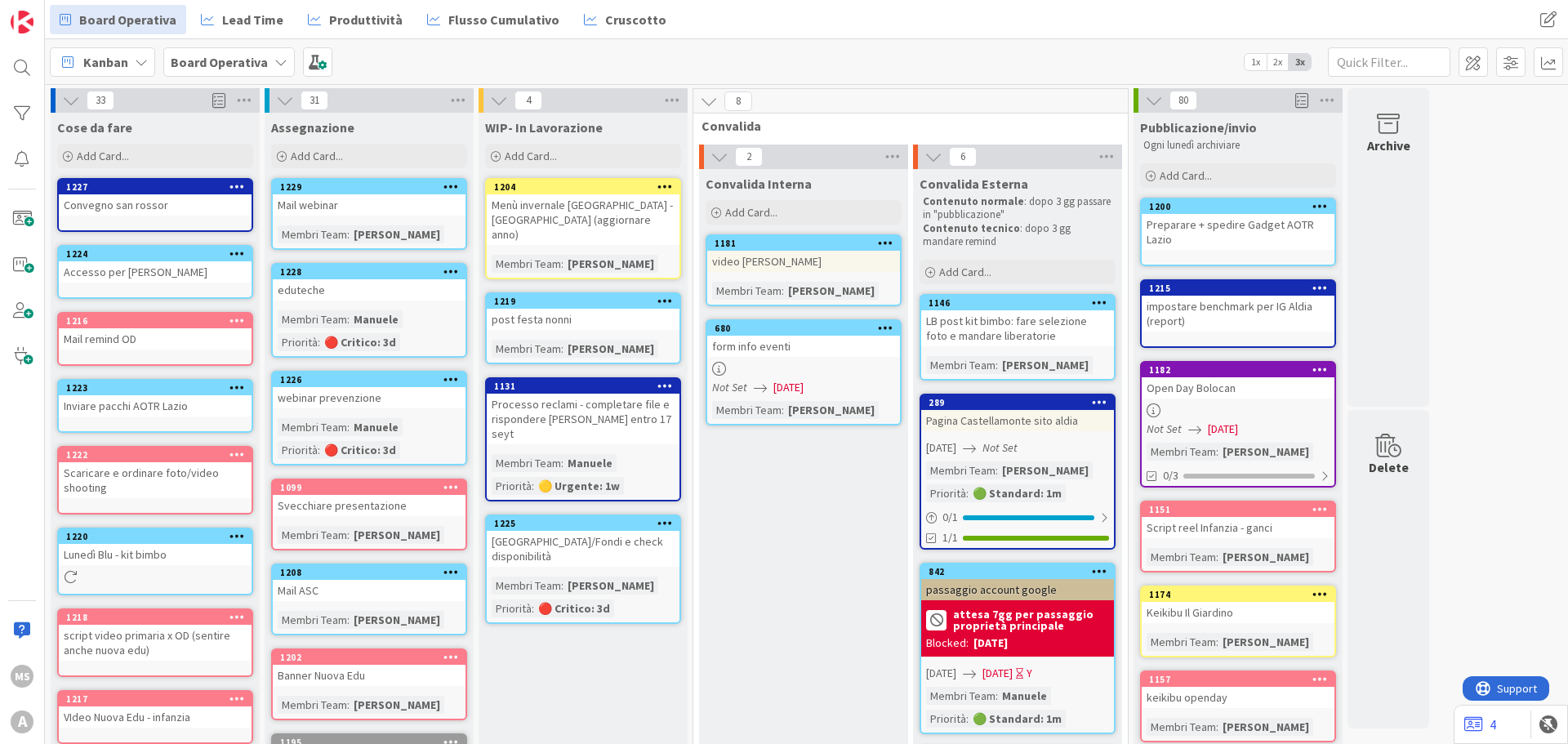
click at [452, 379] on icon at bounding box center [451, 379] width 16 height 12
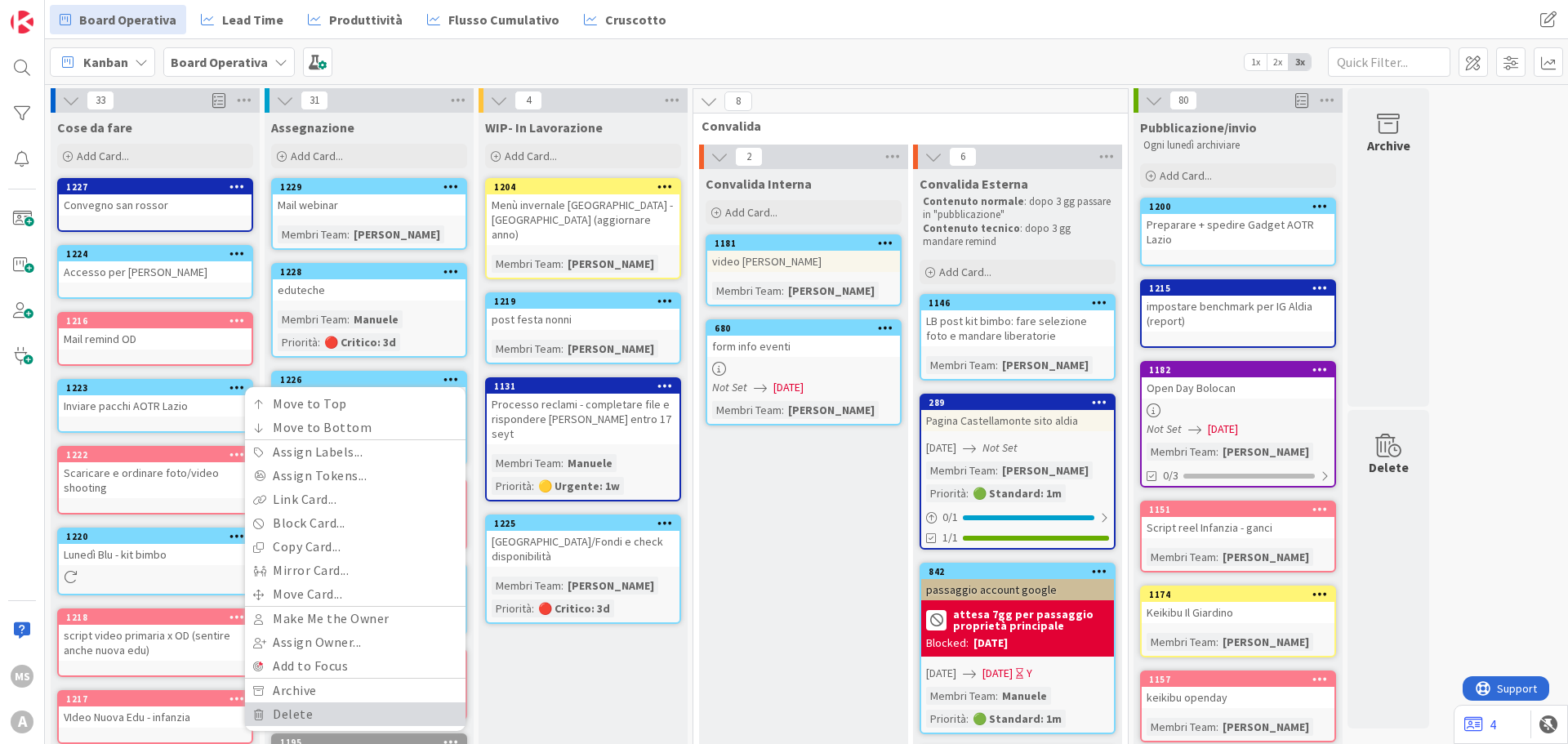
click at [353, 715] on link "Delete" at bounding box center [355, 714] width 221 height 24
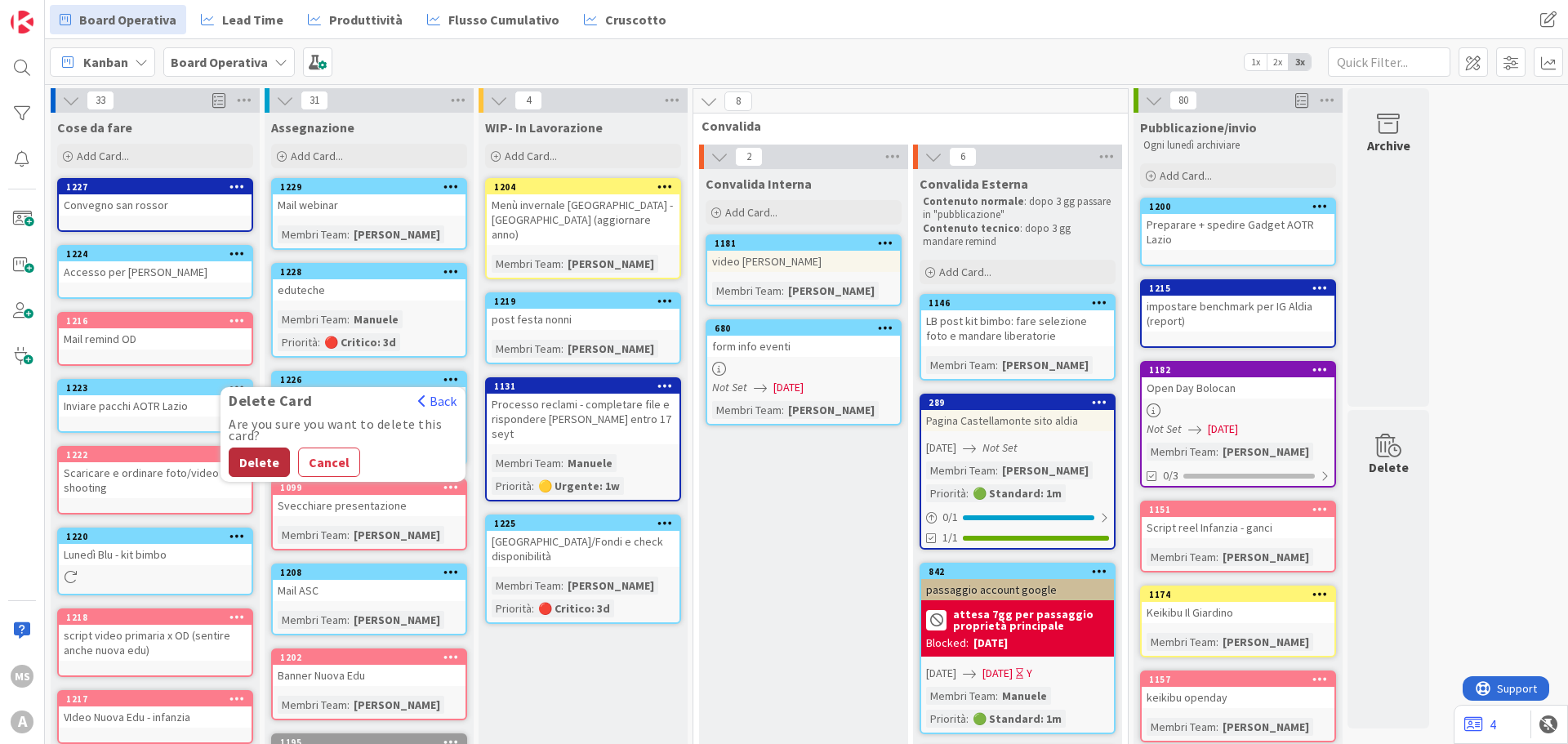
click at [244, 465] on button "Delete" at bounding box center [259, 462] width 61 height 30
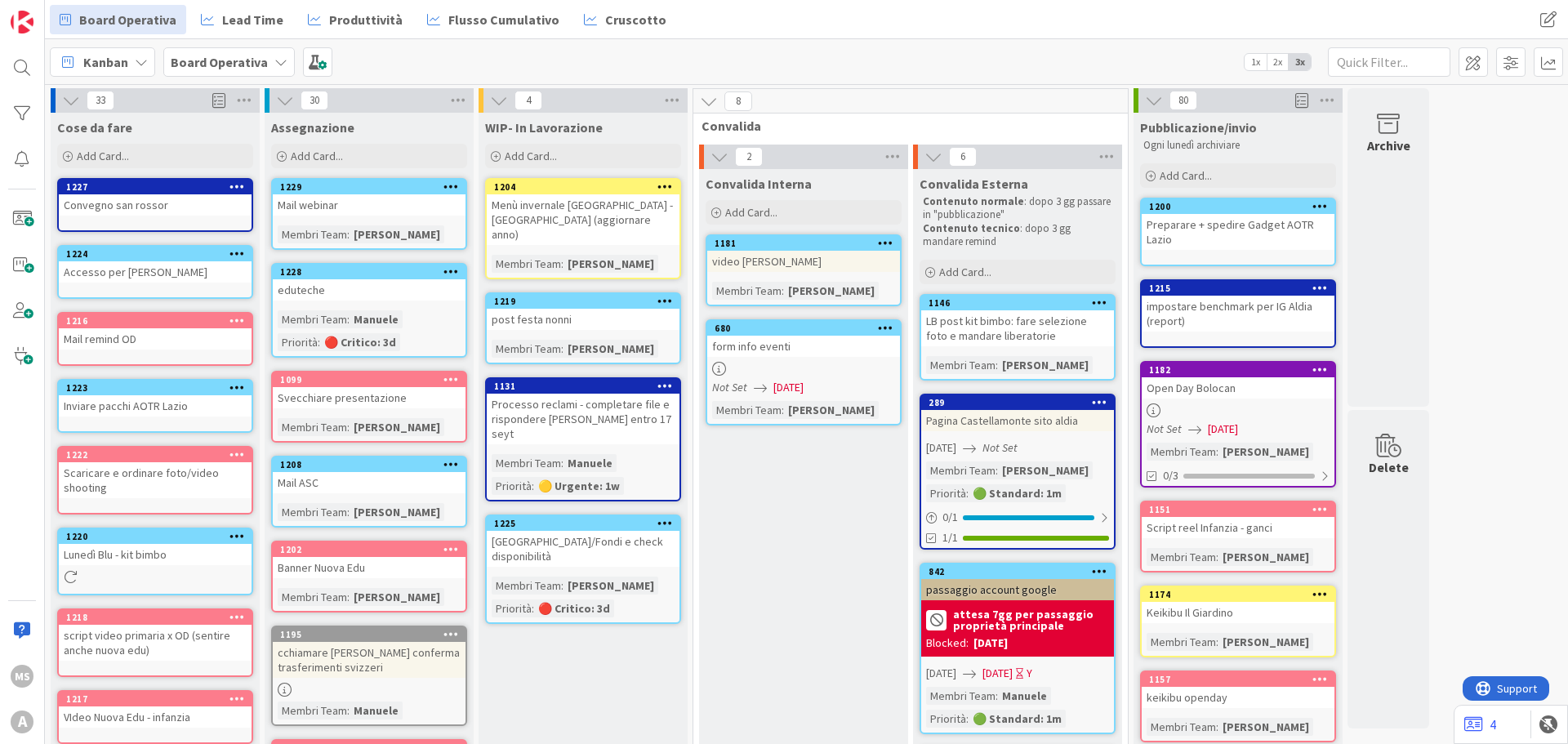
click at [399, 219] on div "1229 Mail webinar Membri Team : [PERSON_NAME]" at bounding box center [369, 214] width 196 height 72
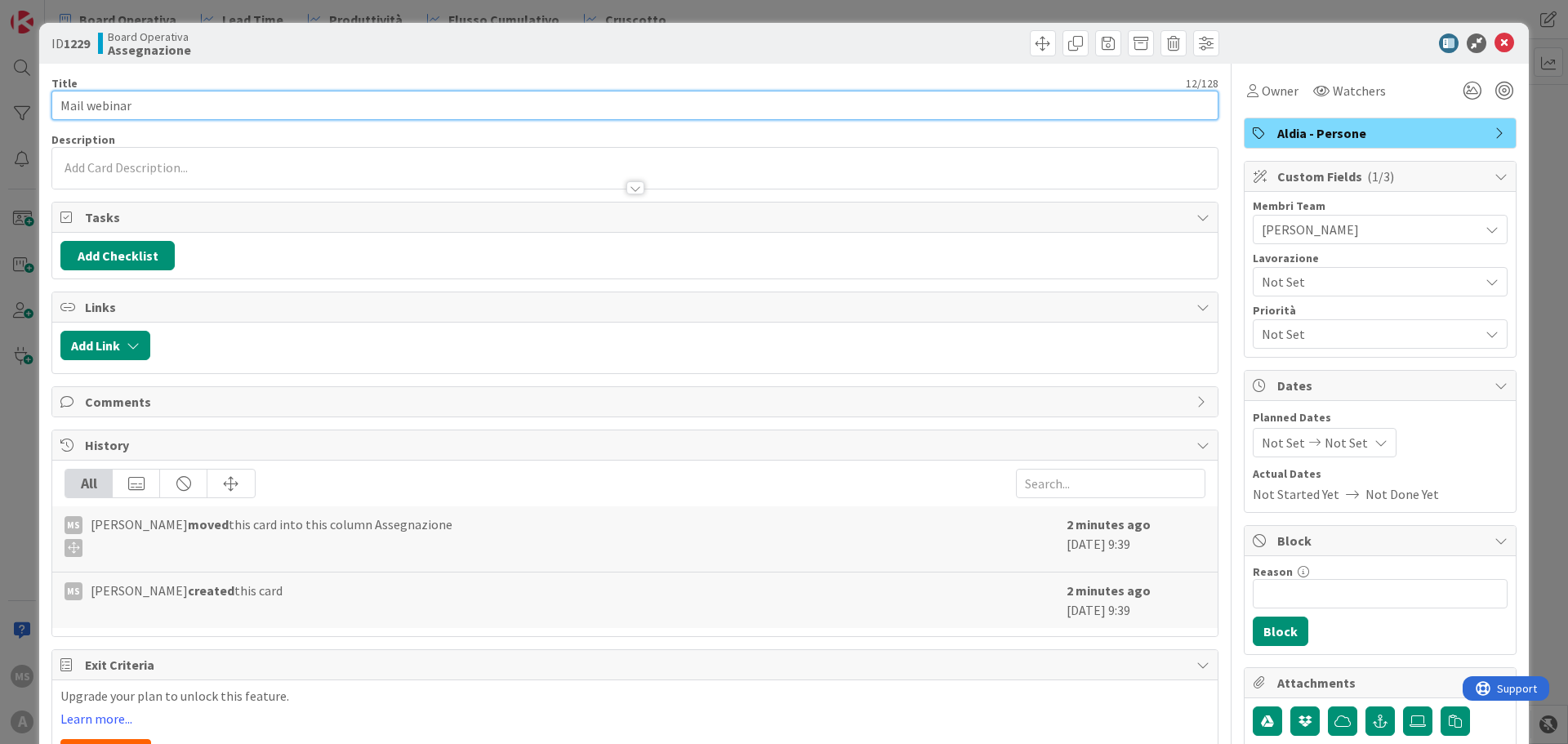
click at [188, 114] on input "Mail webinar" at bounding box center [635, 106] width 1167 height 30
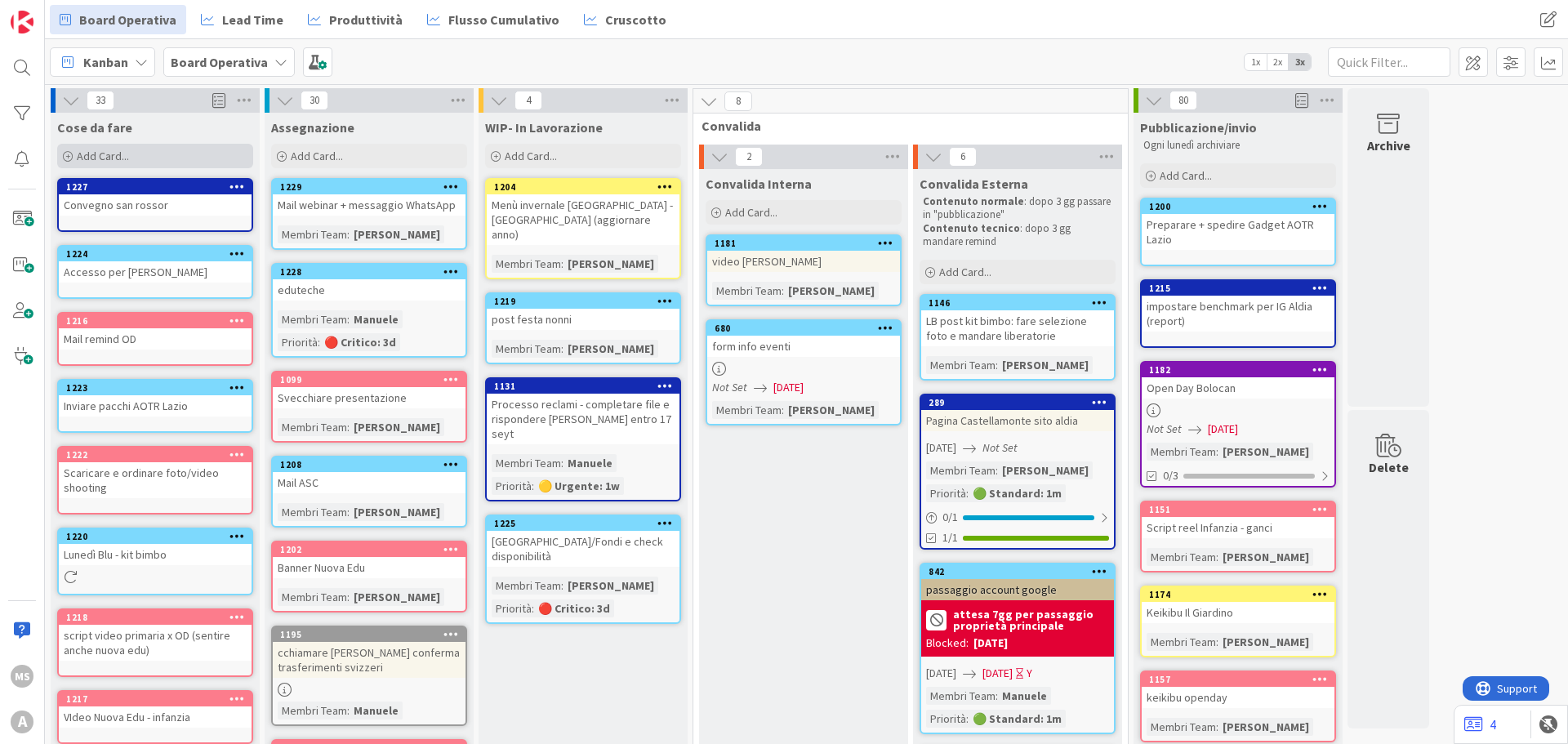
click at [85, 158] on span "Add Card..." at bounding box center [103, 155] width 52 height 15
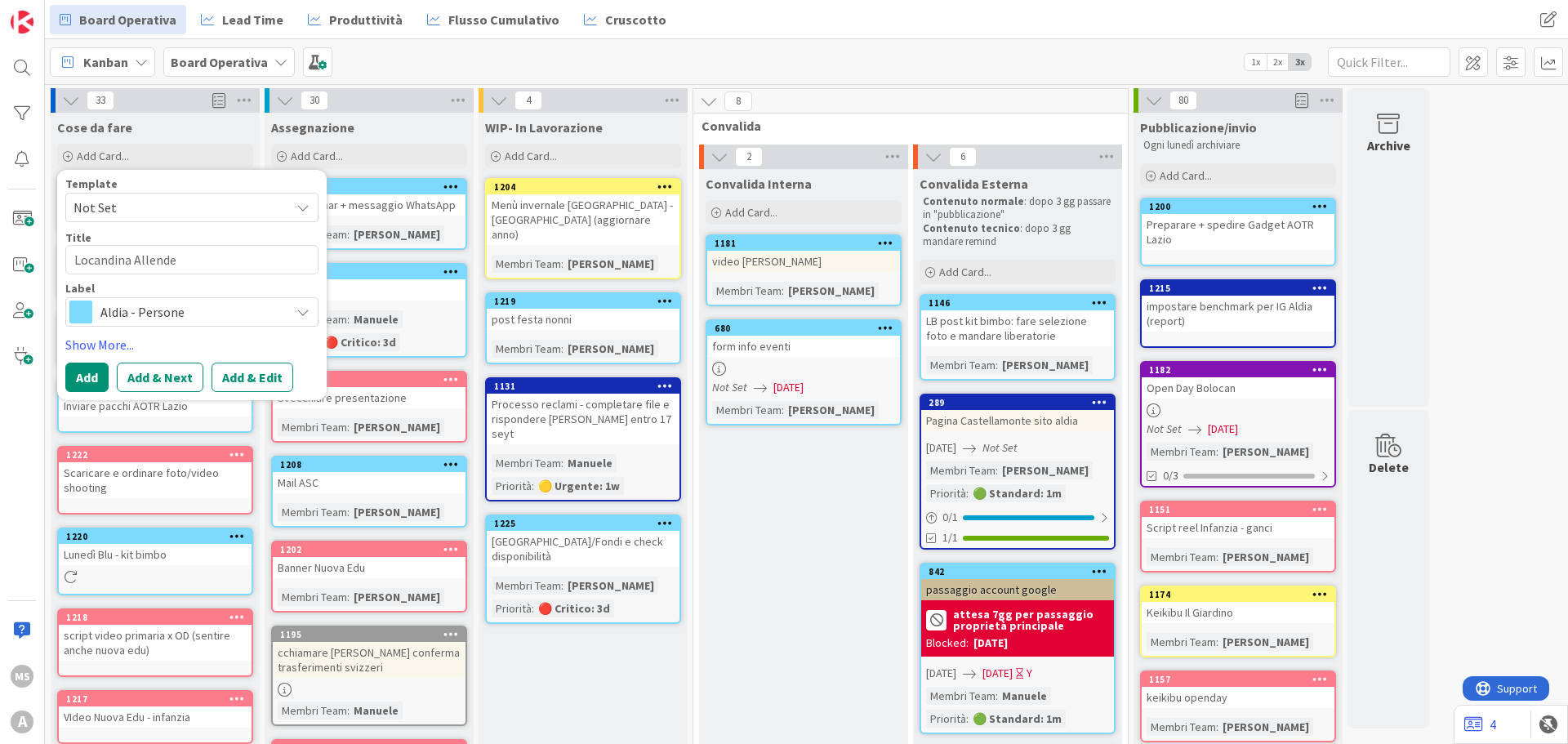
click at [198, 326] on div "Aldia - Persone" at bounding box center [192, 312] width 253 height 30
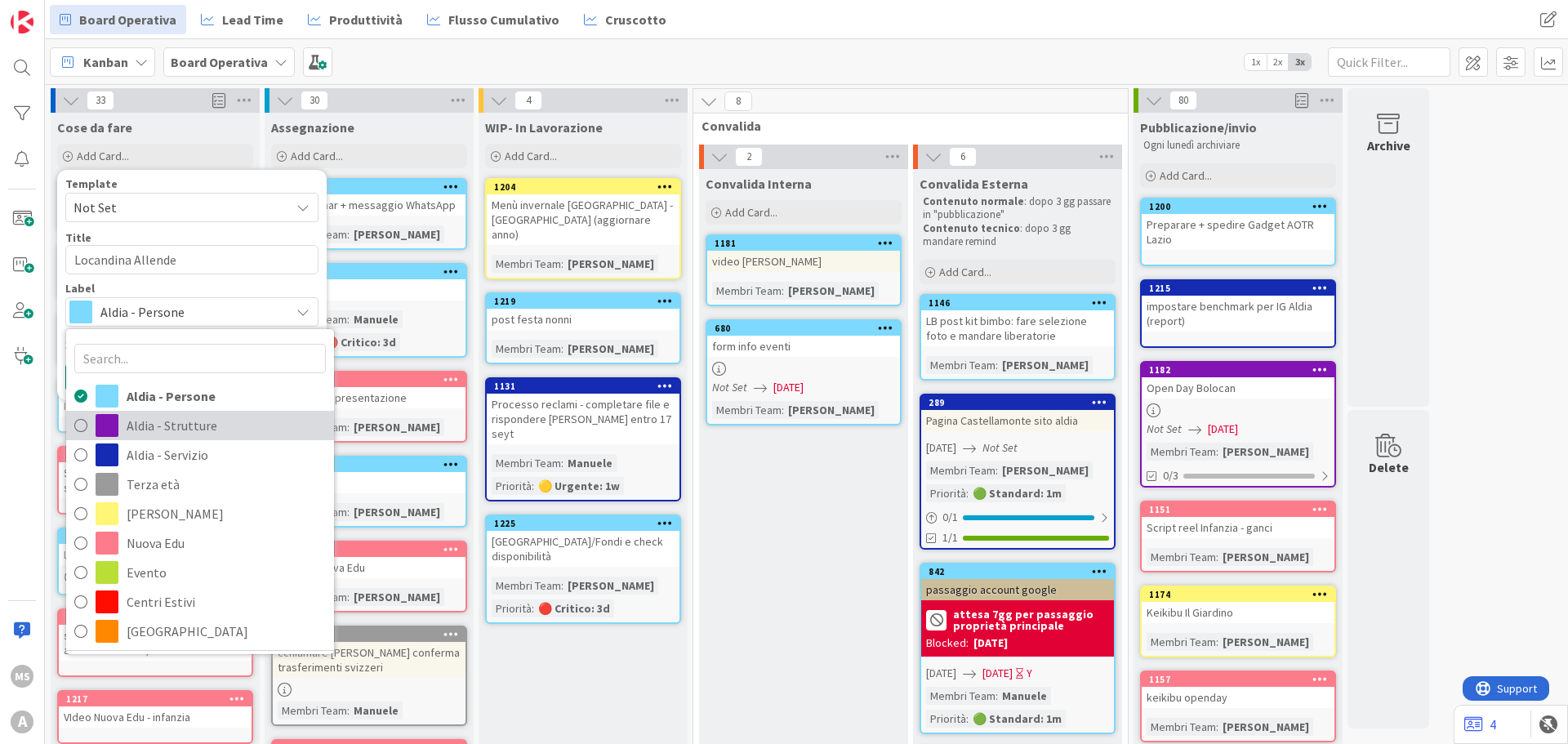
click at [207, 422] on span "Aldia - Strutture" at bounding box center [226, 425] width 199 height 25
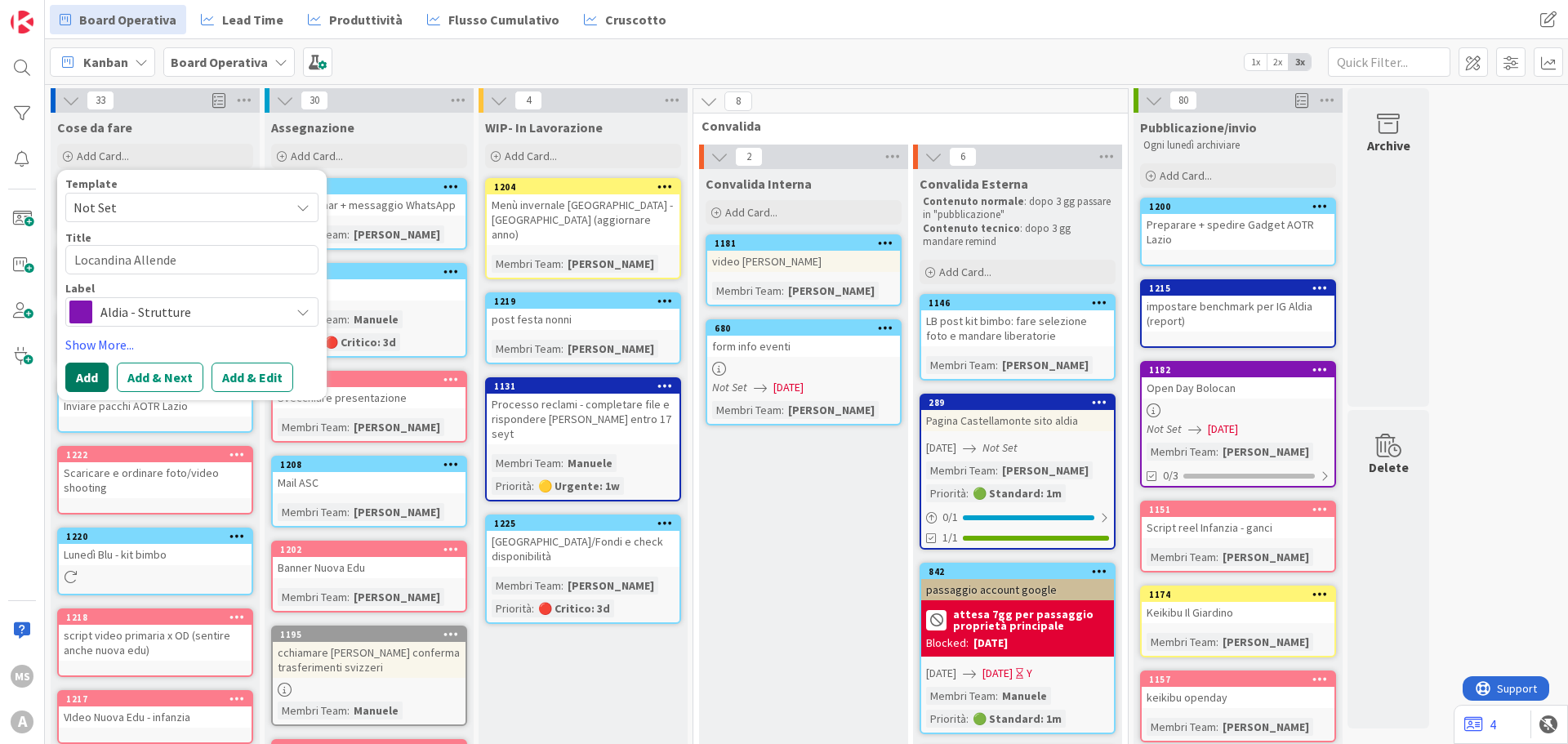
click at [101, 368] on button "Add" at bounding box center [87, 378] width 44 height 30
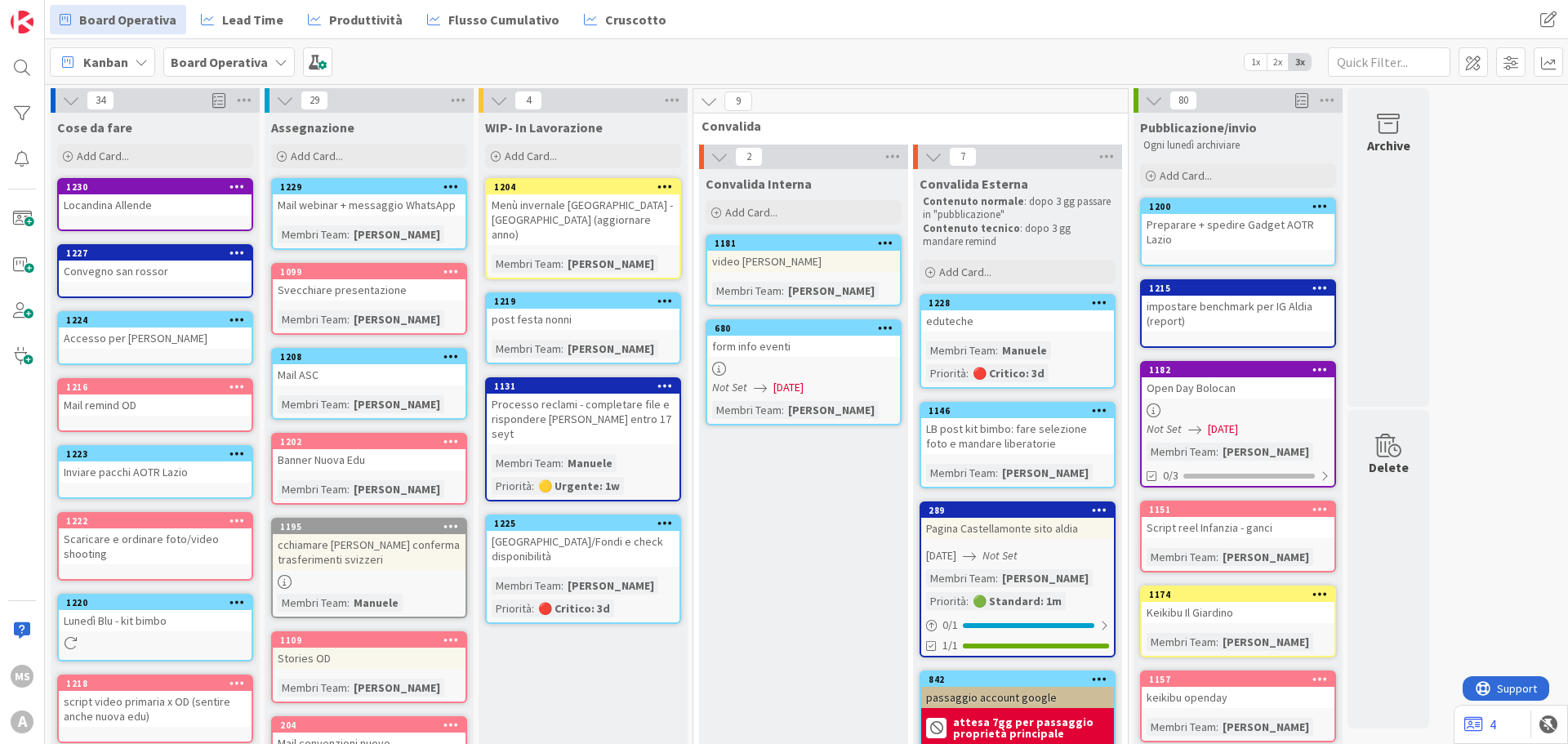
click at [146, 194] on div "1230" at bounding box center [154, 187] width 193 height 15
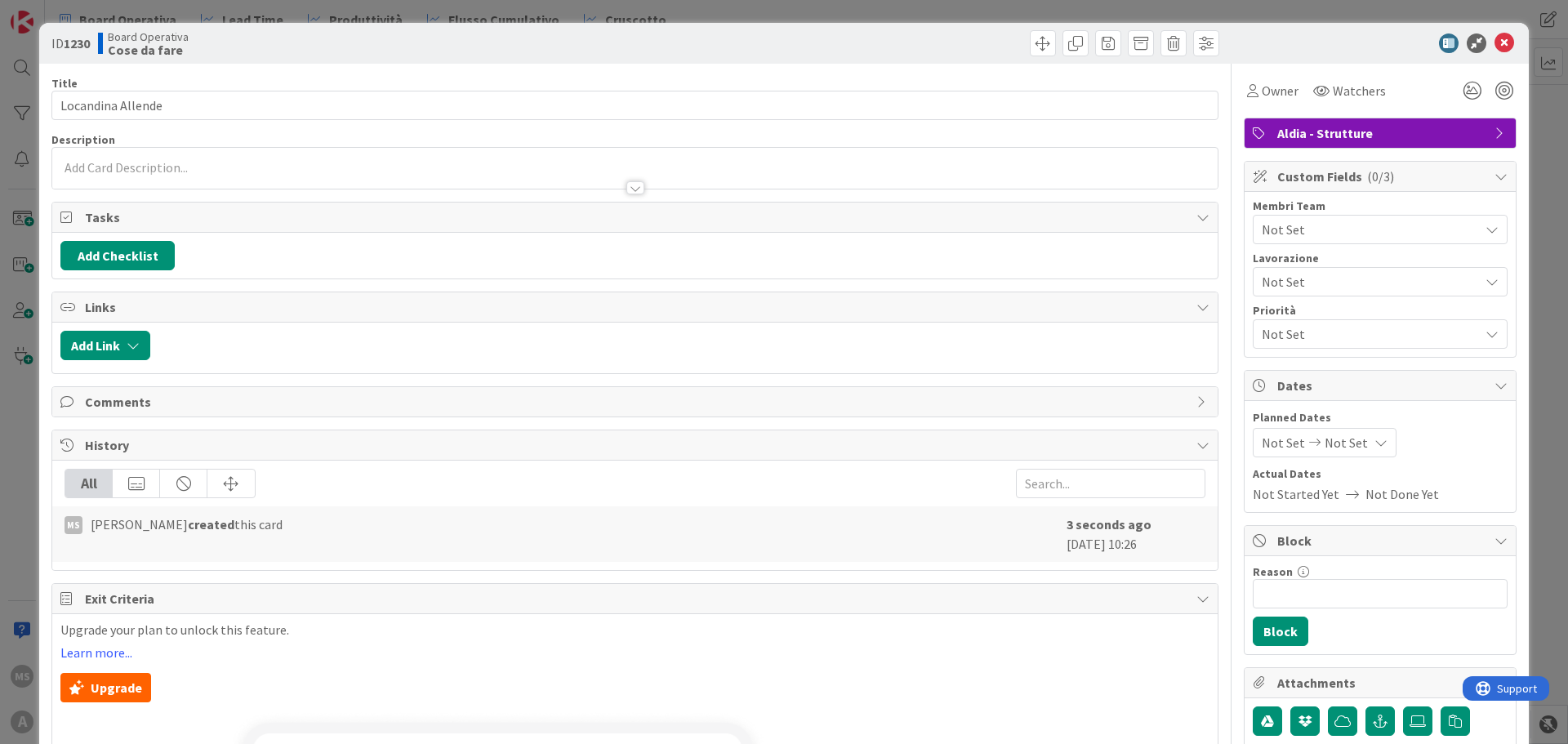
click at [525, 169] on p at bounding box center [635, 167] width 1150 height 19
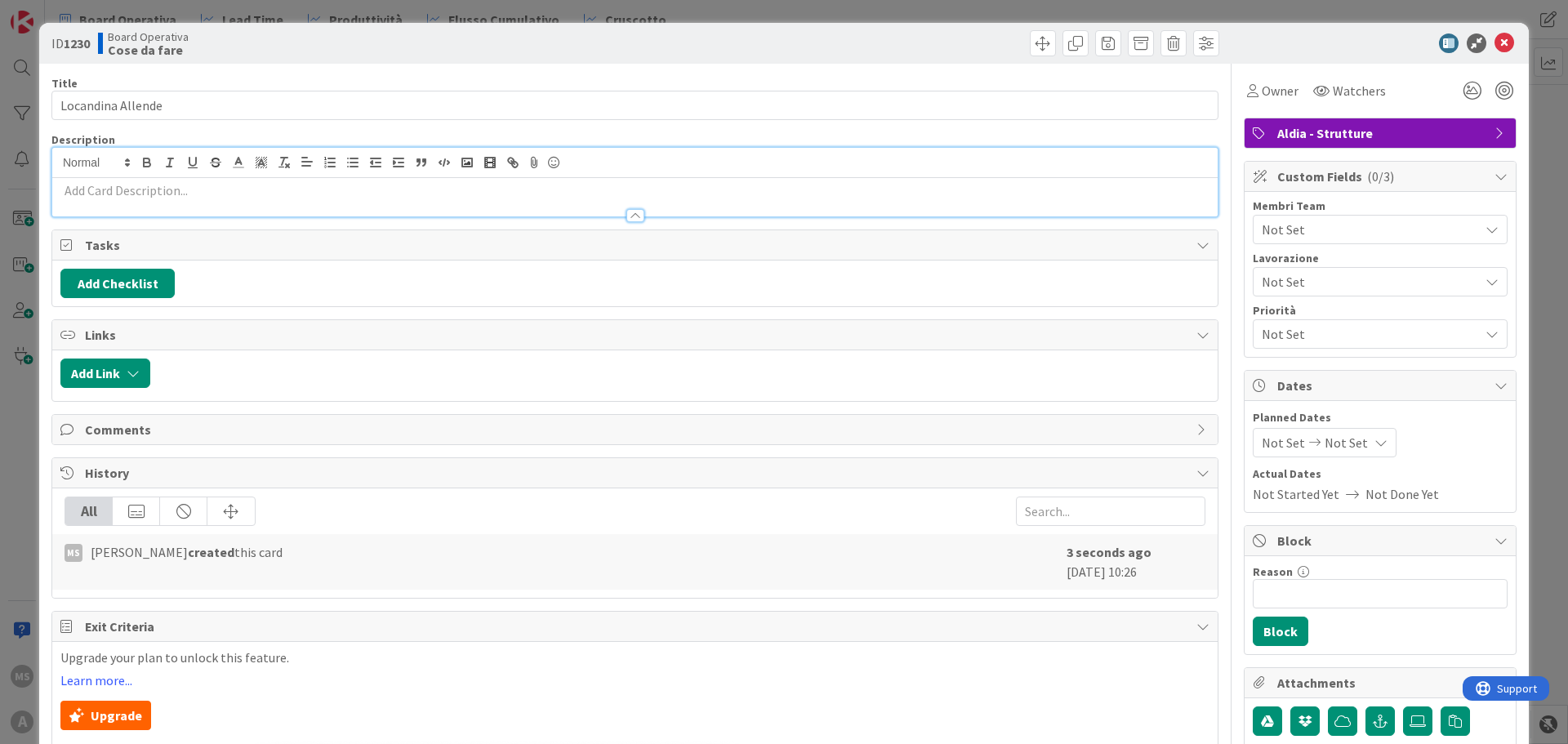
click at [100, 199] on div at bounding box center [635, 207] width 1165 height 17
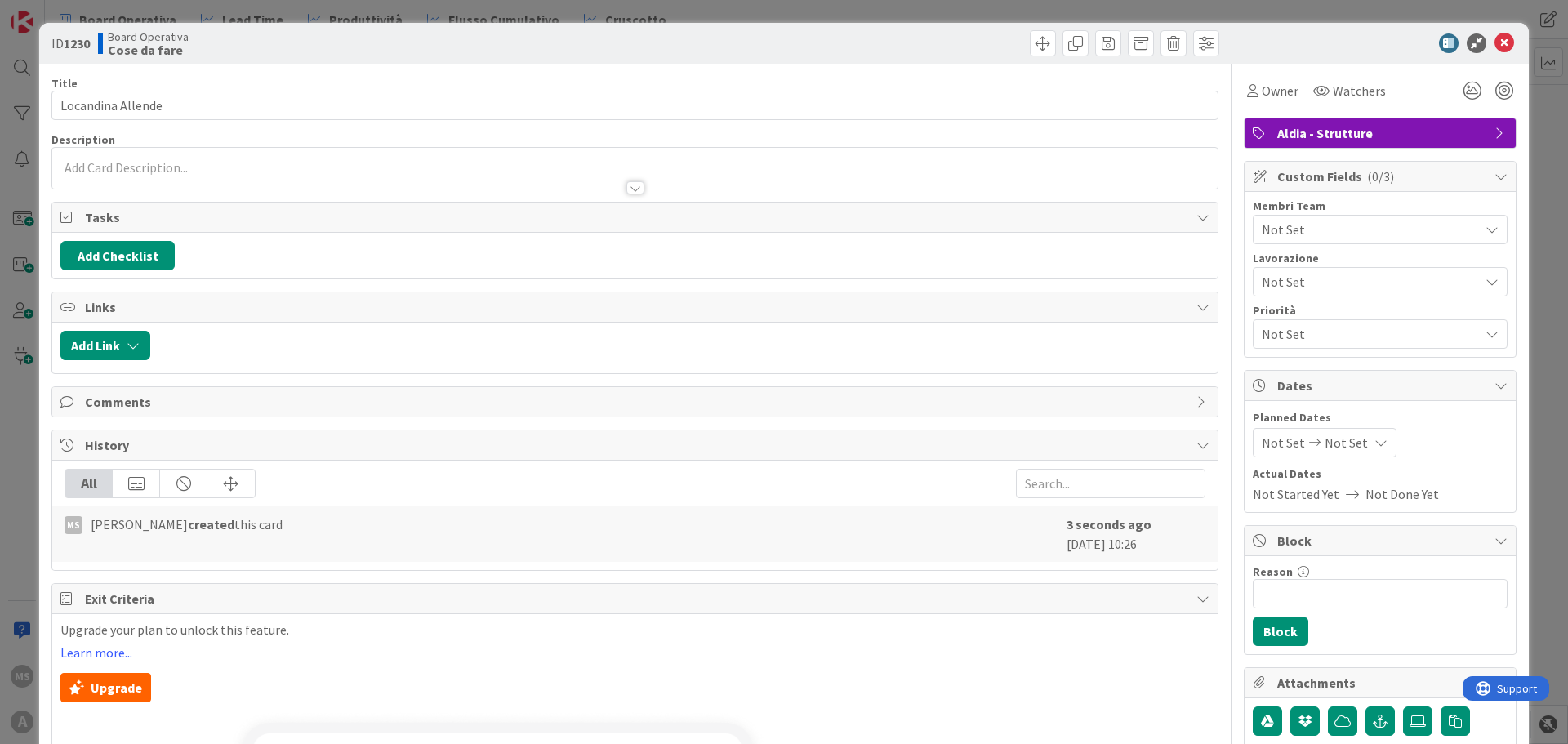
click at [115, 165] on p at bounding box center [635, 167] width 1150 height 19
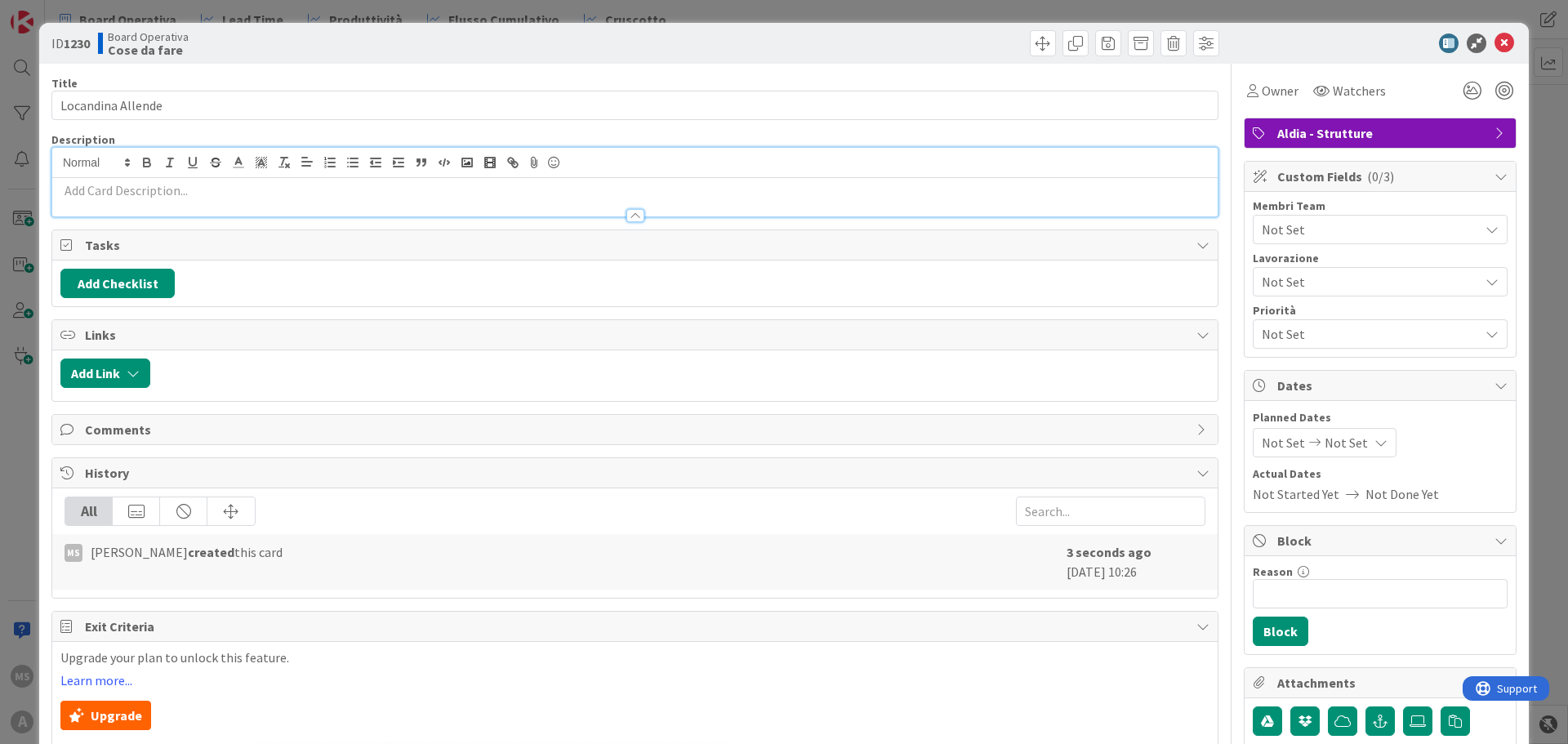
click at [125, 183] on p at bounding box center [635, 190] width 1150 height 19
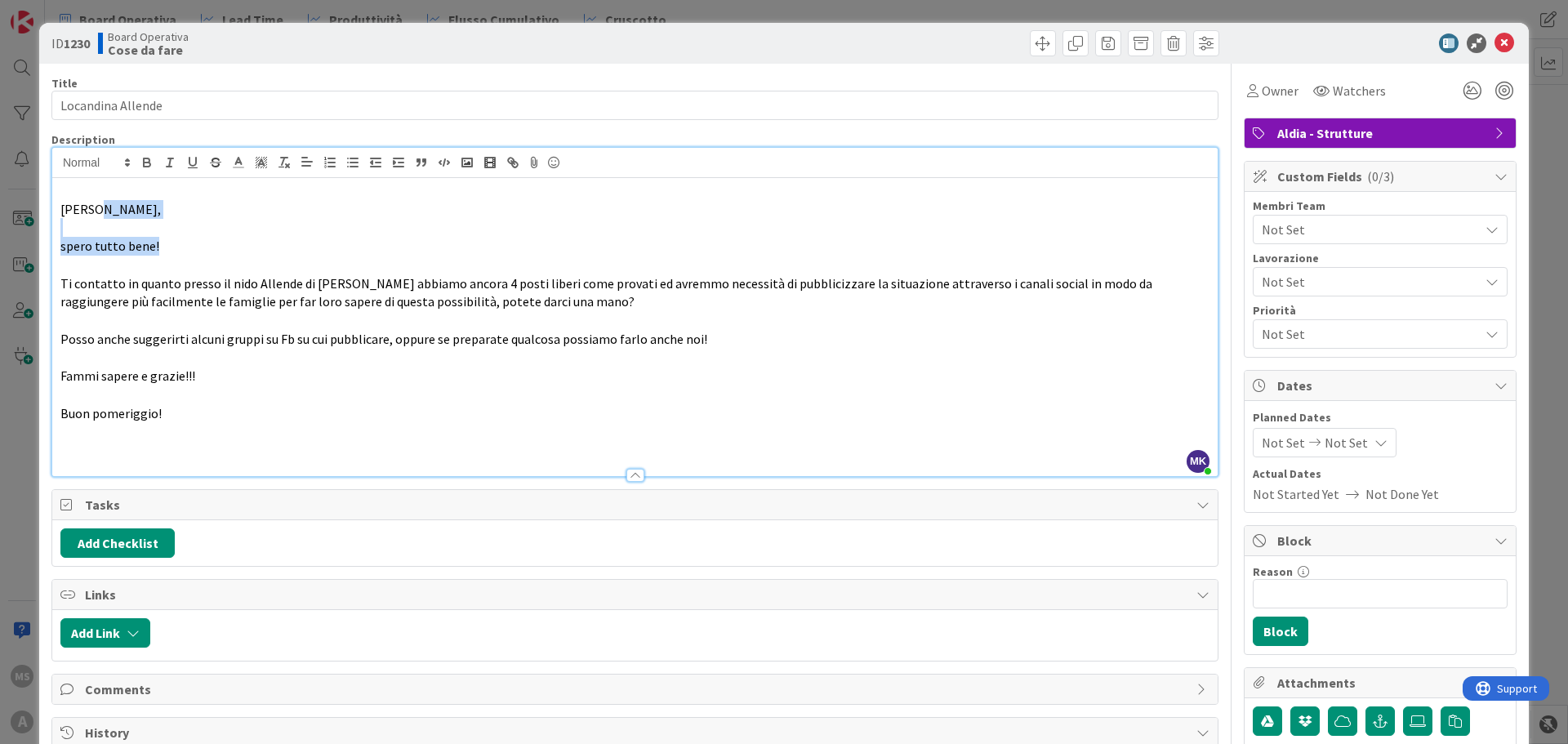
drag, startPoint x: 146, startPoint y: 228, endPoint x: 95, endPoint y: 203, distance: 56.8
click at [95, 203] on div "[PERSON_NAME], spero tutto bene! Ti contatto in quanto presso il nido [PERSON_N…" at bounding box center [635, 326] width 1165 height 298
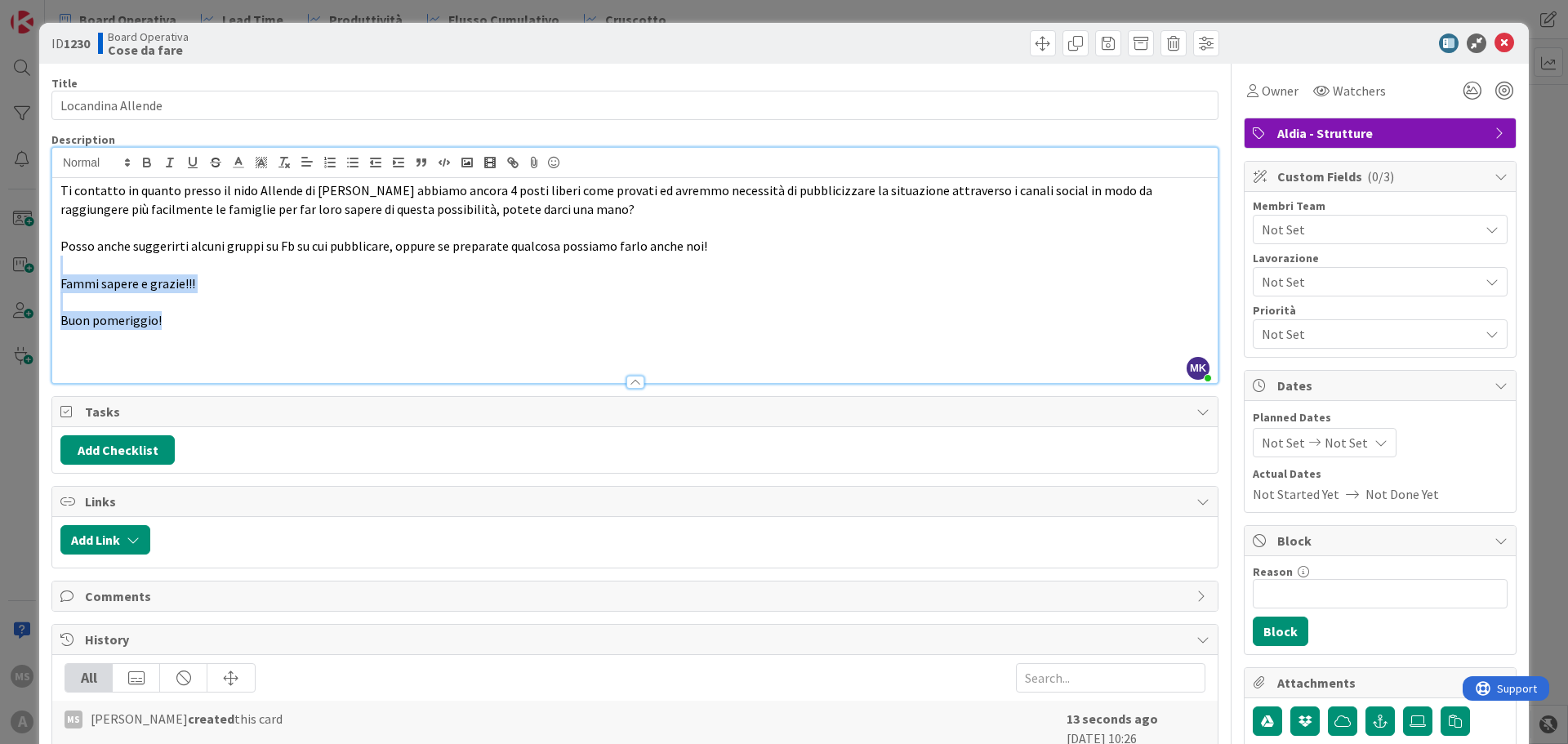
drag, startPoint x: 194, startPoint y: 326, endPoint x: 57, endPoint y: 273, distance: 146.9
click at [57, 273] on div "Ti contatto in quanto presso il nido Allende di [PERSON_NAME] abbiamo ancora 4 …" at bounding box center [635, 280] width 1165 height 205
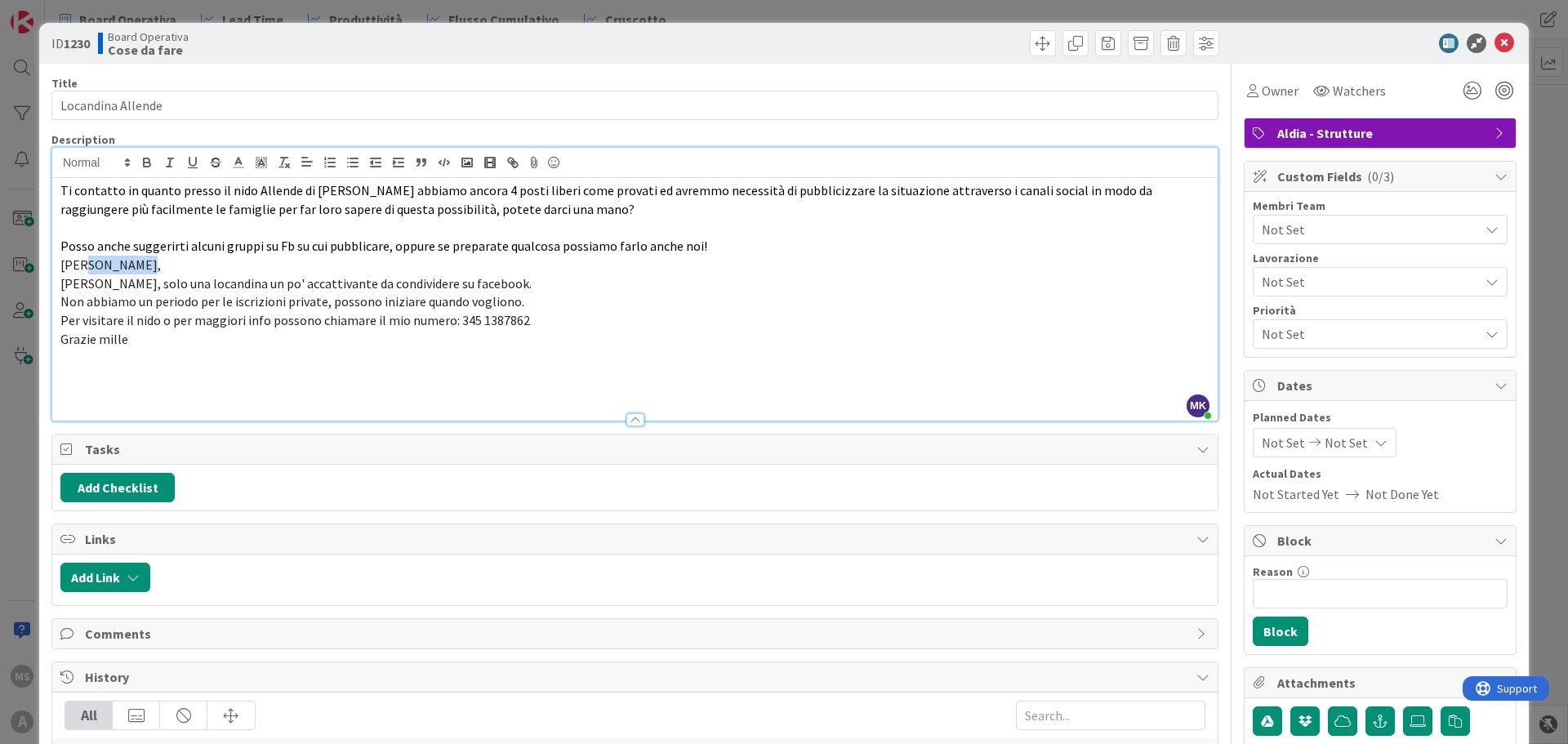
drag, startPoint x: 148, startPoint y: 270, endPoint x: 86, endPoint y: 255, distance: 63.8
click at [86, 255] on p "[PERSON_NAME]," at bounding box center [635, 264] width 1150 height 19
